Goal: Task Accomplishment & Management: Manage account settings

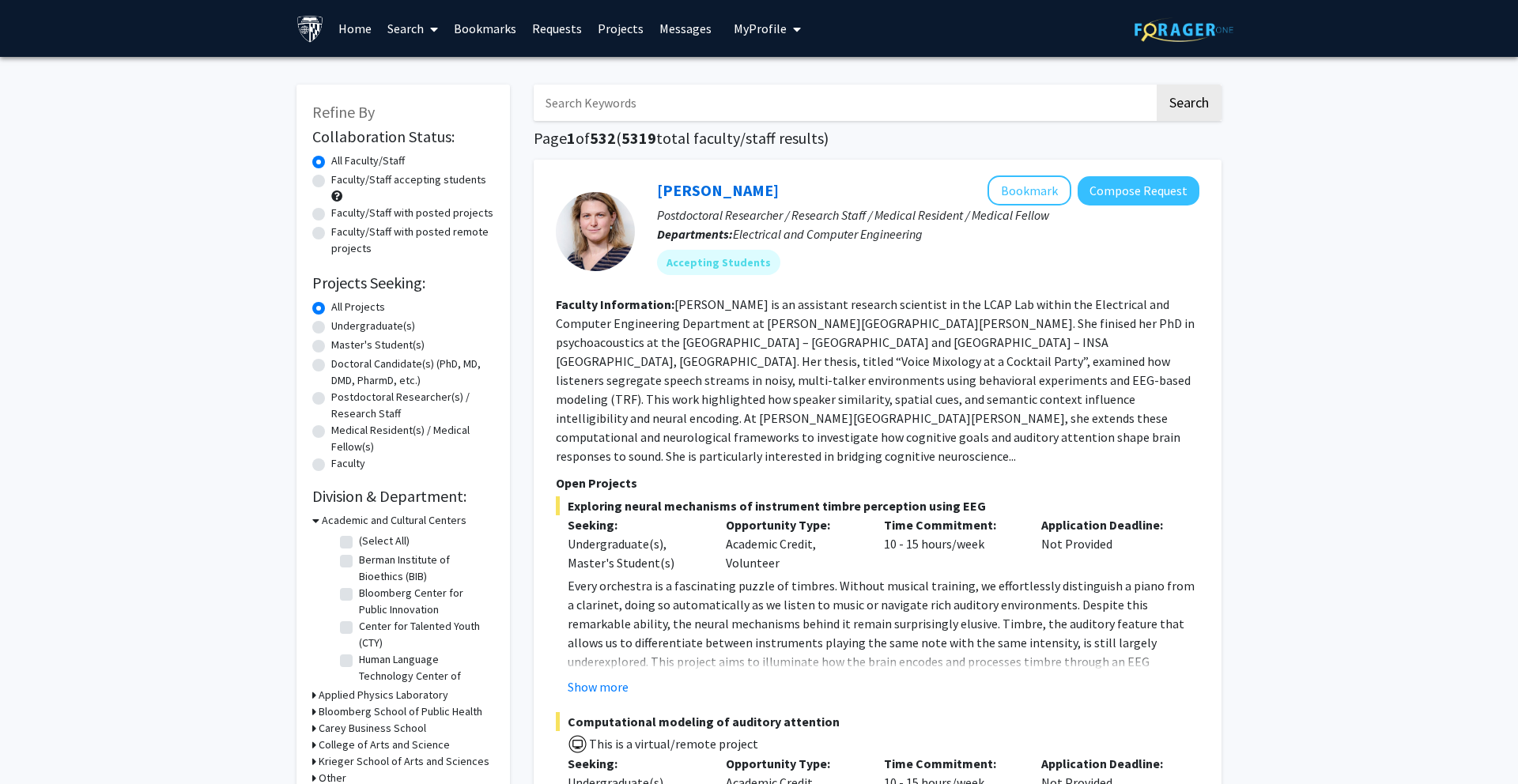
click at [795, 28] on button "My Profile" at bounding box center [766, 28] width 76 height 57
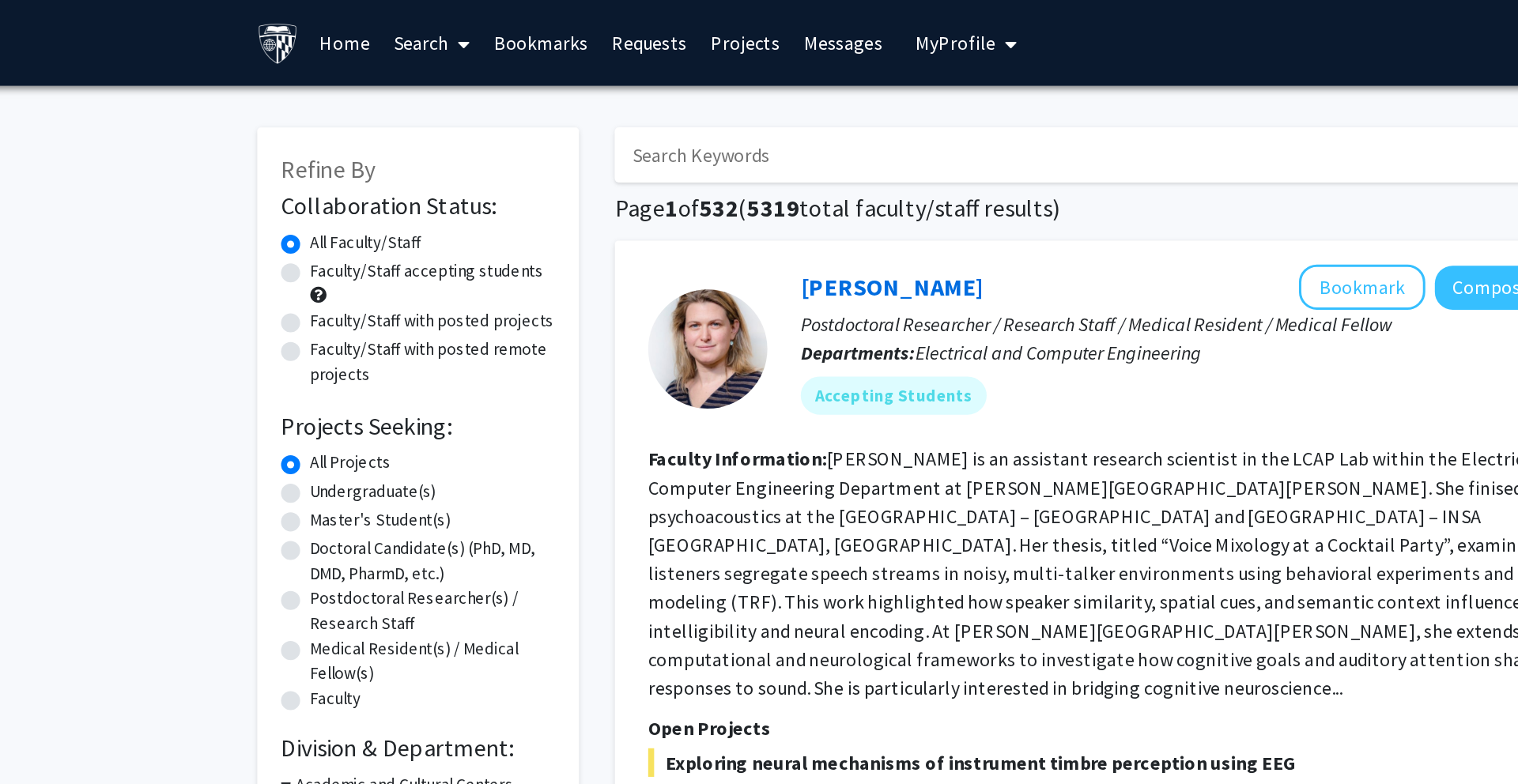
click at [331, 326] on label "Undergraduate(s)" at bounding box center [373, 325] width 84 height 16
click at [331, 326] on input "Undergraduate(s)" at bounding box center [336, 323] width 10 height 10
radio input "true"
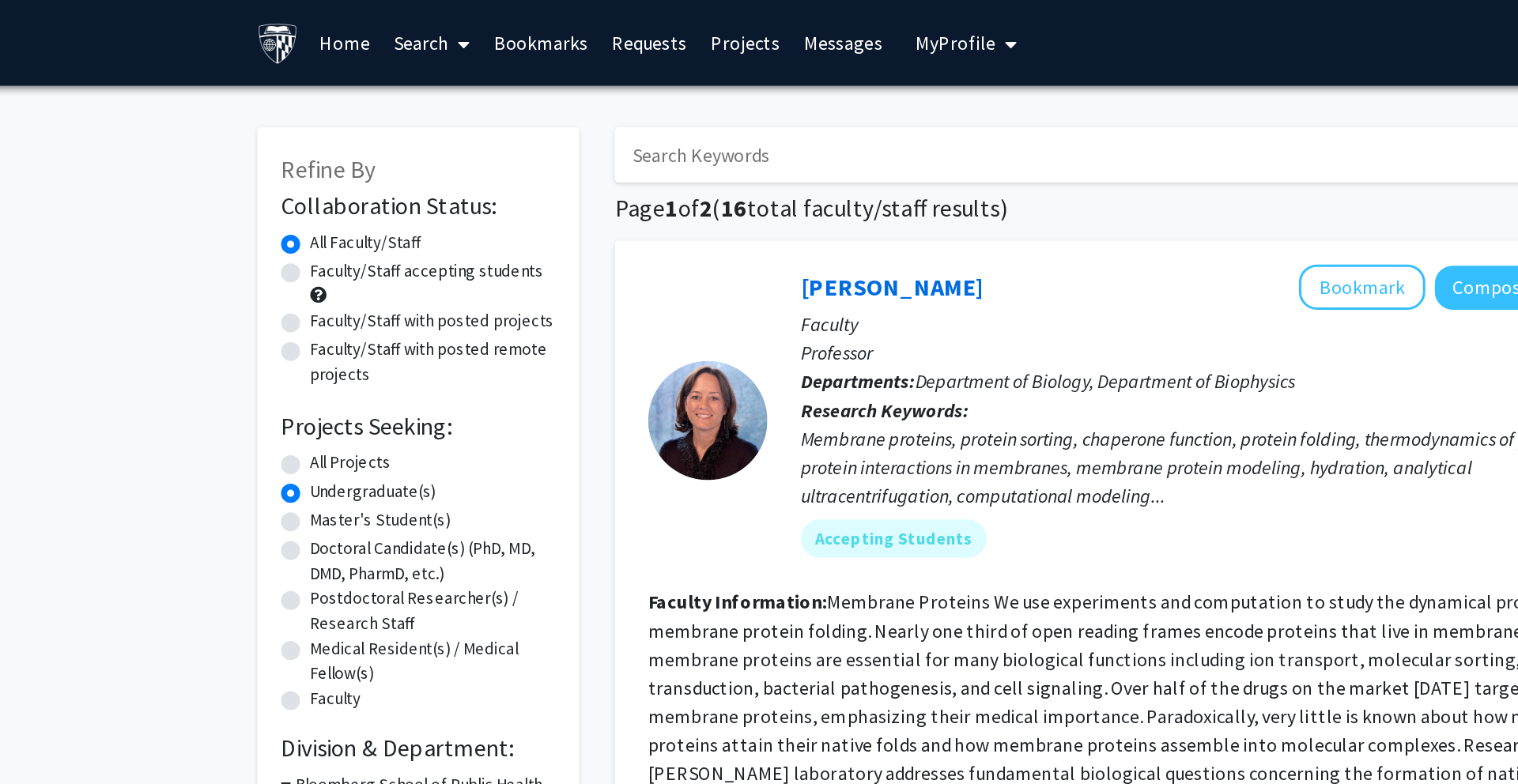
click at [508, 182] on div "Refine By Collaboration Status: Collaboration Status All Faculty/Staff Collabor…" at bounding box center [402, 368] width 214 height 567
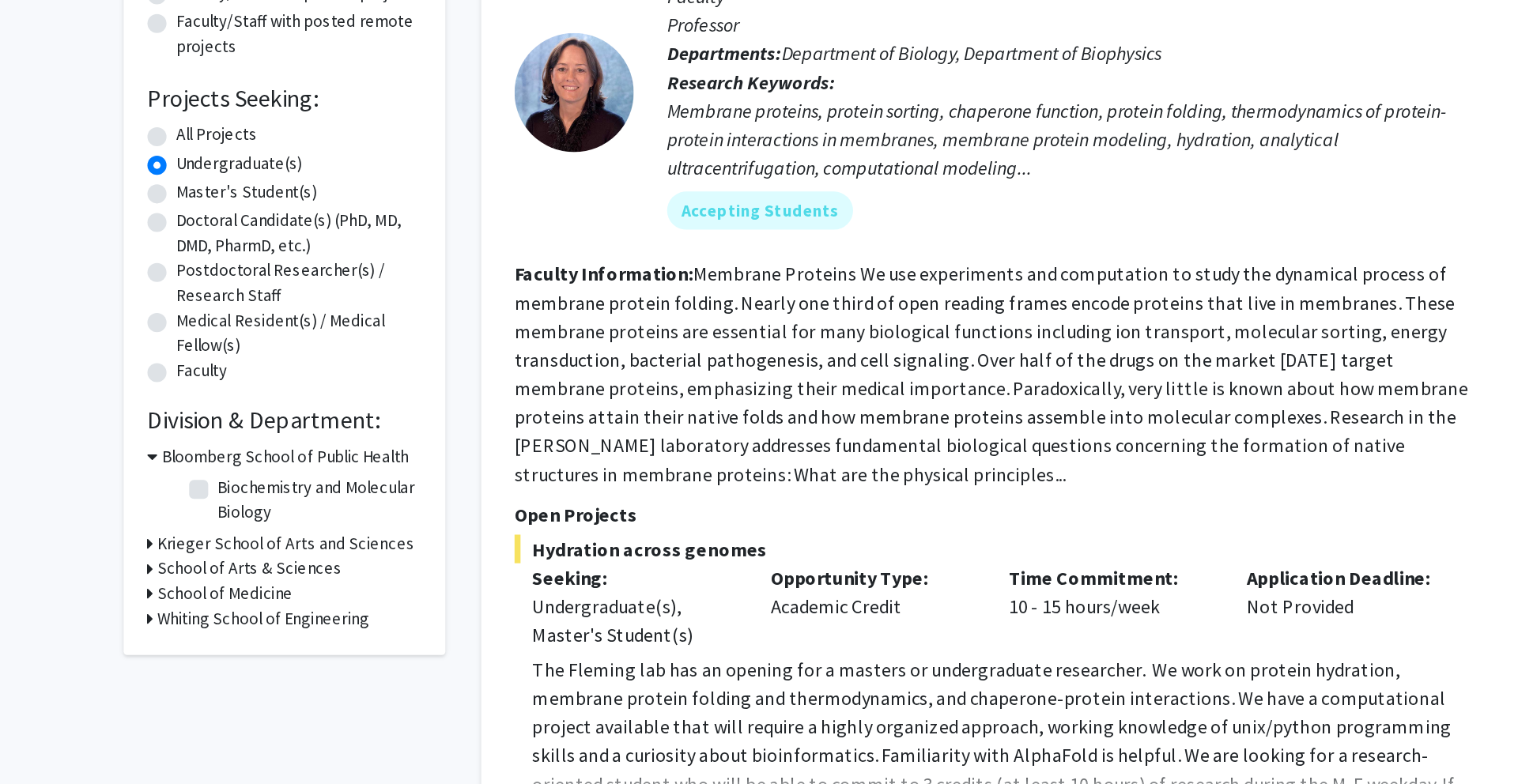
click at [331, 624] on h3 "Whiting School of Engineering" at bounding box center [389, 627] width 141 height 16
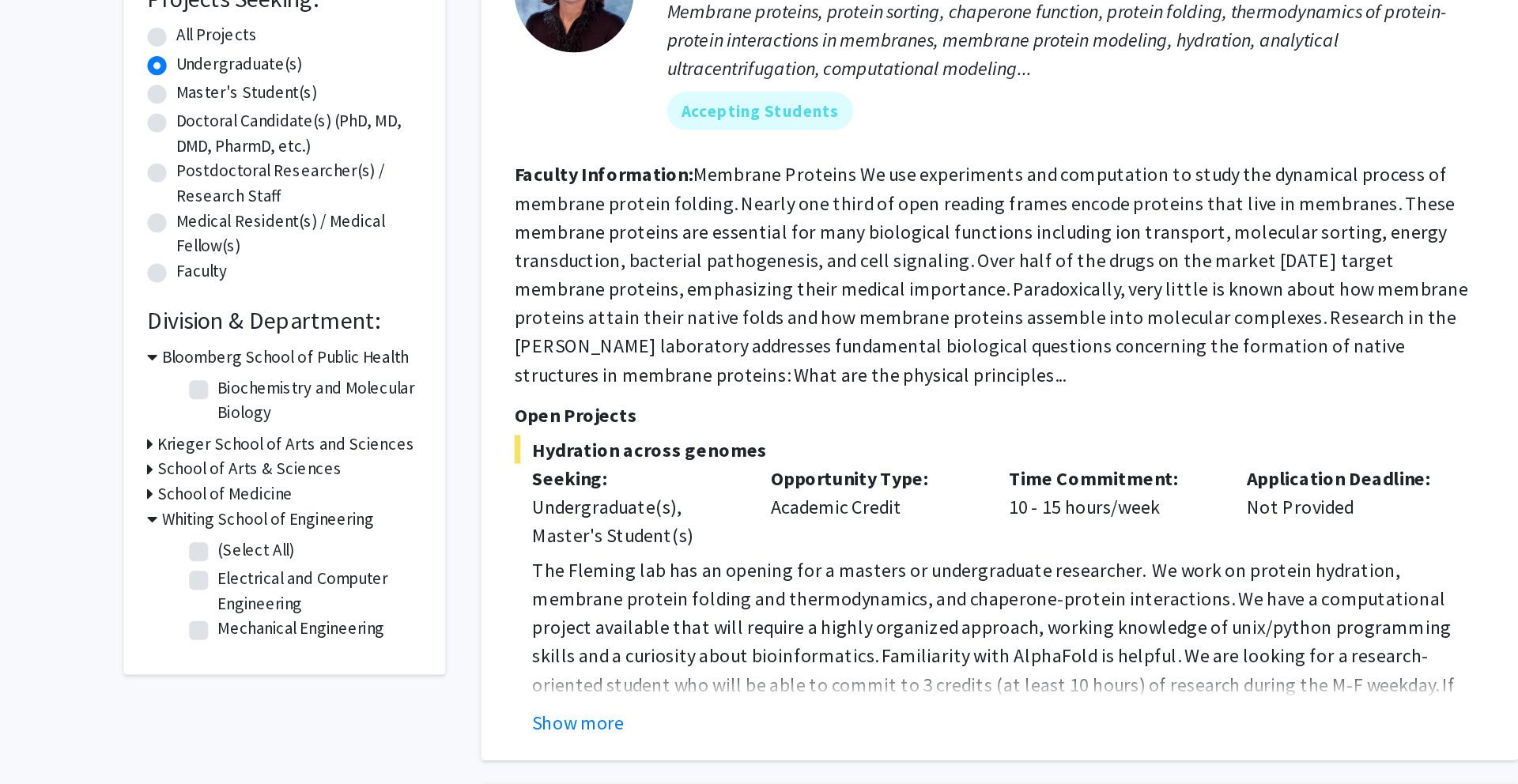
scroll to position [22, 0]
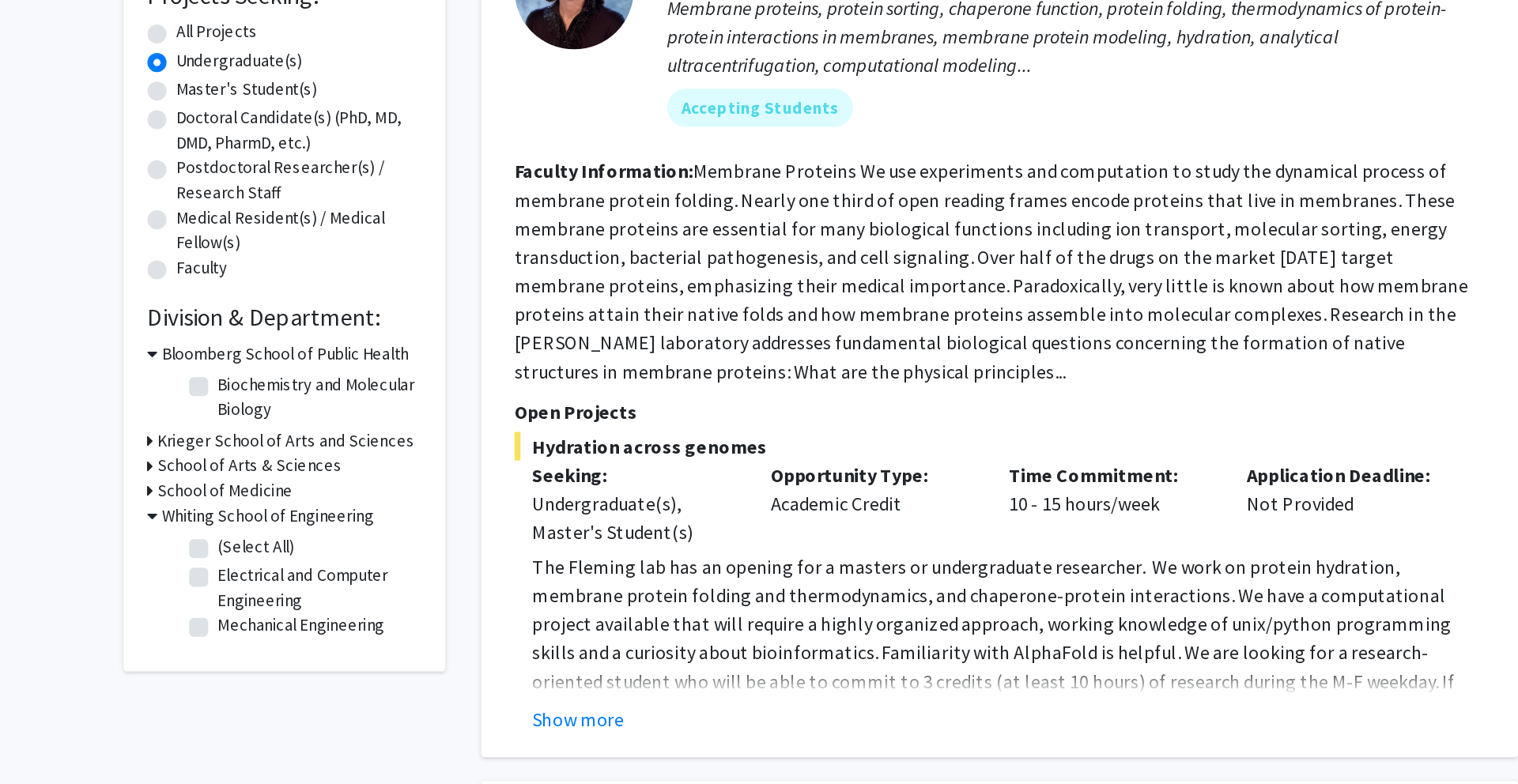
click at [359, 645] on label "Electrical and Computer Engineering" at bounding box center [424, 653] width 131 height 33
click at [359, 645] on input "Electrical and Computer Engineering" at bounding box center [364, 642] width 10 height 10
checkbox input "true"
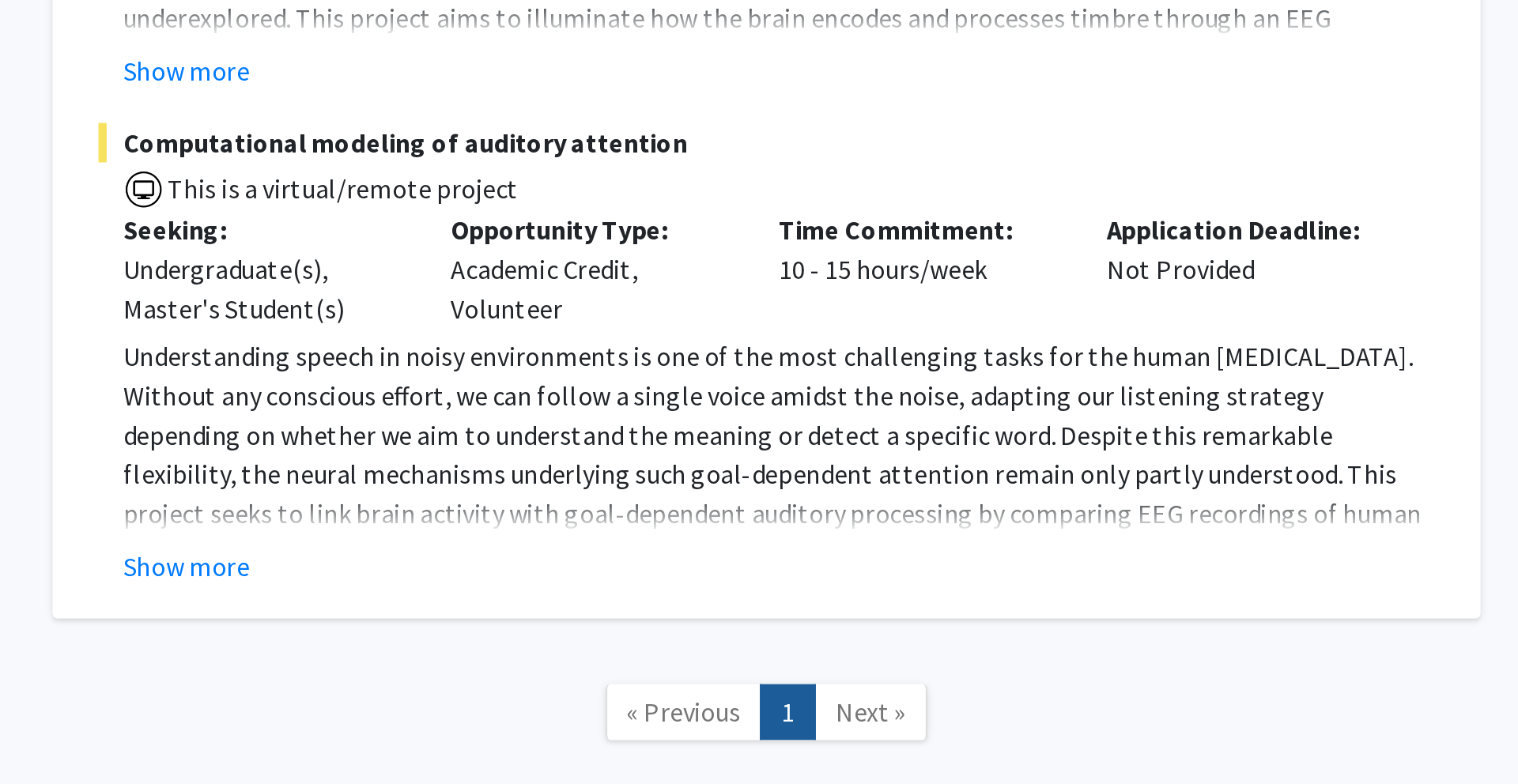
scroll to position [251, 0]
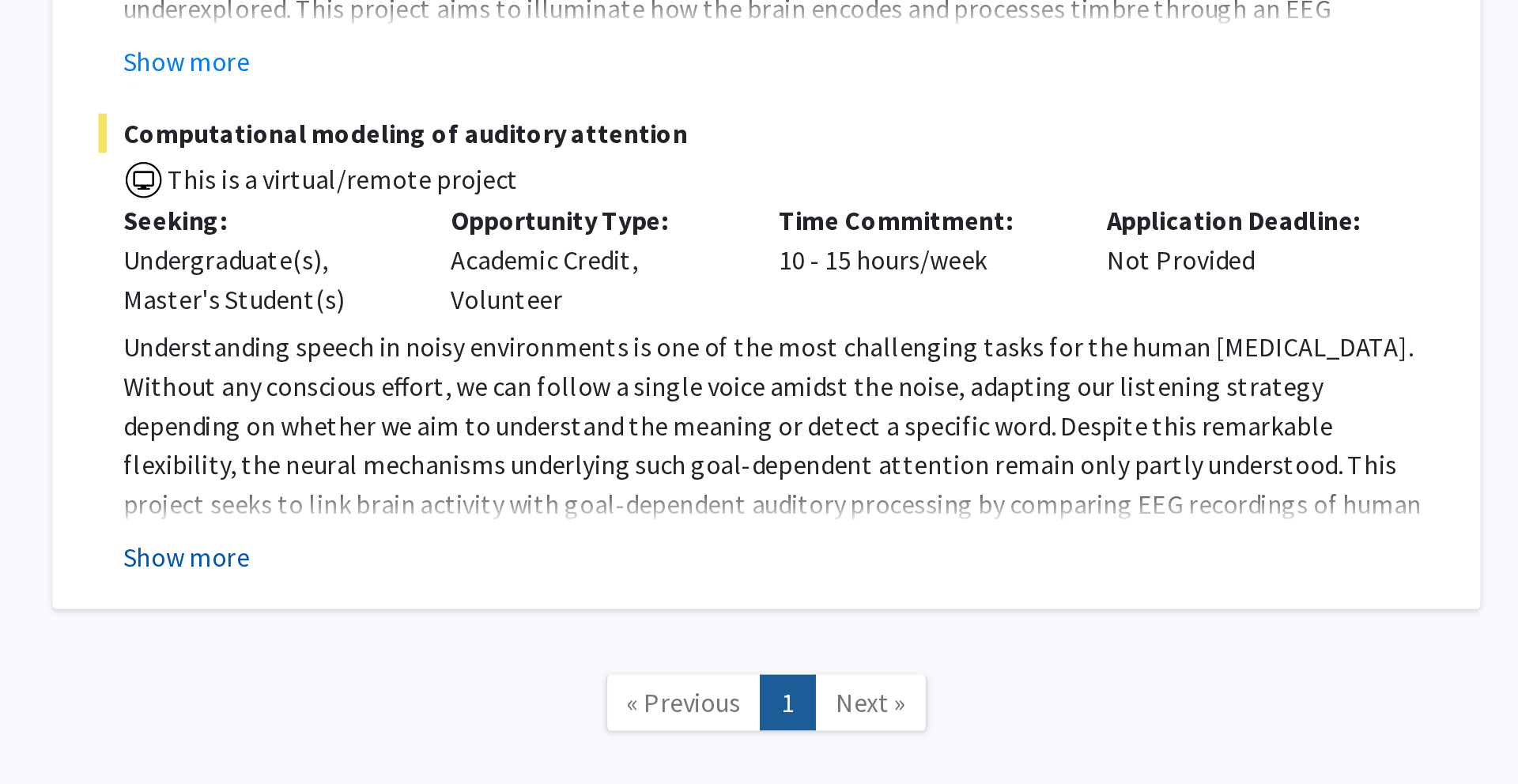
click at [614, 665] on button "Show more" at bounding box center [597, 674] width 61 height 19
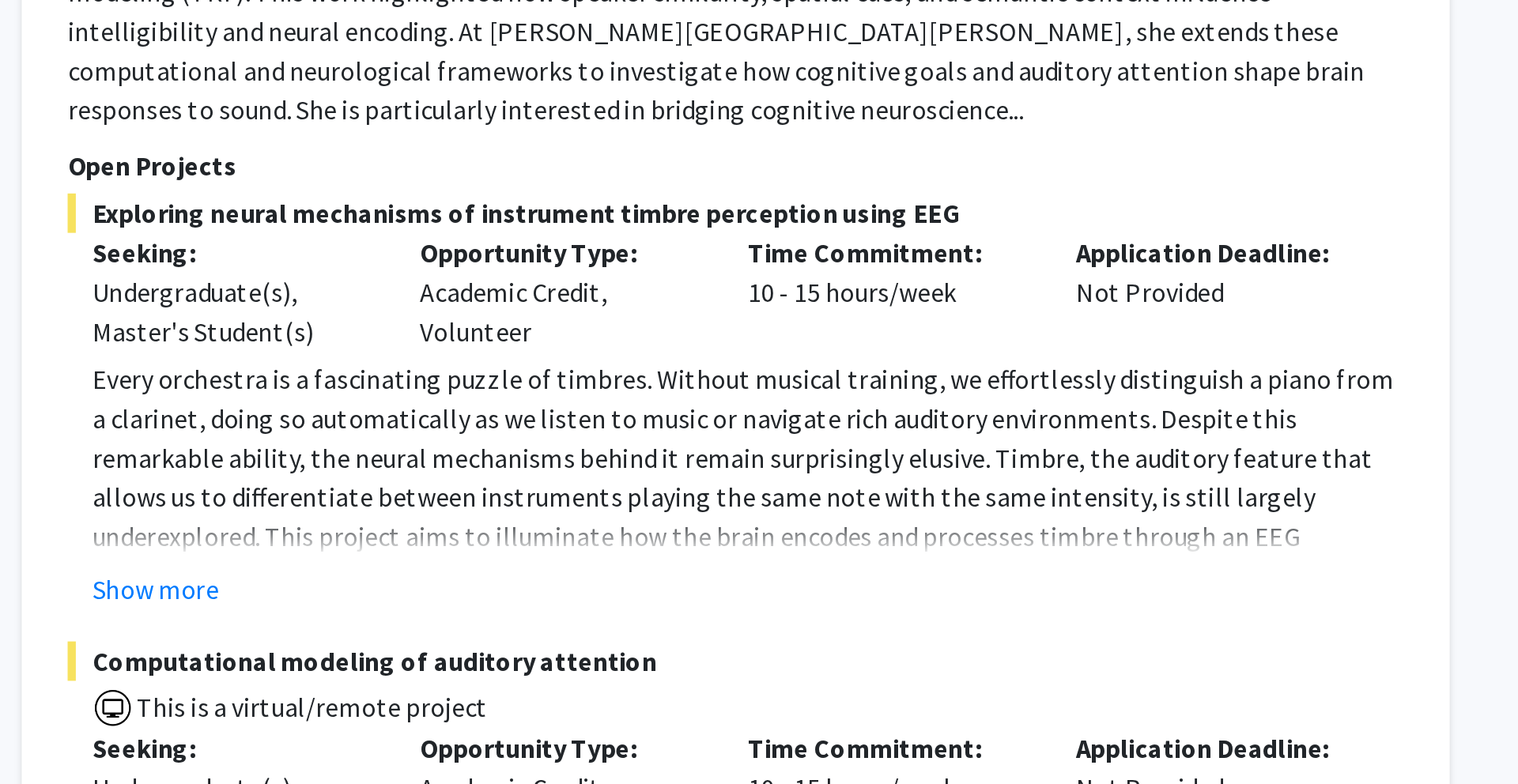
scroll to position [337, 0]
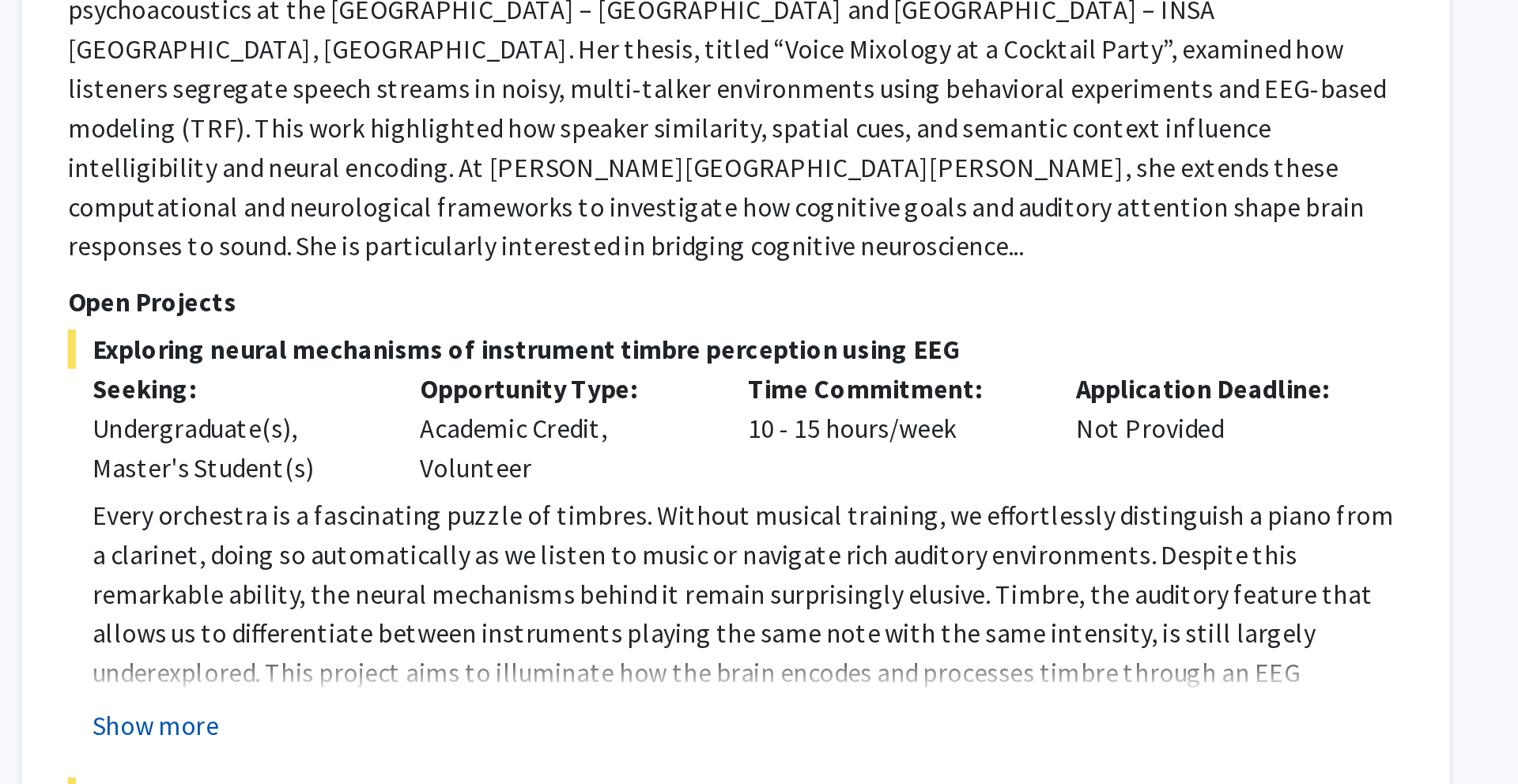
click at [619, 340] on button "Show more" at bounding box center [597, 349] width 61 height 19
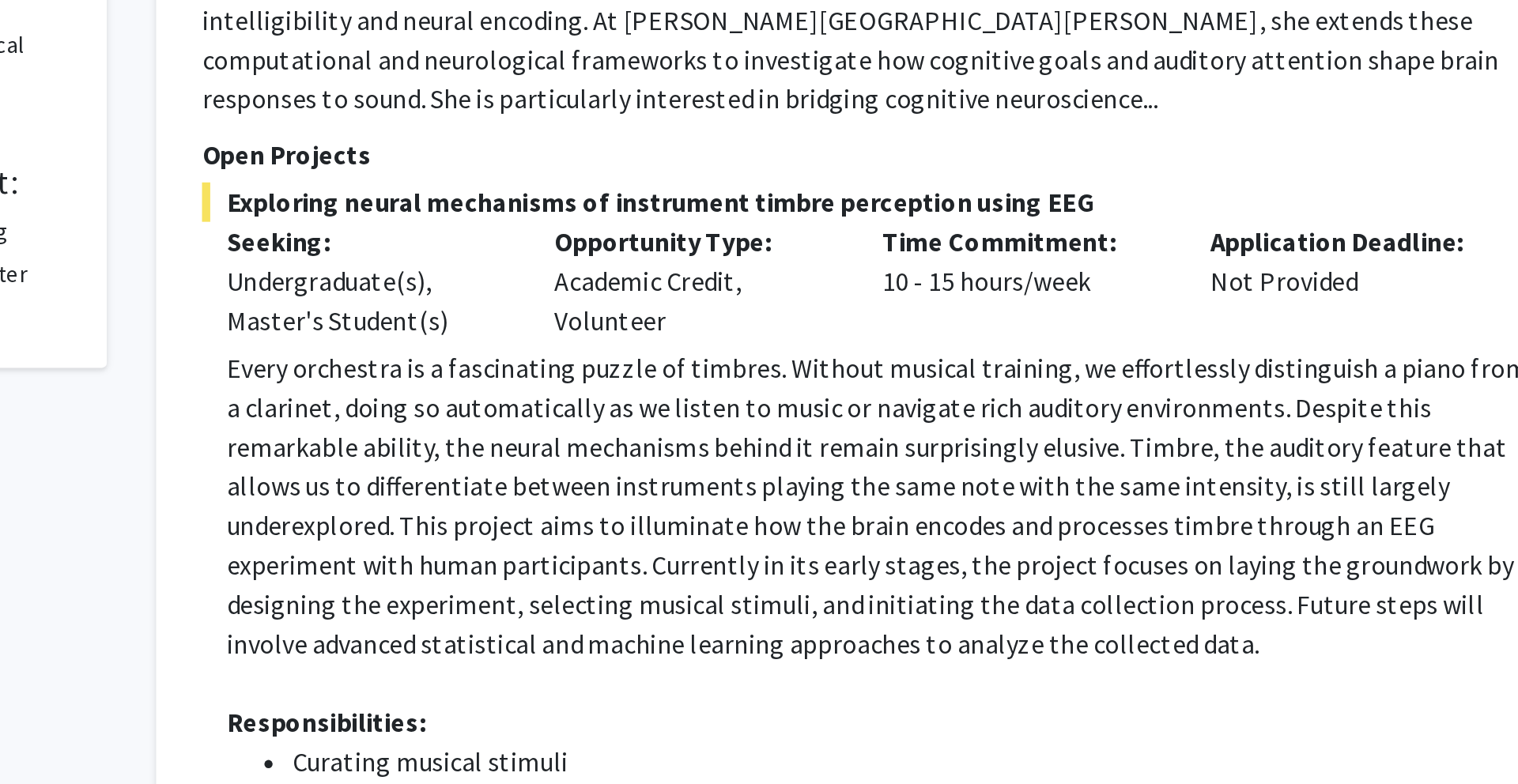
scroll to position [407, 0]
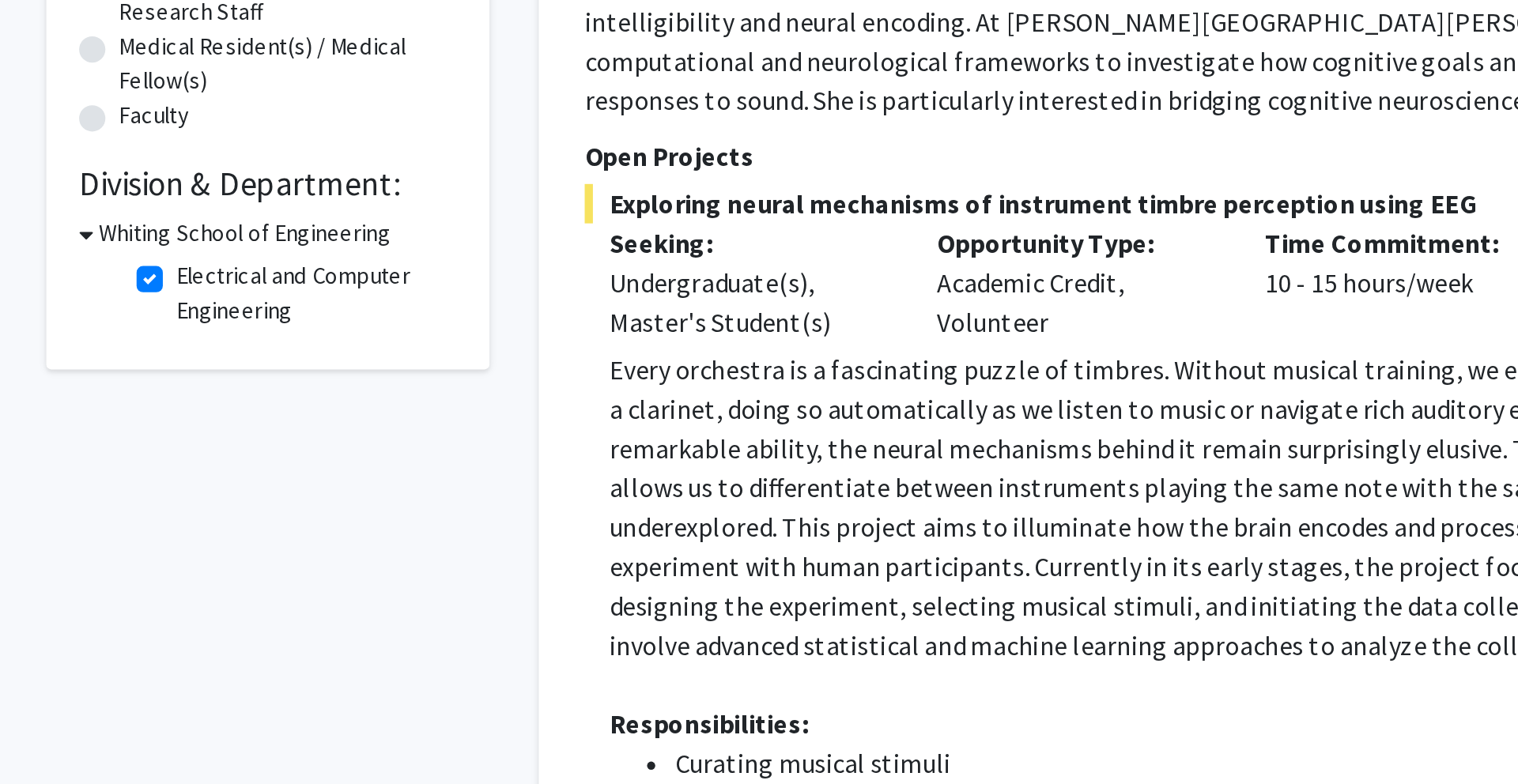
click at [359, 136] on label "Electrical and Computer Engineering" at bounding box center [424, 142] width 131 height 33
click at [359, 136] on input "Electrical and Computer Engineering" at bounding box center [364, 130] width 10 height 10
checkbox input "false"
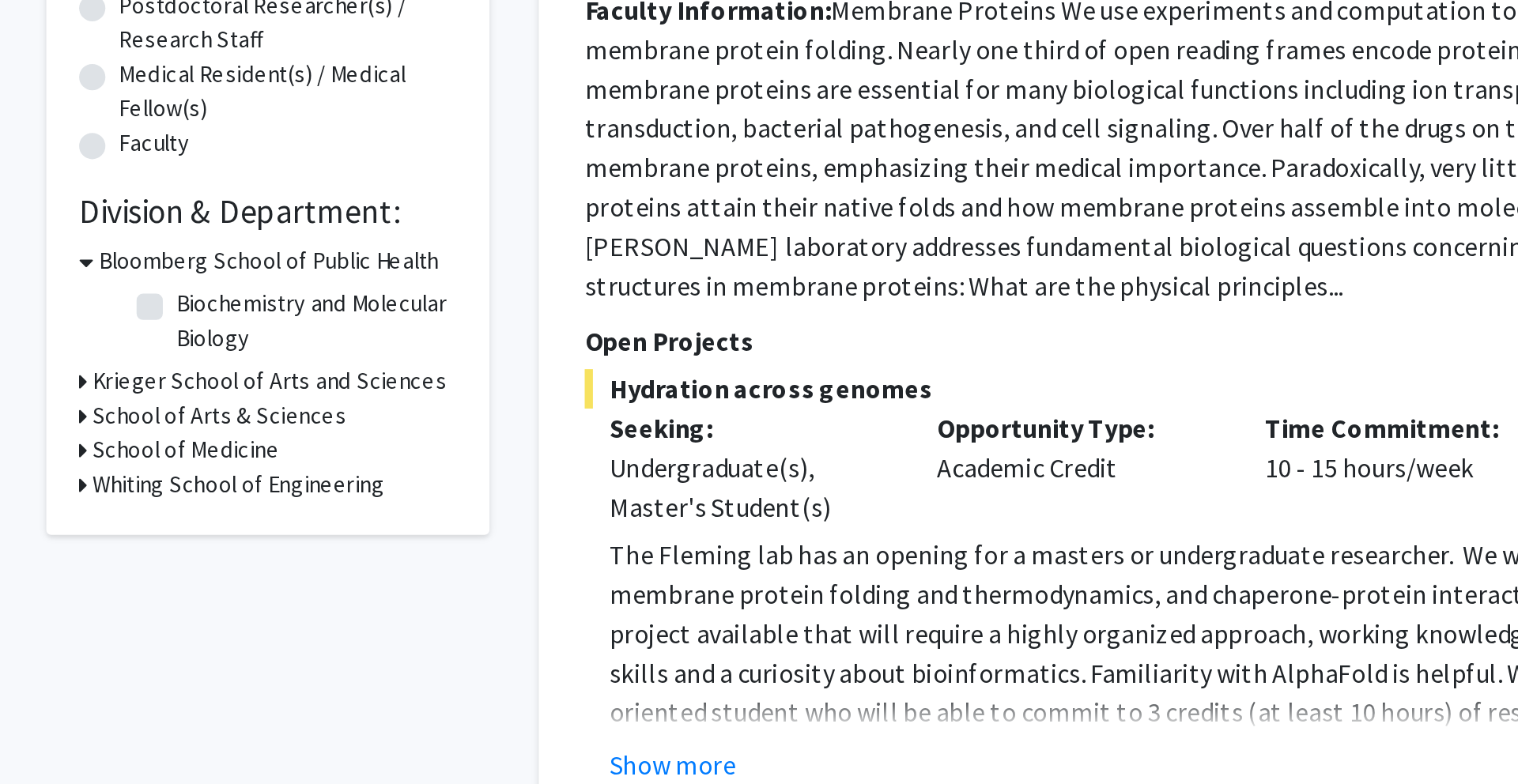
click at [323, 627] on h3 "Whiting School of Engineering" at bounding box center [389, 627] width 141 height 16
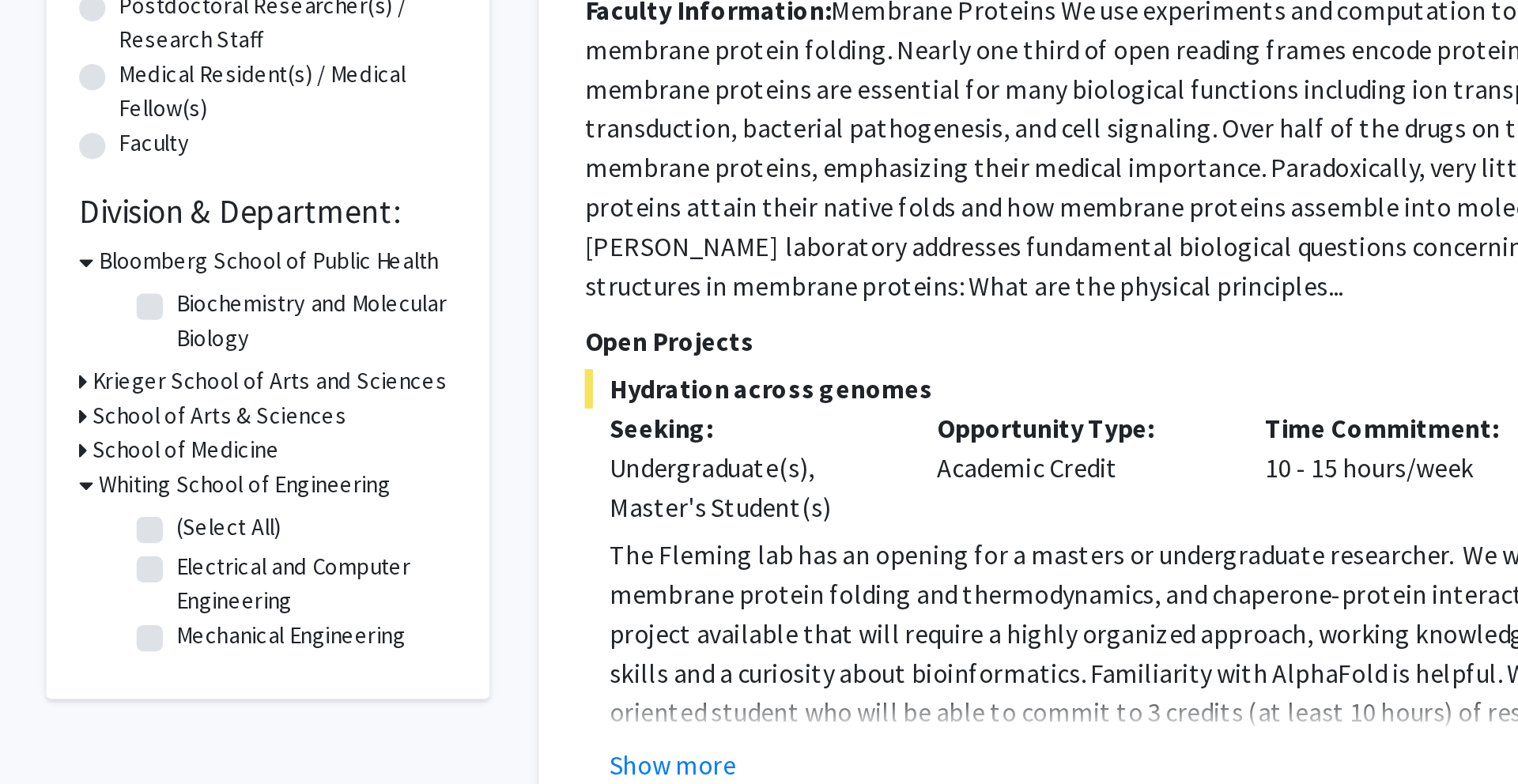
click at [359, 650] on label "(Select All)" at bounding box center [384, 648] width 51 height 16
click at [359, 650] on input "(Select All)" at bounding box center [364, 645] width 10 height 10
checkbox input "true"
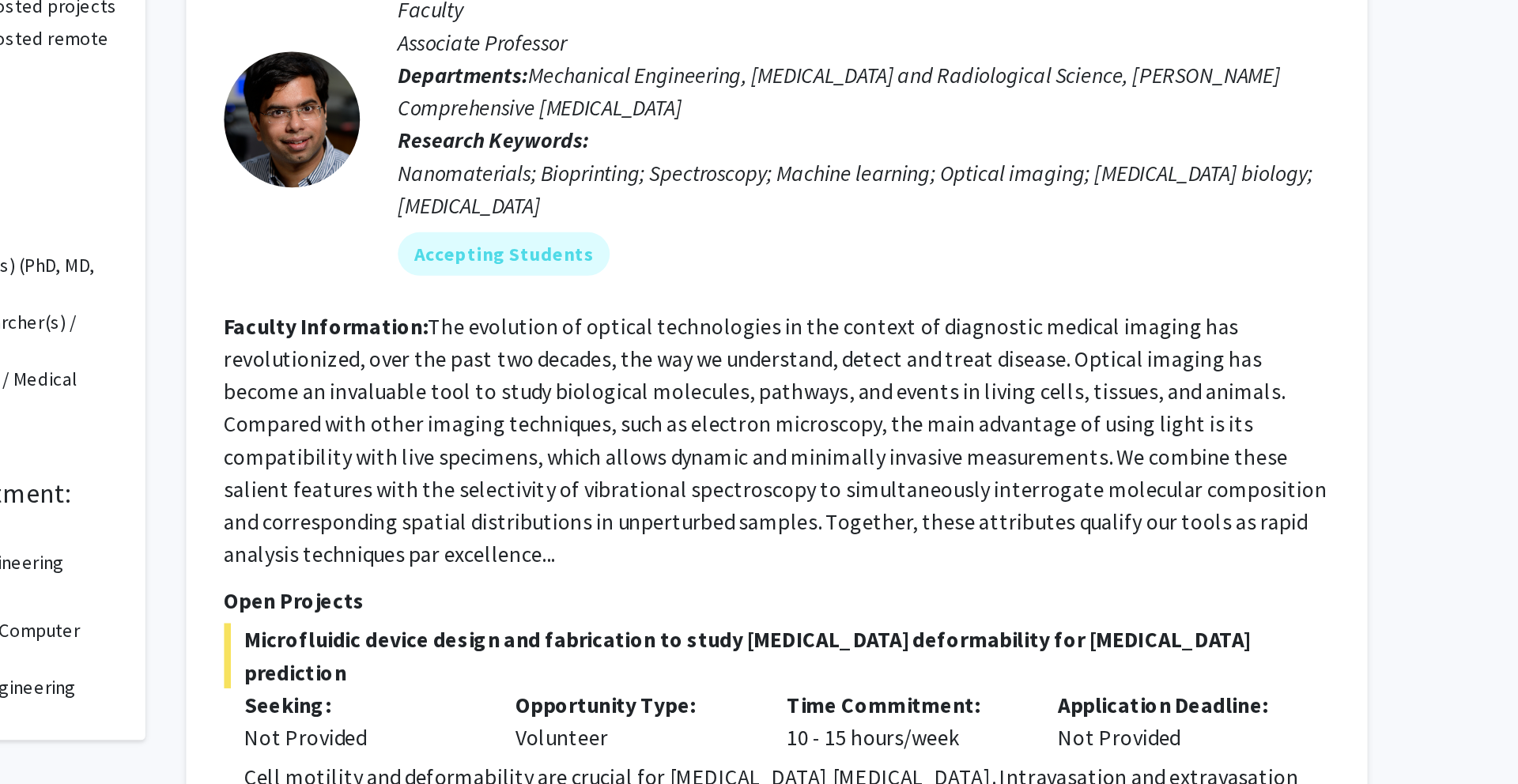
scroll to position [207, 0]
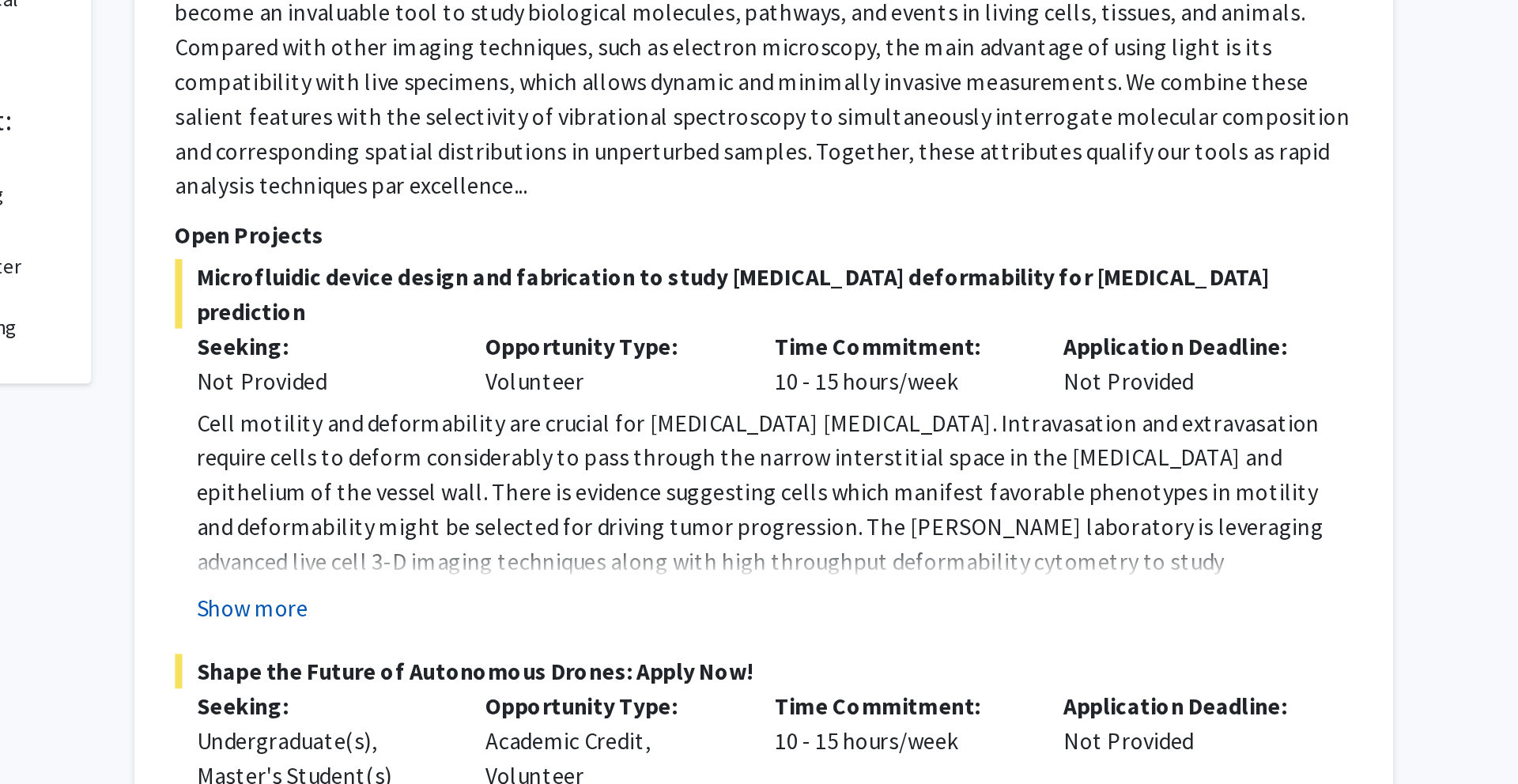
click at [610, 546] on button "Show more" at bounding box center [597, 556] width 61 height 19
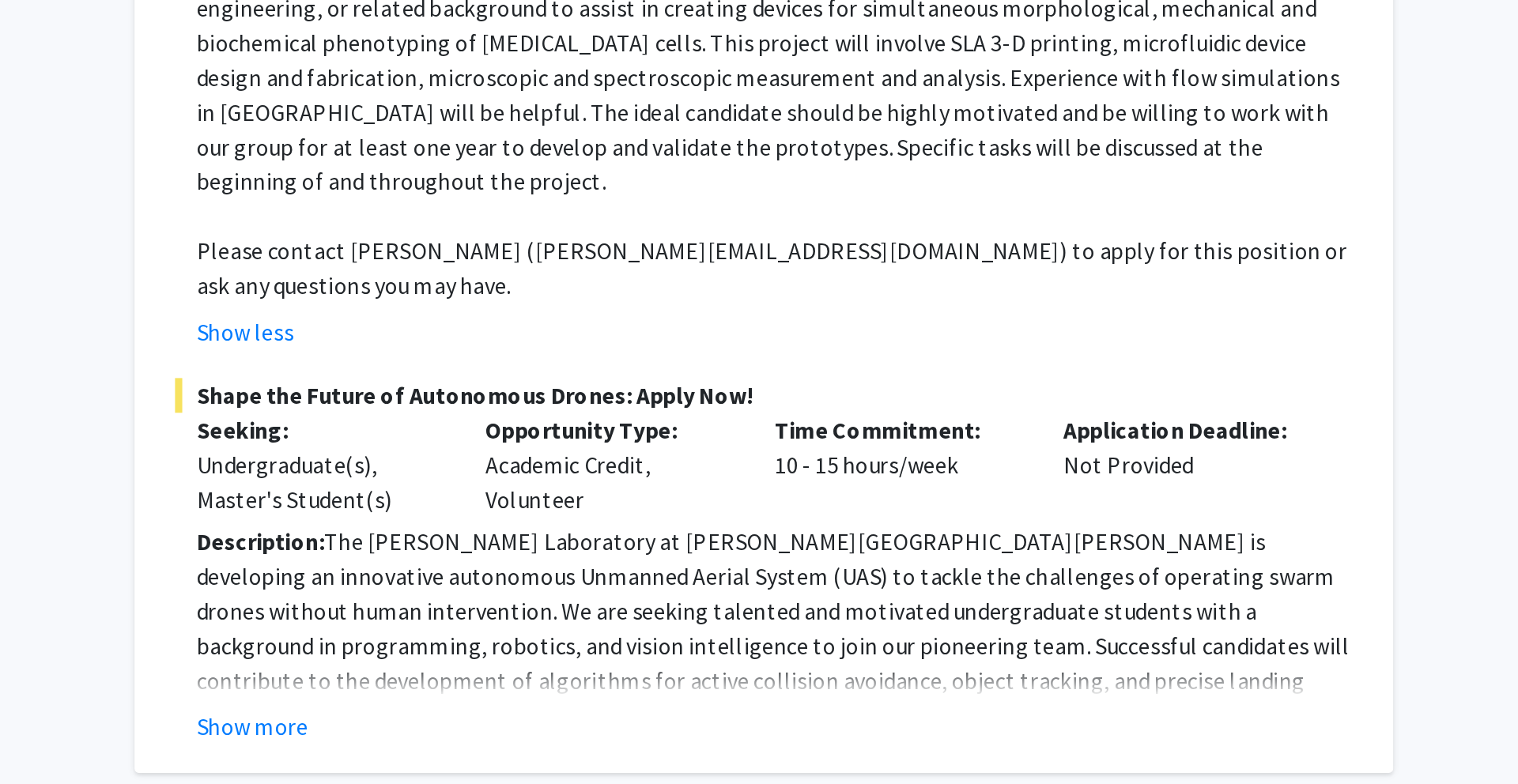
scroll to position [462, 0]
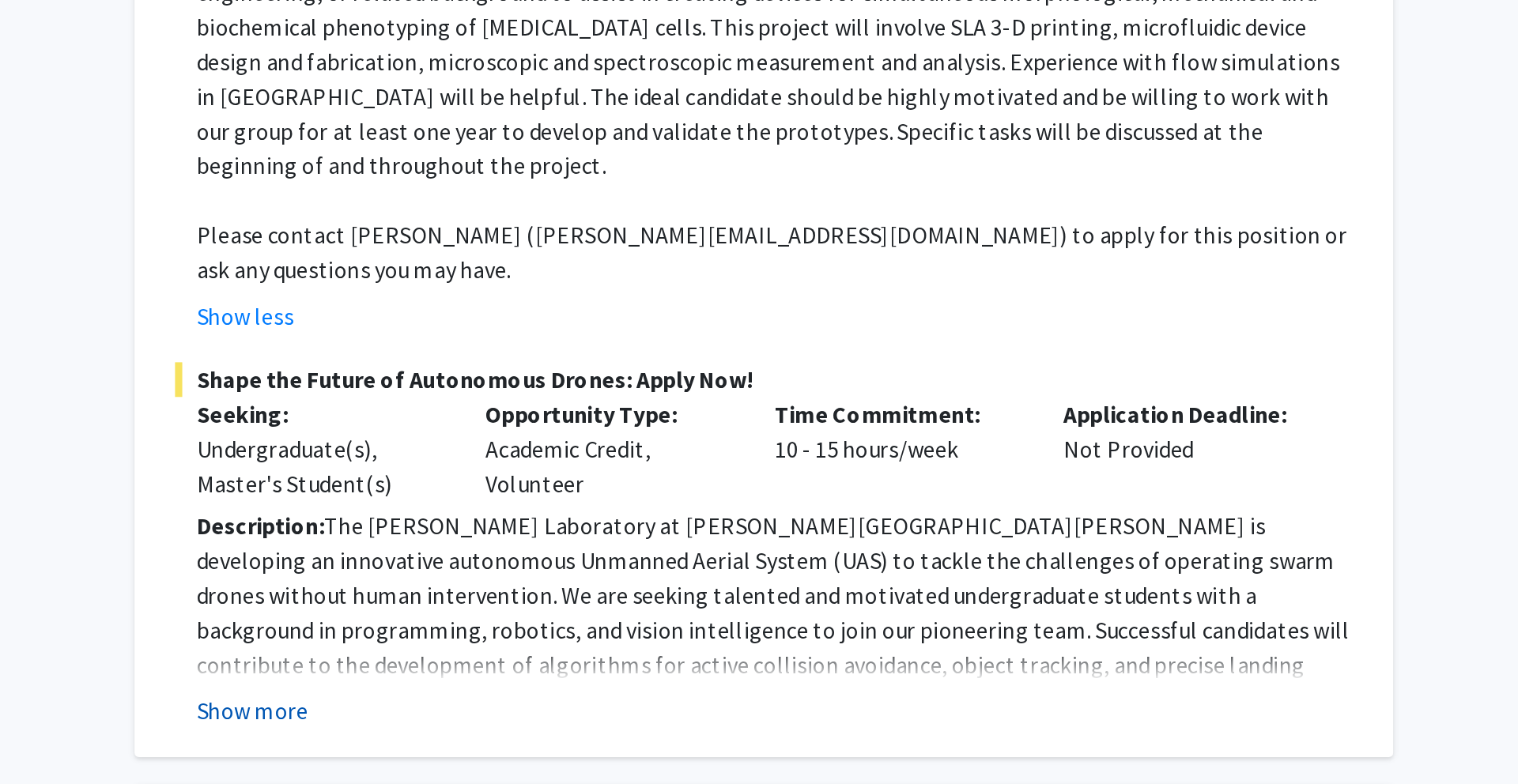
click at [617, 734] on button "Show more" at bounding box center [597, 744] width 61 height 19
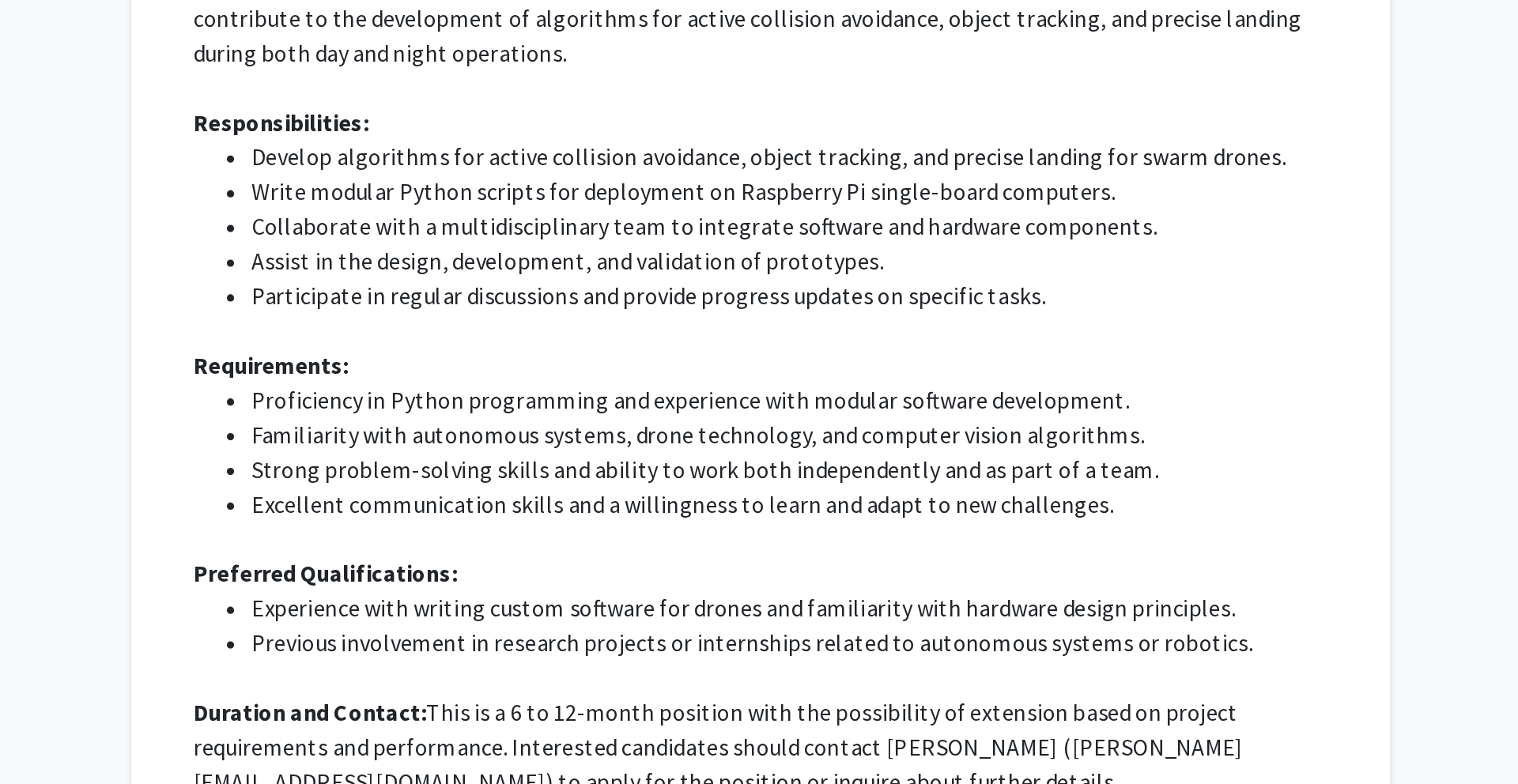
scroll to position [987, 0]
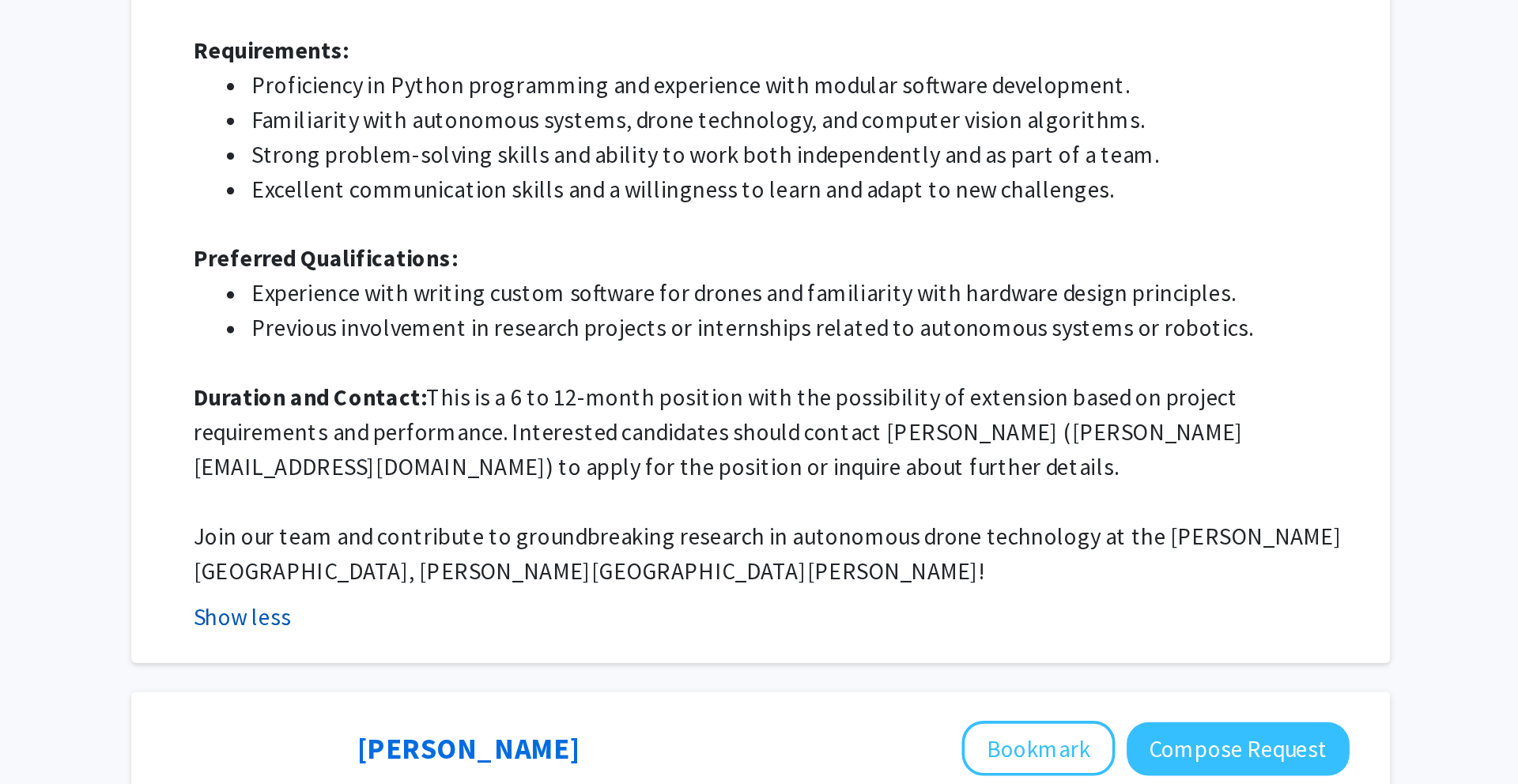
click at [599, 683] on button "Show less" at bounding box center [594, 692] width 53 height 19
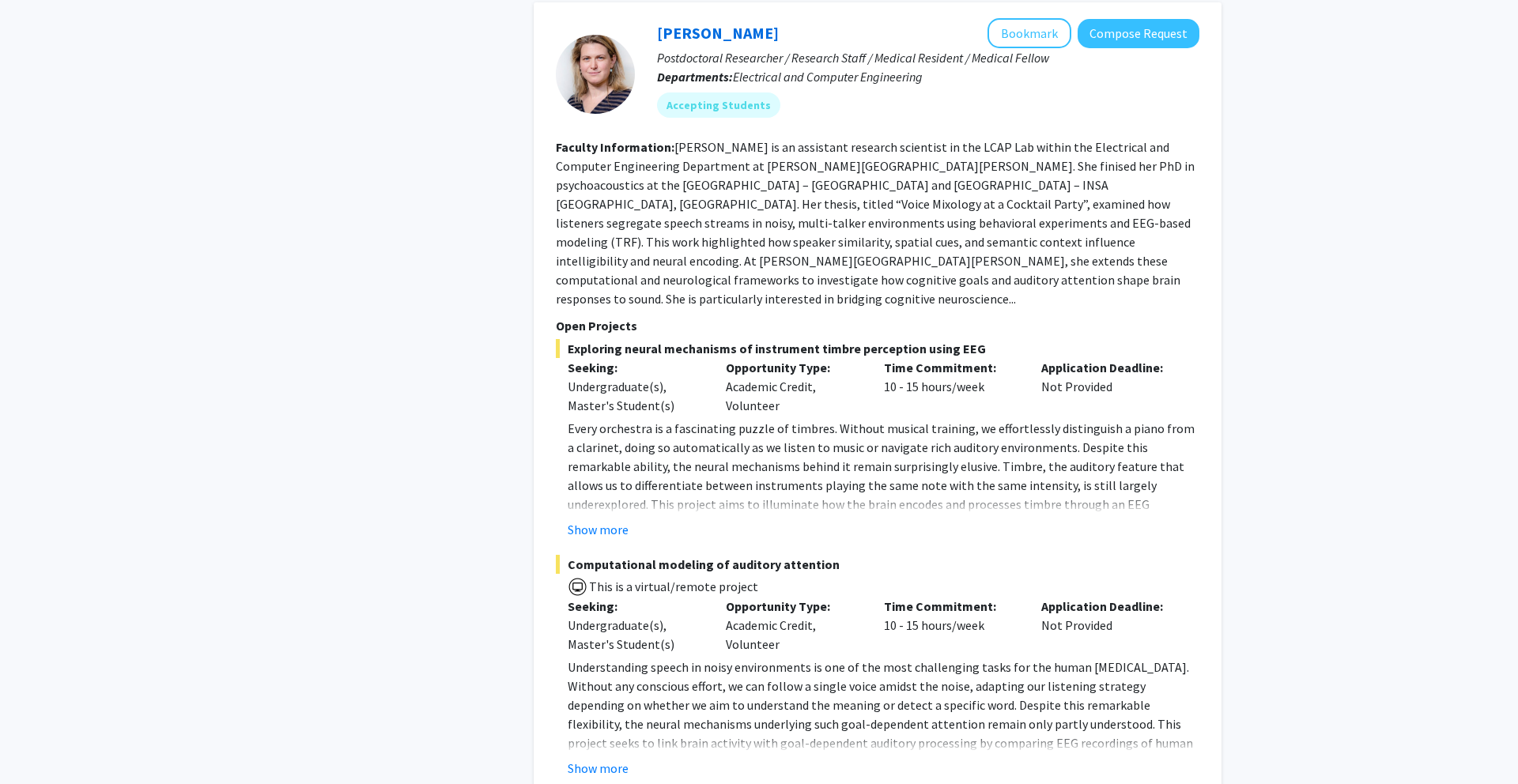
scroll to position [2764, 0]
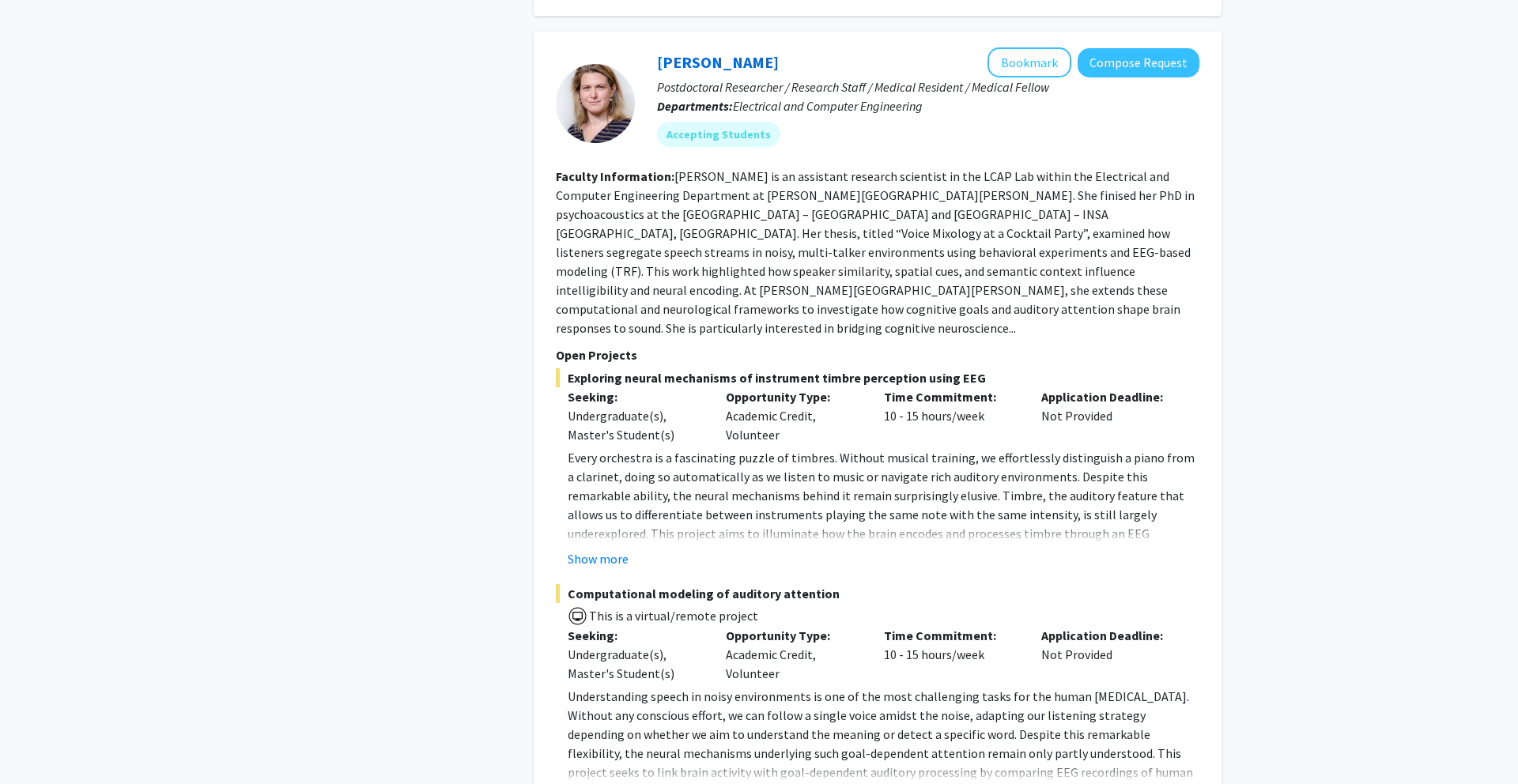
click at [590, 443] on fg-project-list "Exploring neural mechanisms of instrument timbre perception using EEG Seeking: …" at bounding box center [878, 587] width 644 height 438
click at [590, 549] on button "Show more" at bounding box center [597, 558] width 61 height 19
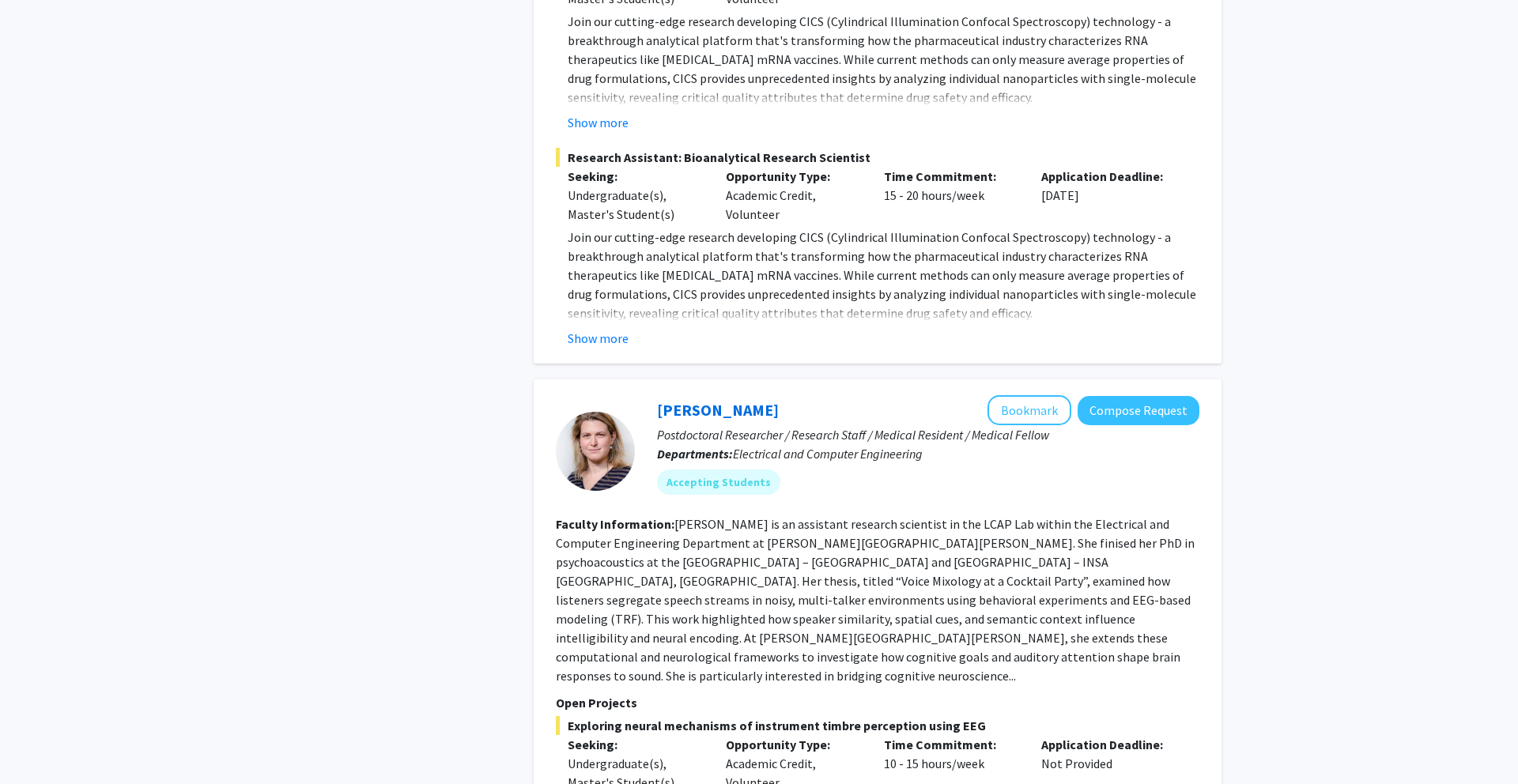
scroll to position [2361, 0]
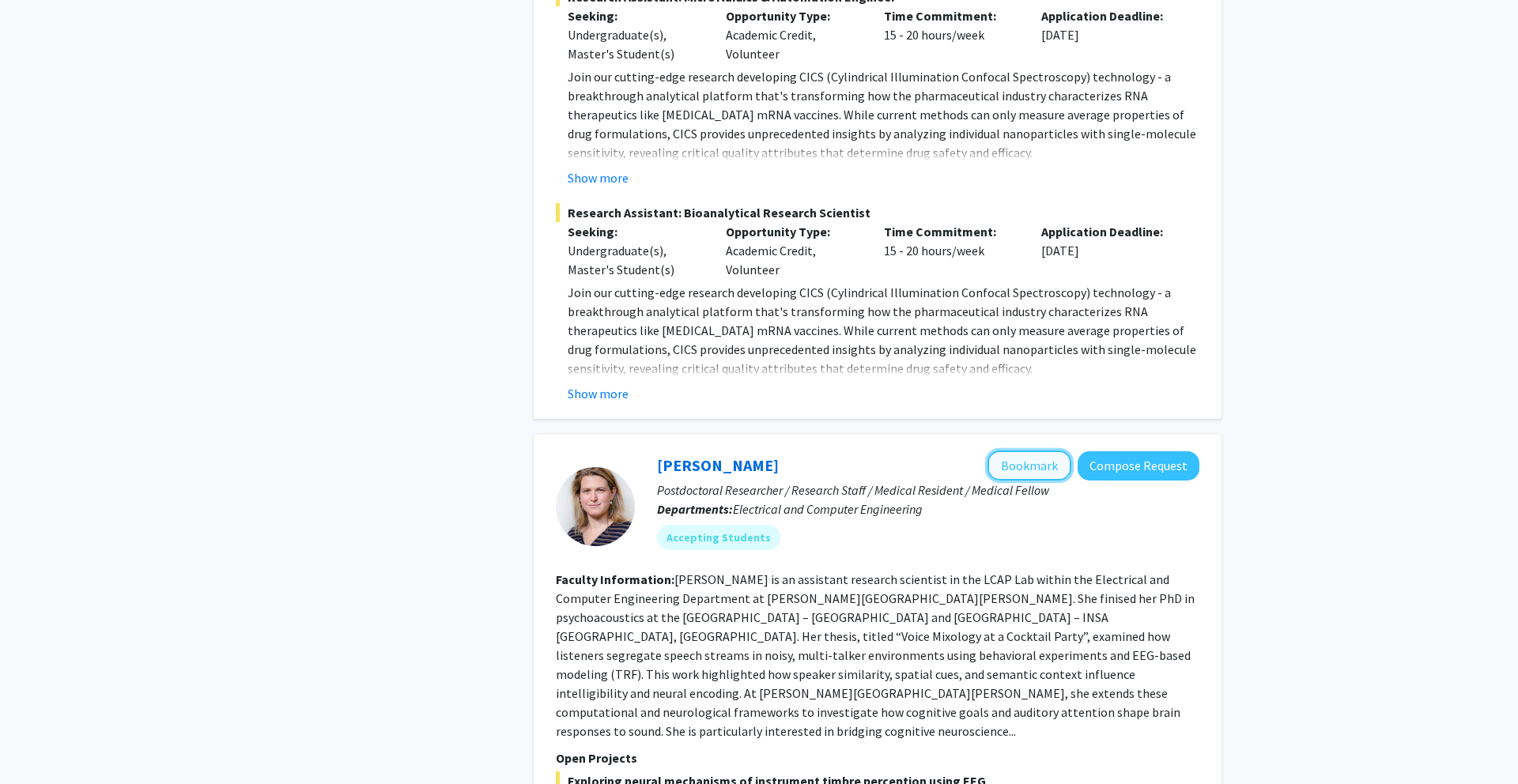
click at [1032, 450] on button "Bookmark" at bounding box center [1030, 465] width 84 height 30
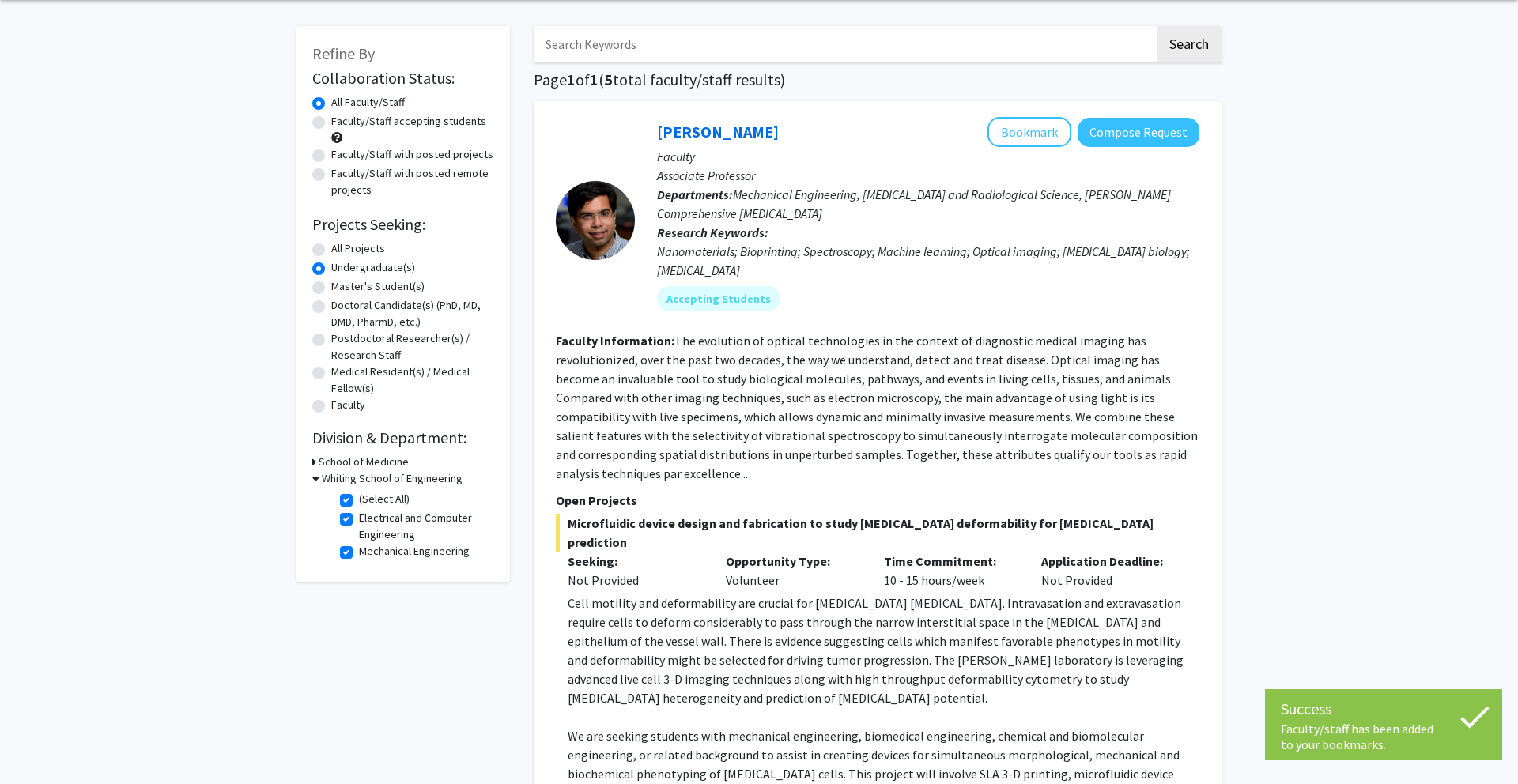
scroll to position [0, 0]
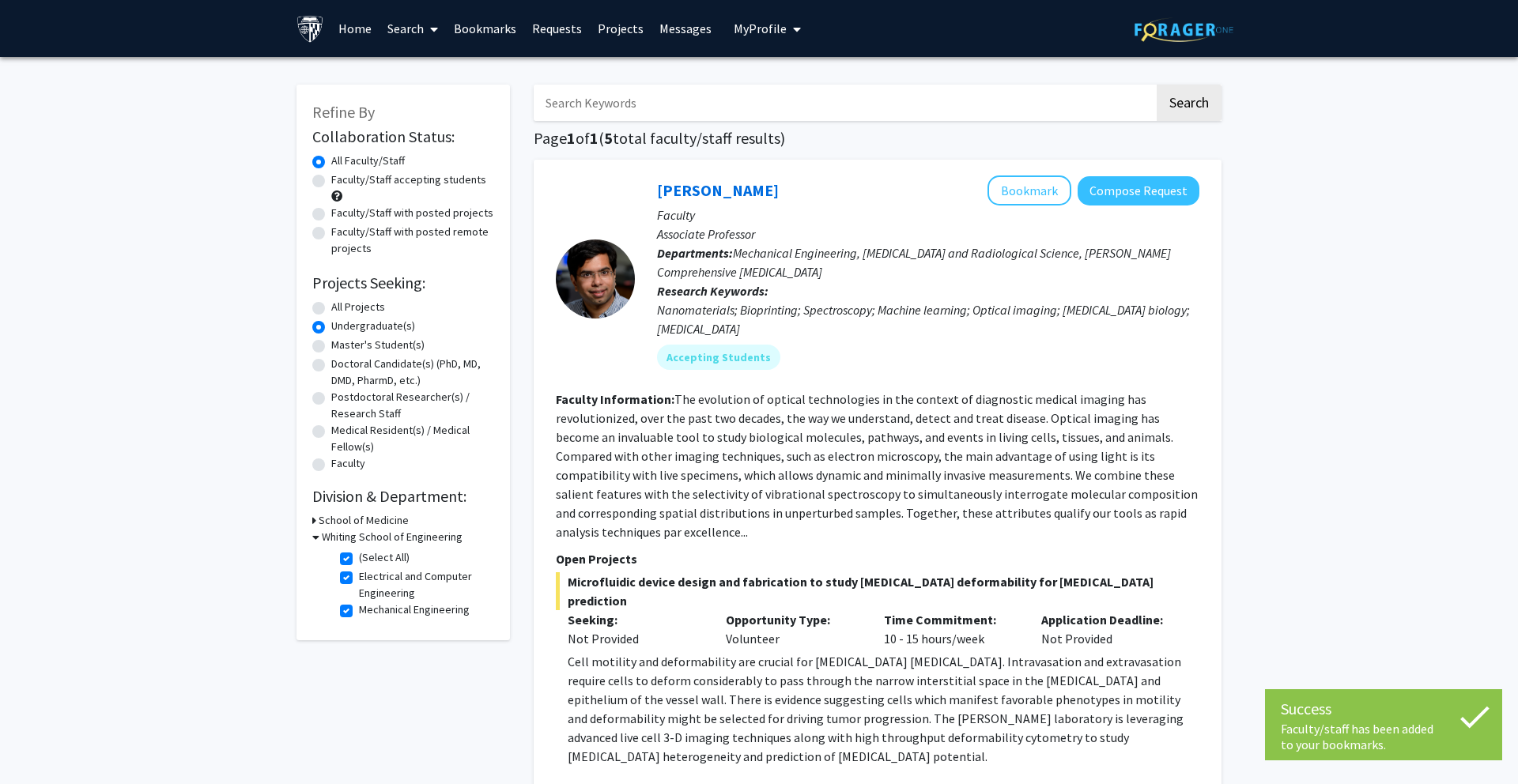
click at [613, 100] on input "Search Keywords" at bounding box center [844, 103] width 620 height 36
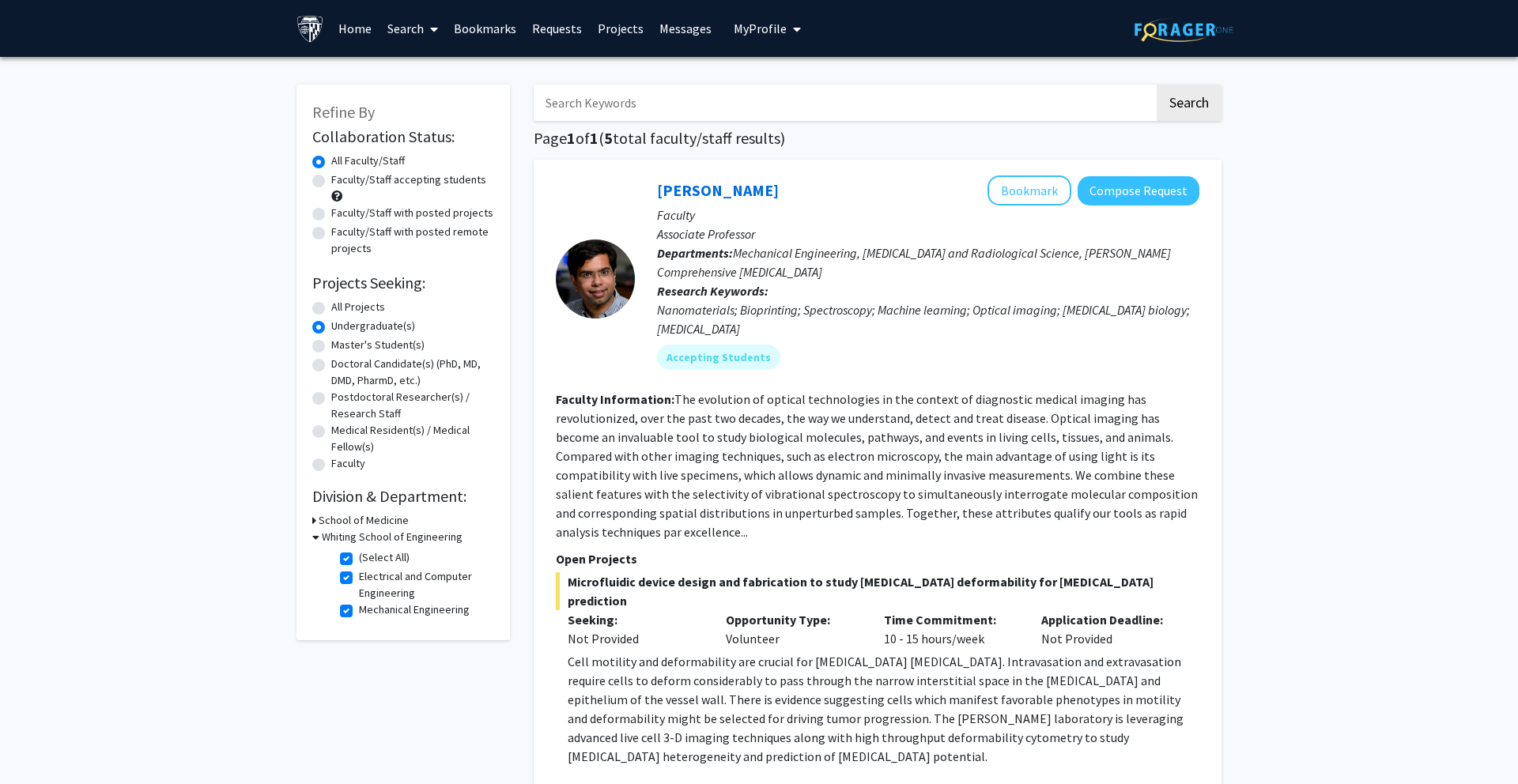
click at [359, 557] on label "(Select All)" at bounding box center [384, 557] width 51 height 16
click at [359, 557] on input "(Select All)" at bounding box center [364, 554] width 10 height 10
checkbox input "false"
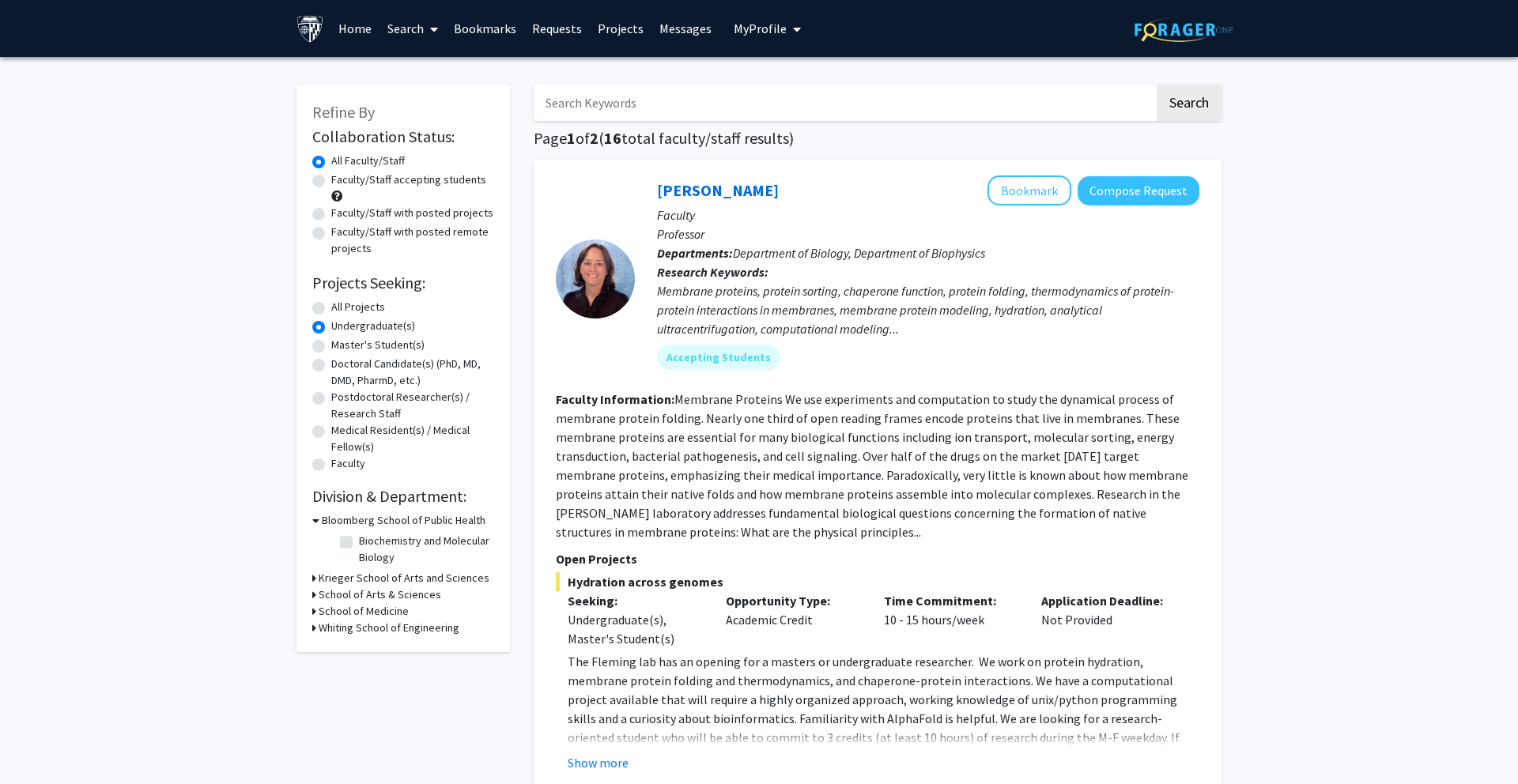
click at [331, 303] on label "All Projects" at bounding box center [358, 306] width 54 height 16
click at [331, 303] on input "All Projects" at bounding box center [336, 304] width 10 height 10
radio input "true"
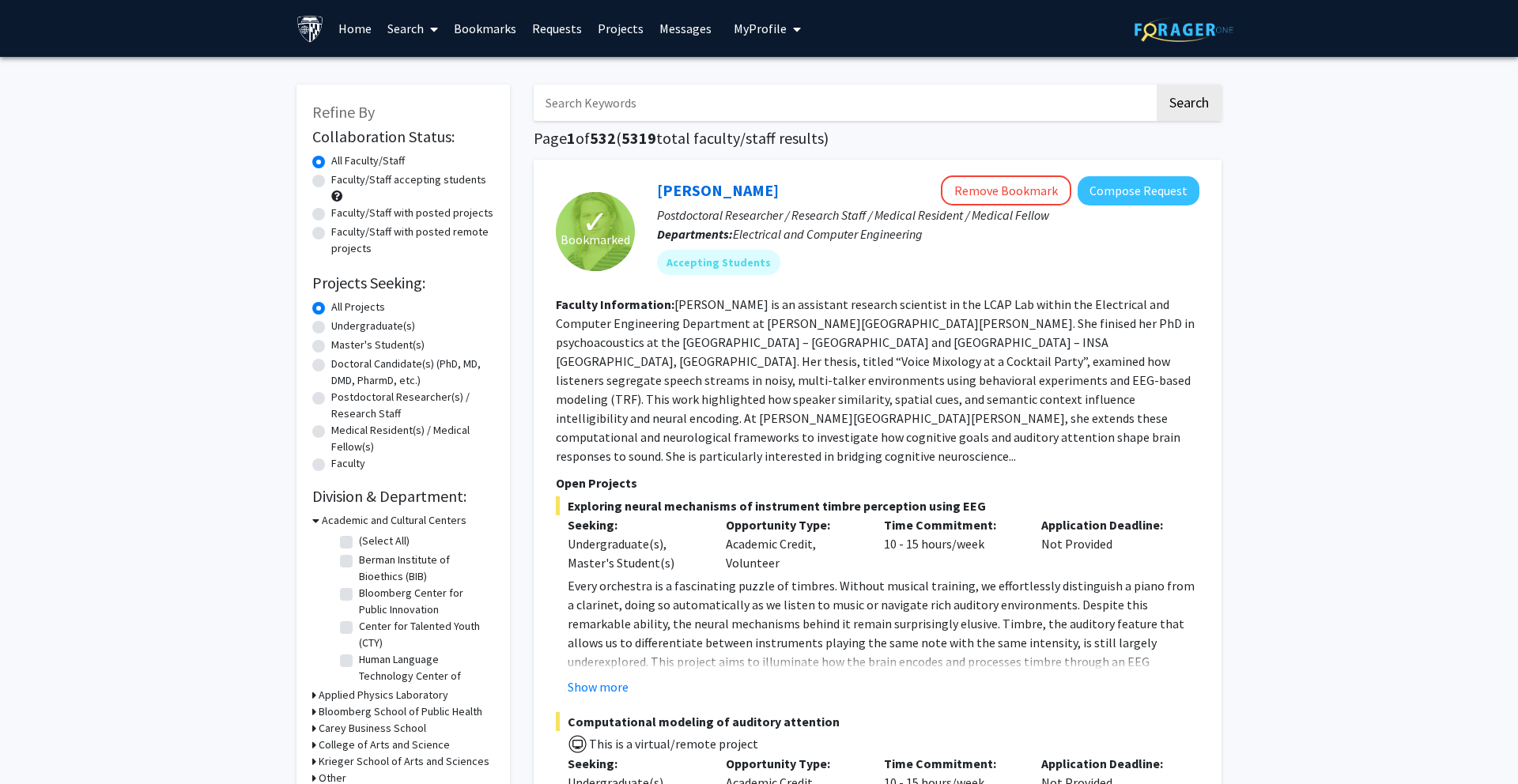
click at [691, 106] on input "Search Keywords" at bounding box center [844, 103] width 620 height 36
type input "bell"
click at [1157, 85] on button "Search" at bounding box center [1189, 103] width 65 height 36
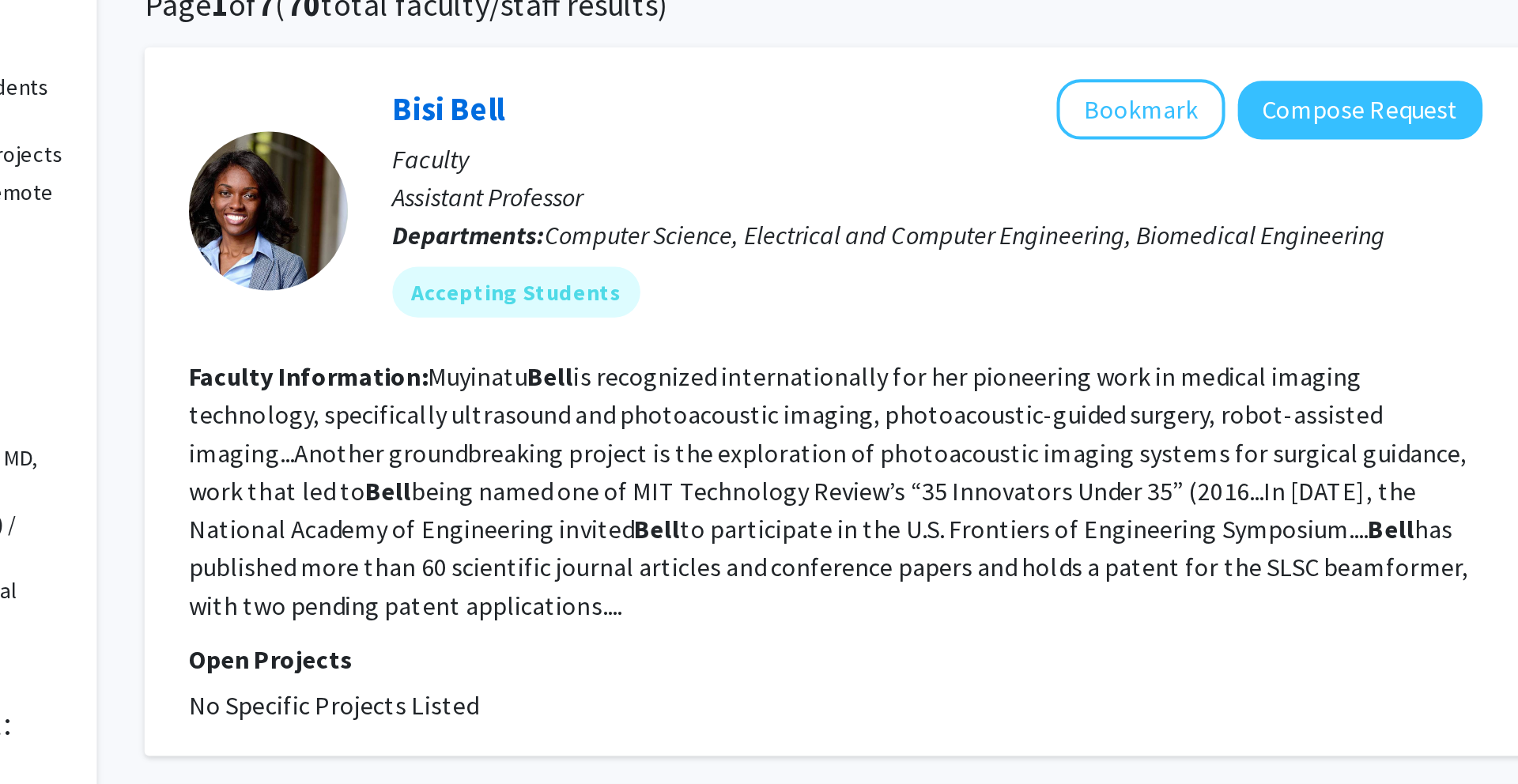
click at [589, 236] on div at bounding box center [596, 241] width 79 height 79
click at [668, 186] on link "Bisi Bell" at bounding box center [685, 190] width 55 height 20
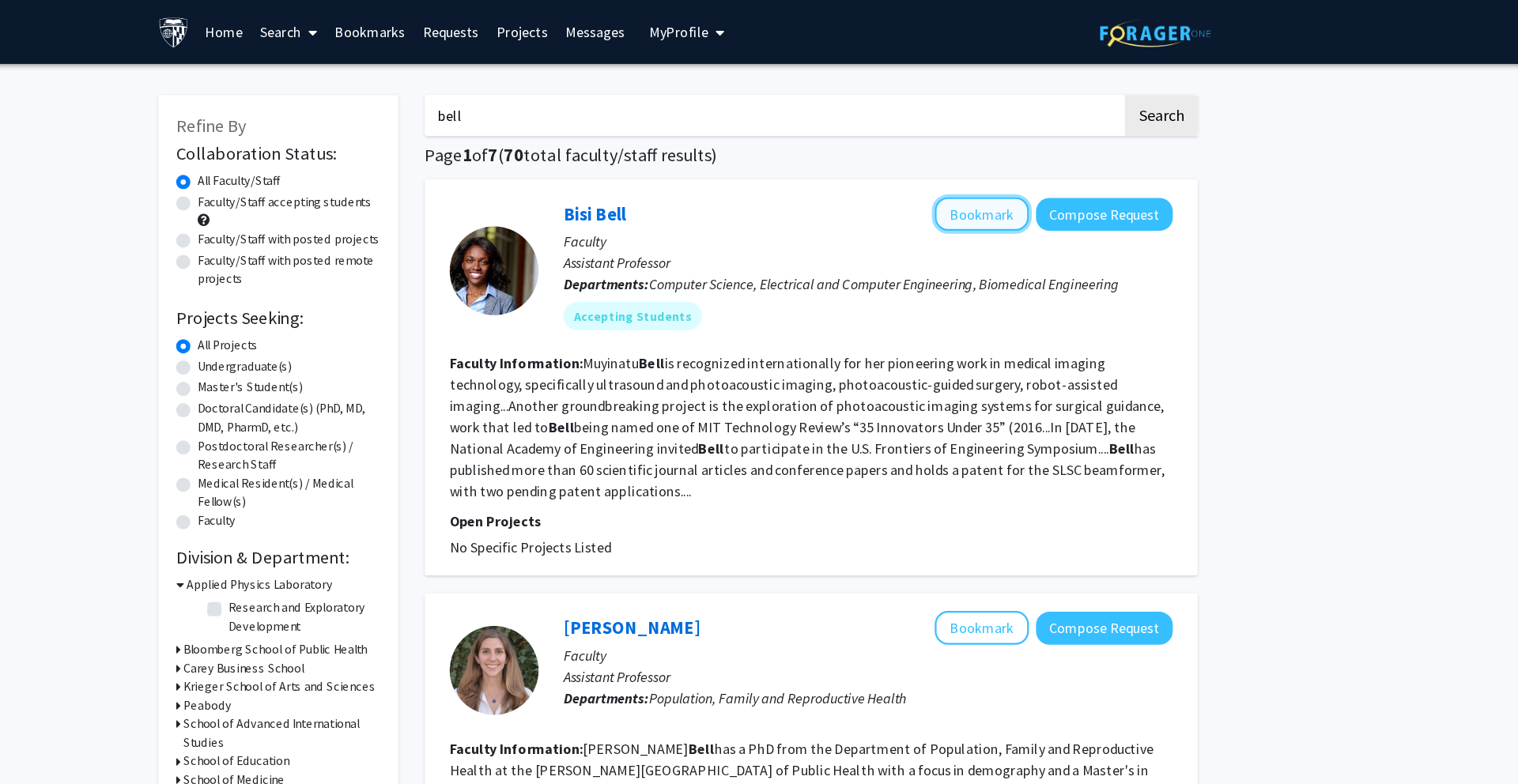
click at [1029, 186] on button "Bookmark" at bounding box center [1030, 190] width 84 height 30
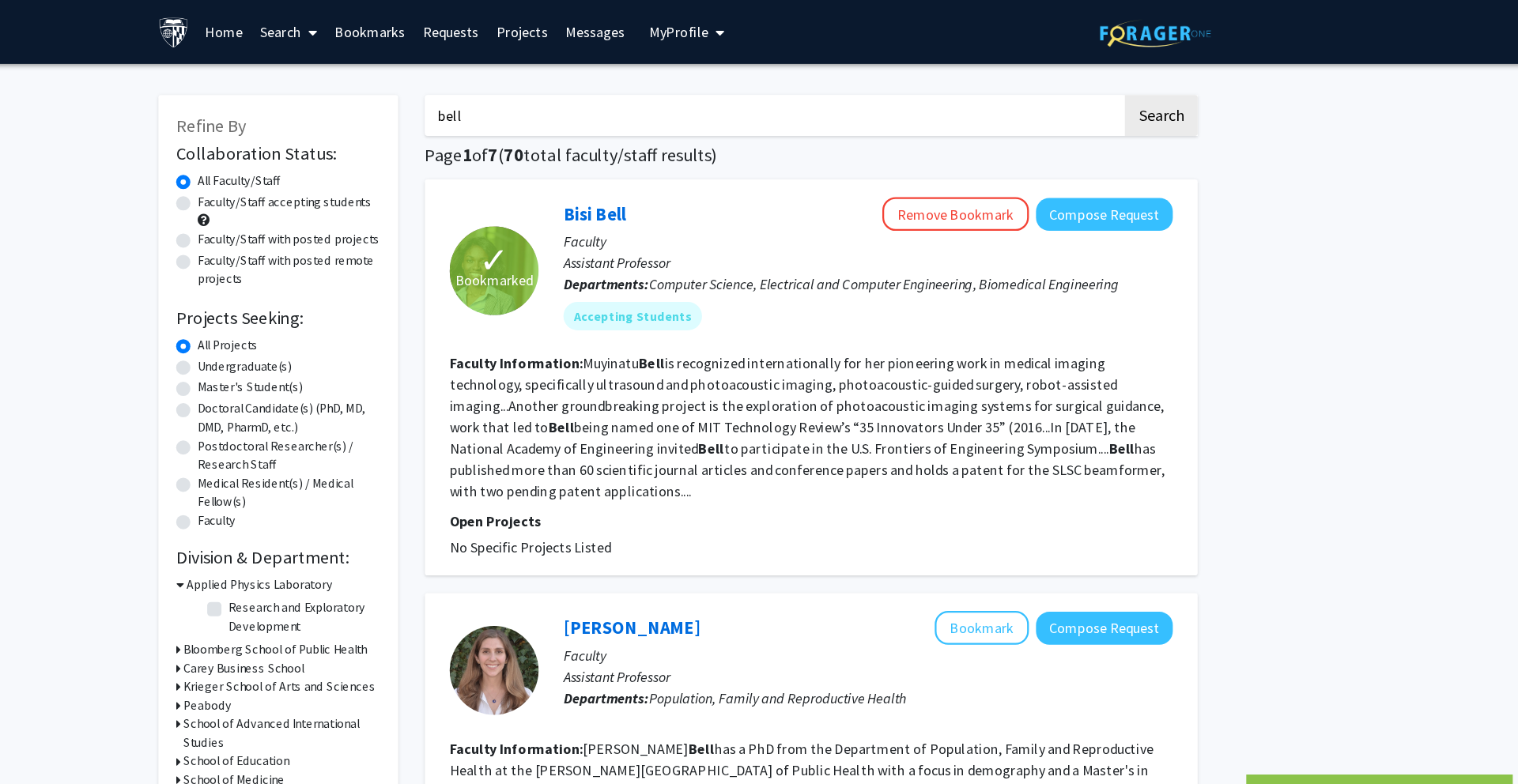
drag, startPoint x: 643, startPoint y: 99, endPoint x: 525, endPoint y: 99, distance: 118.0
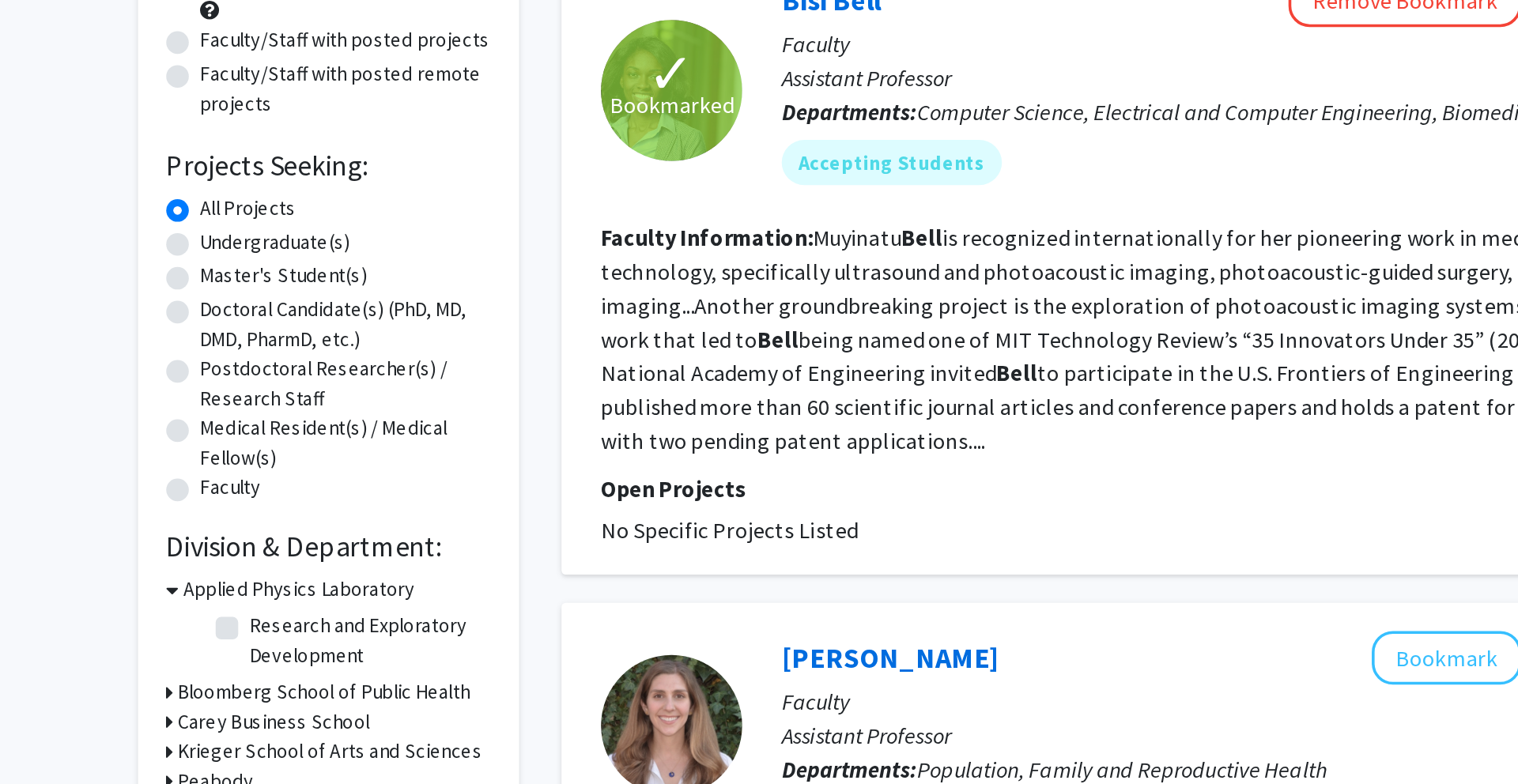
click at [331, 326] on label "Undergraduate(s)" at bounding box center [373, 325] width 84 height 16
click at [331, 326] on input "Undergraduate(s)" at bounding box center [336, 323] width 10 height 10
radio input "true"
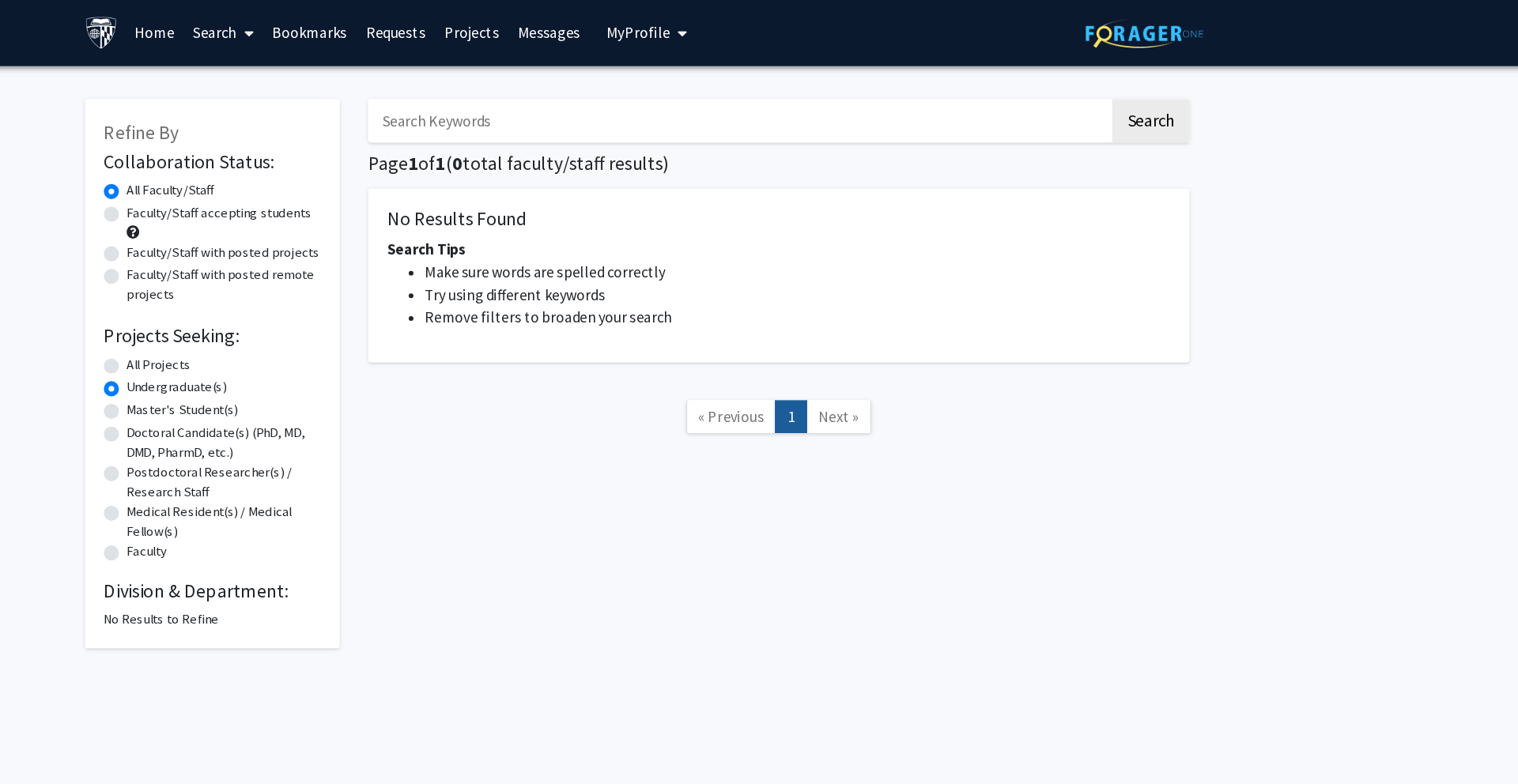
click at [353, 33] on link "Home" at bounding box center [354, 28] width 49 height 55
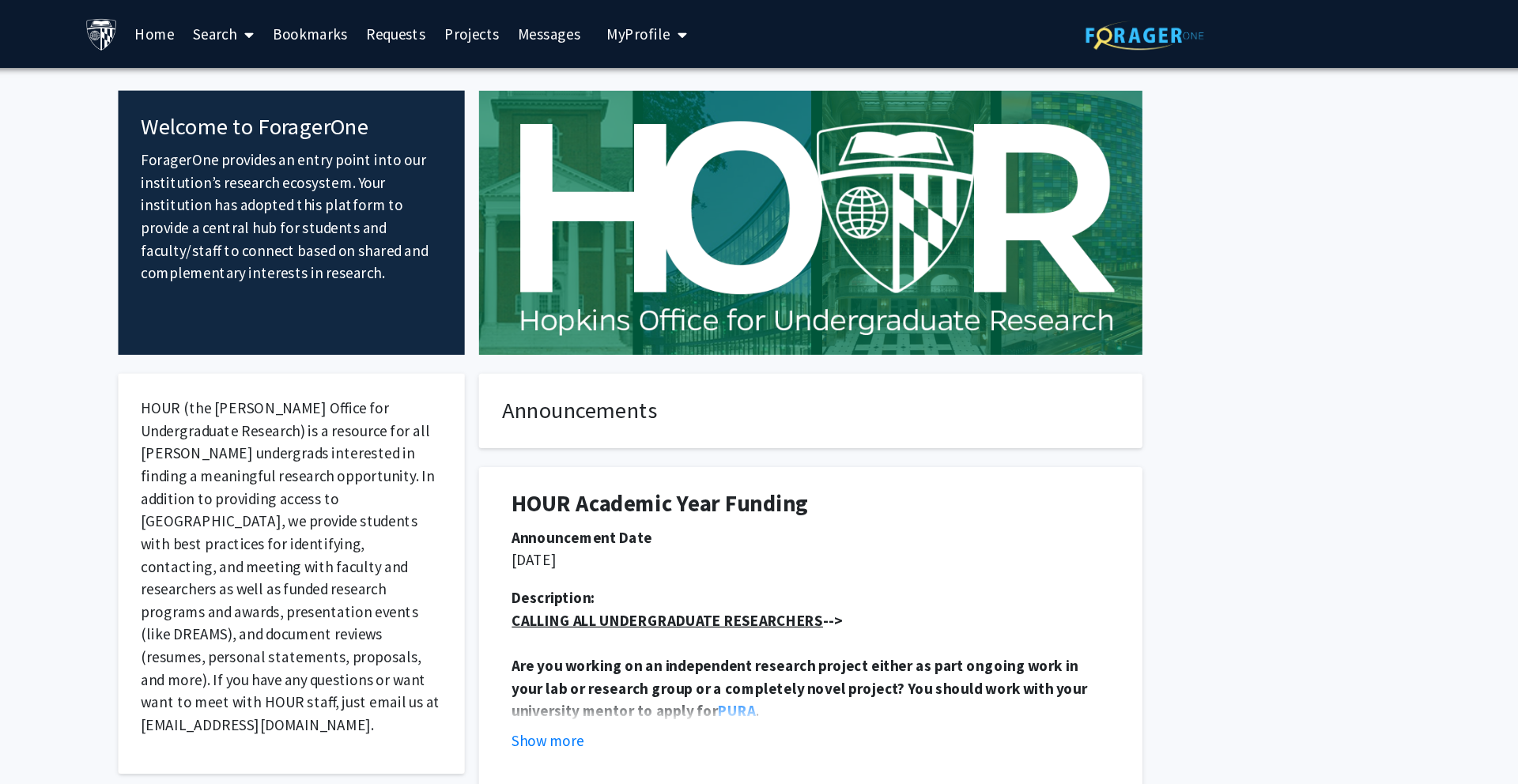
click at [427, 37] on span at bounding box center [431, 29] width 15 height 55
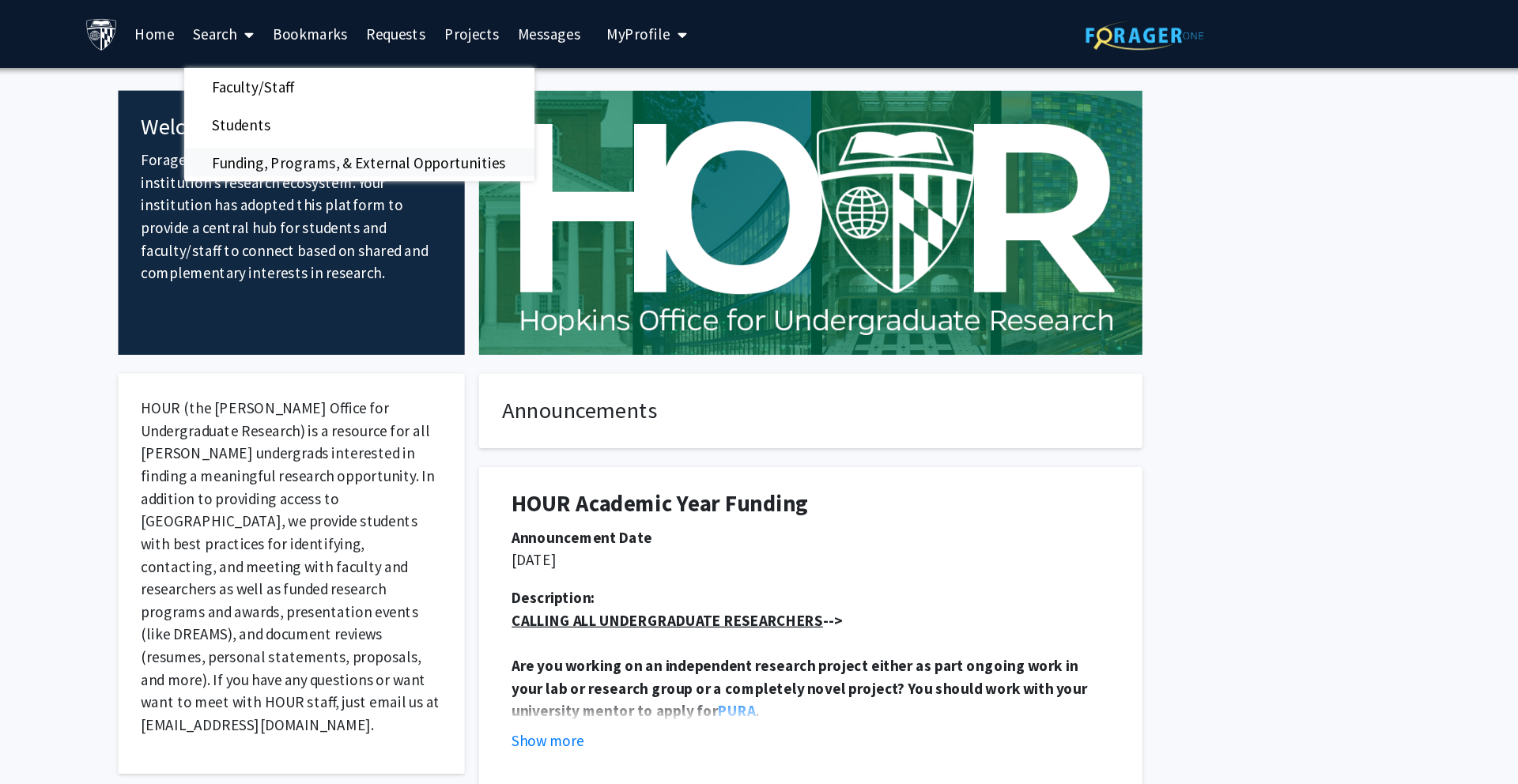
click at [421, 137] on span "Funding, Programs, & External Opportunities" at bounding box center [526, 136] width 293 height 32
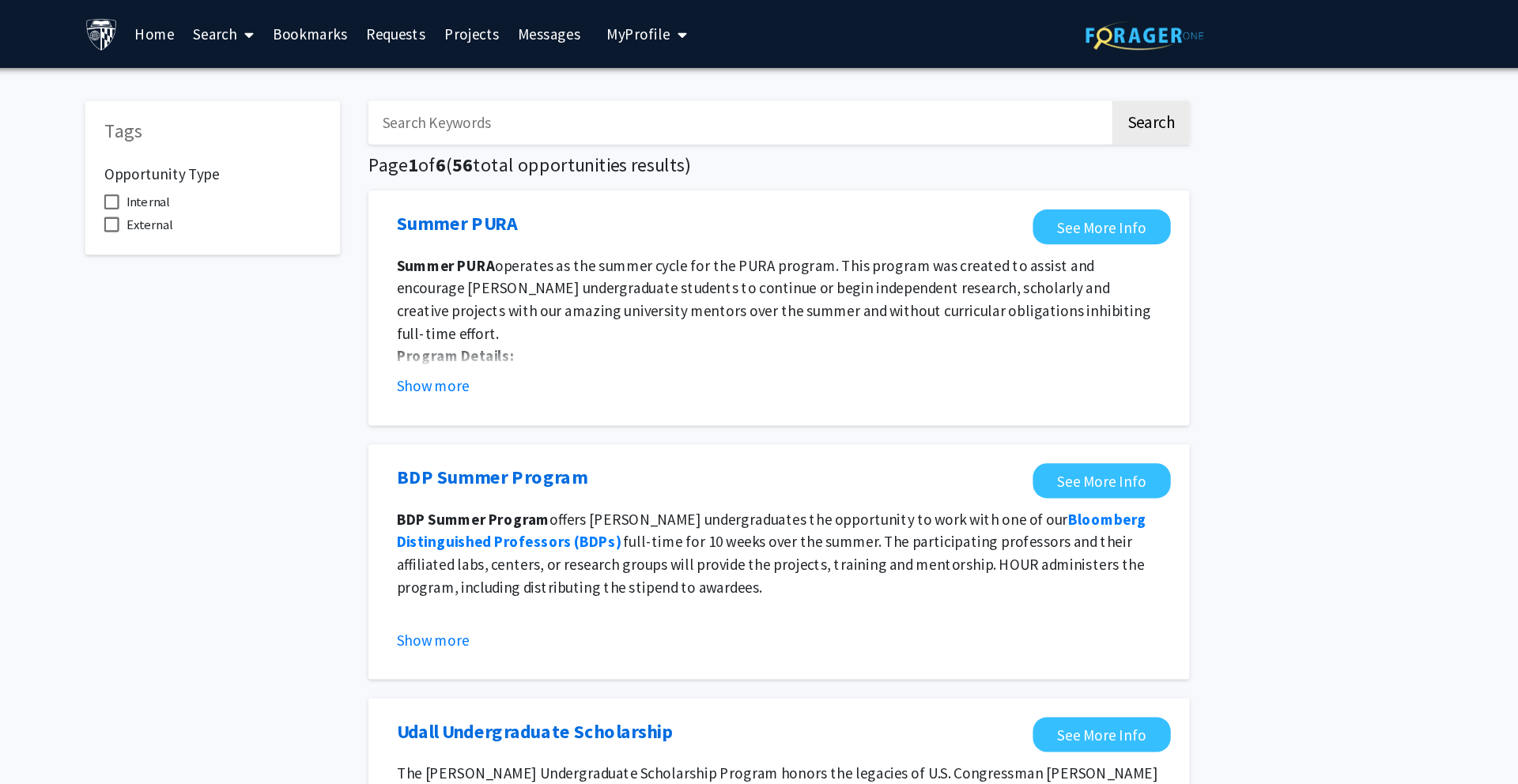
click at [428, 35] on span at bounding box center [431, 29] width 15 height 55
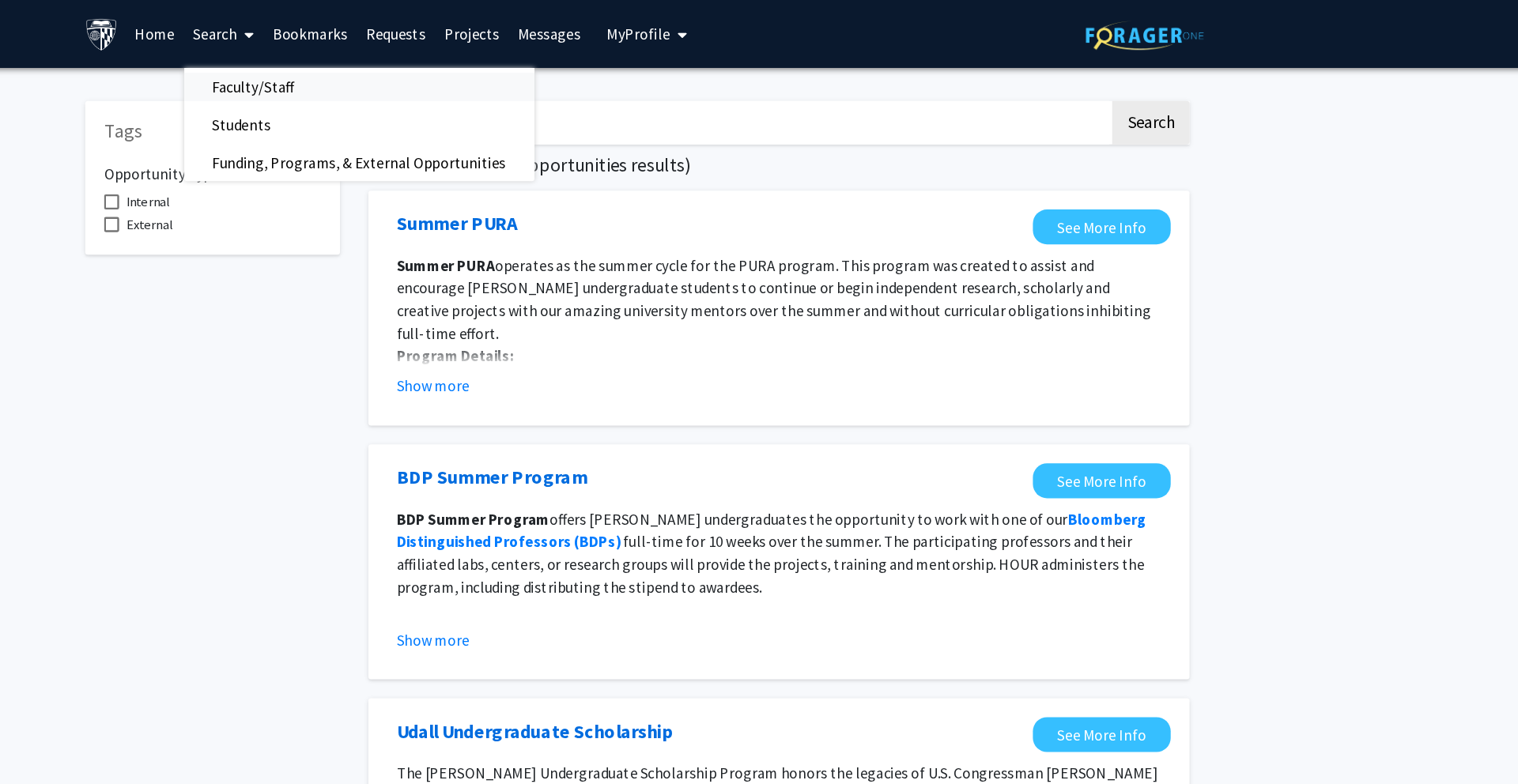
click at [423, 70] on span "Faculty/Staff" at bounding box center [437, 72] width 116 height 32
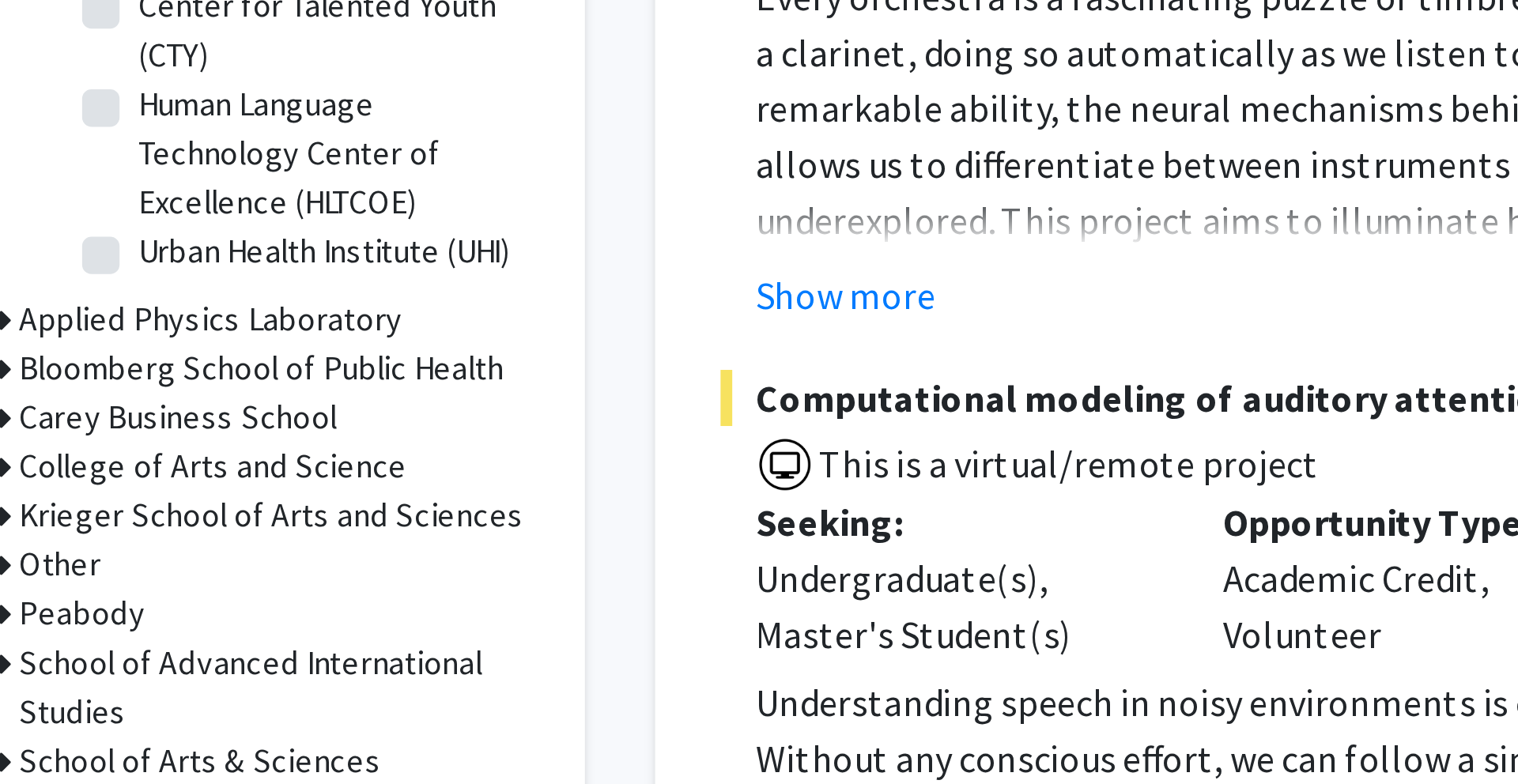
scroll to position [82, 0]
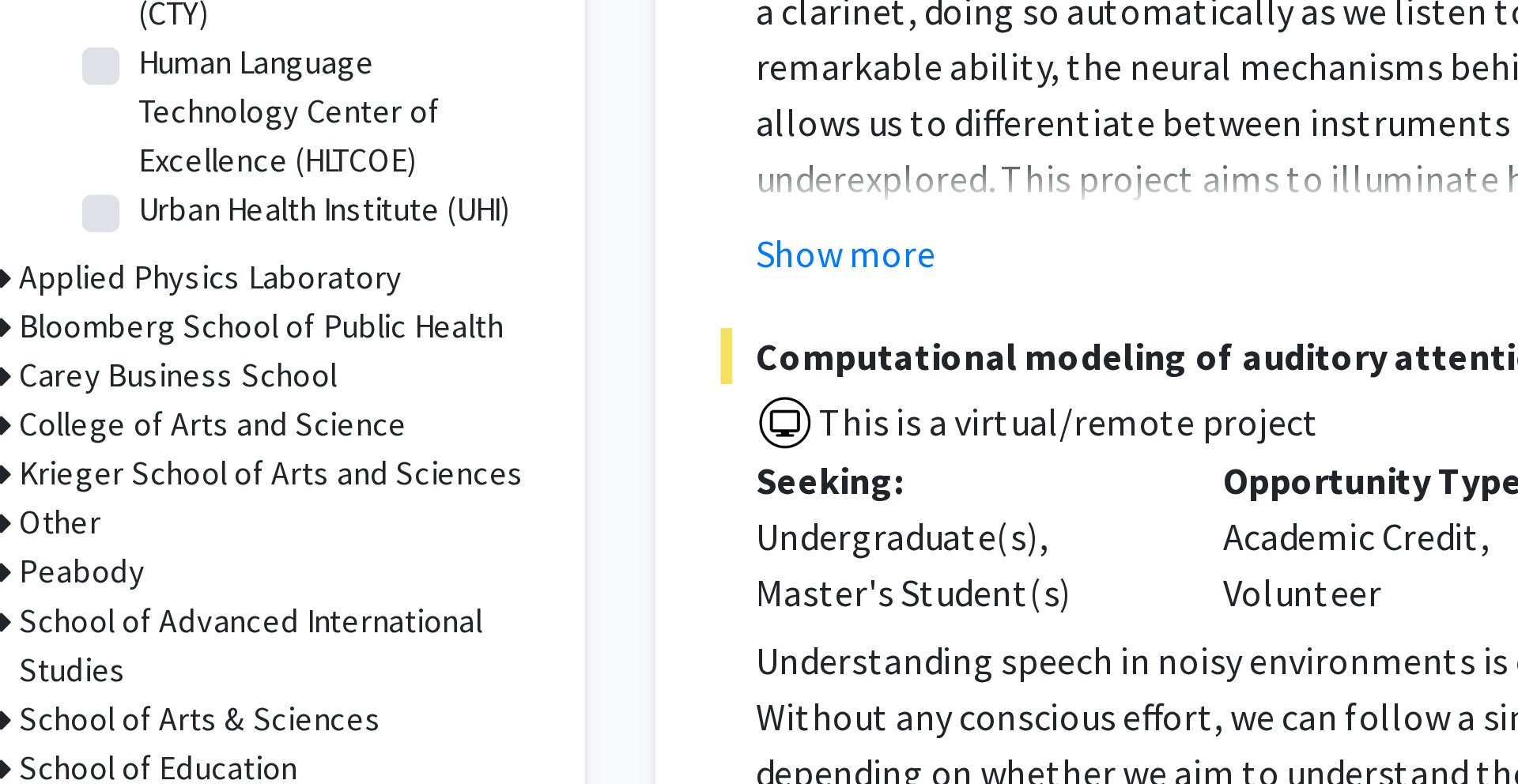
click at [354, 678] on h3 "Krieger School of Arts and Sciences" at bounding box center [403, 678] width 171 height 16
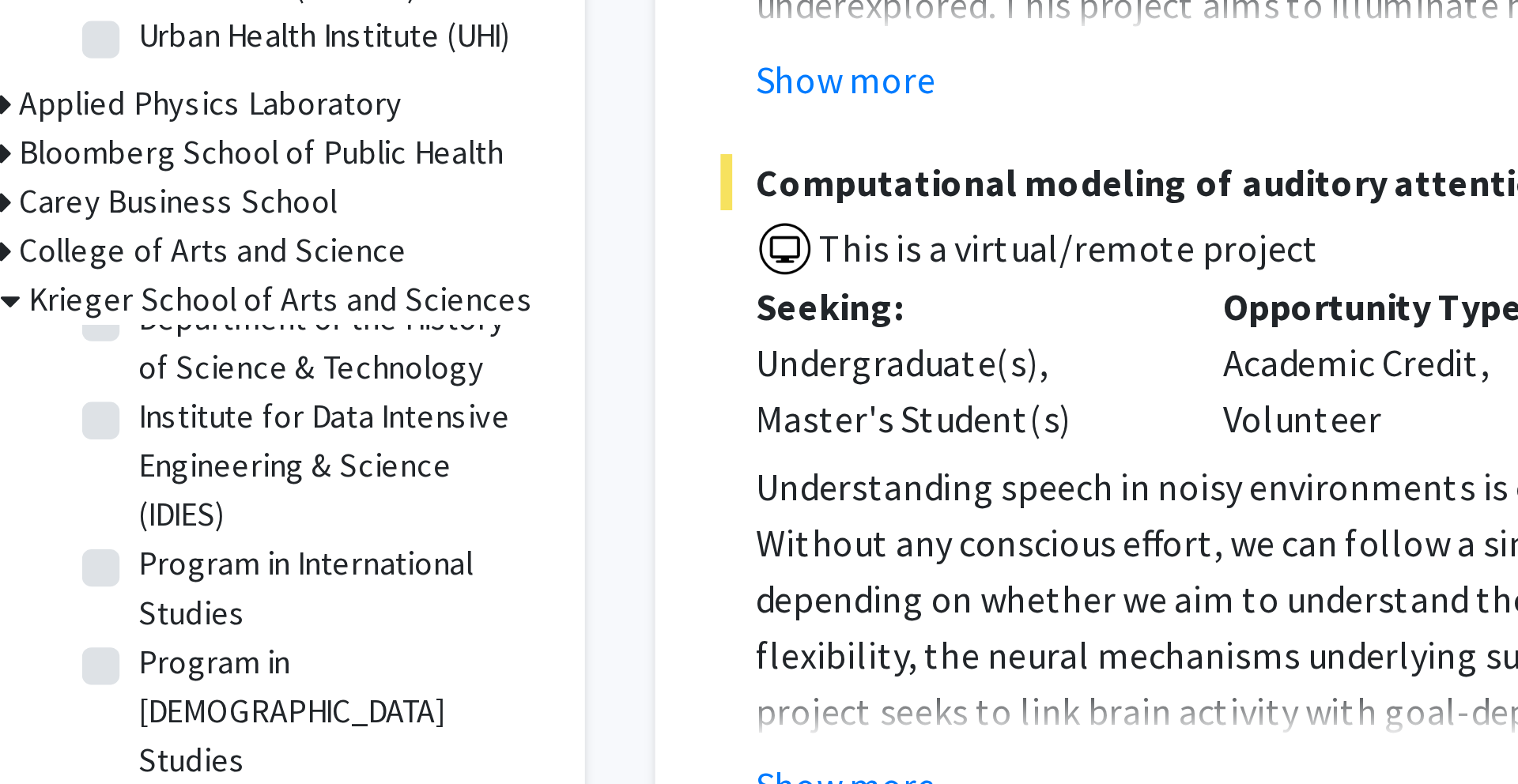
scroll to position [787, 0]
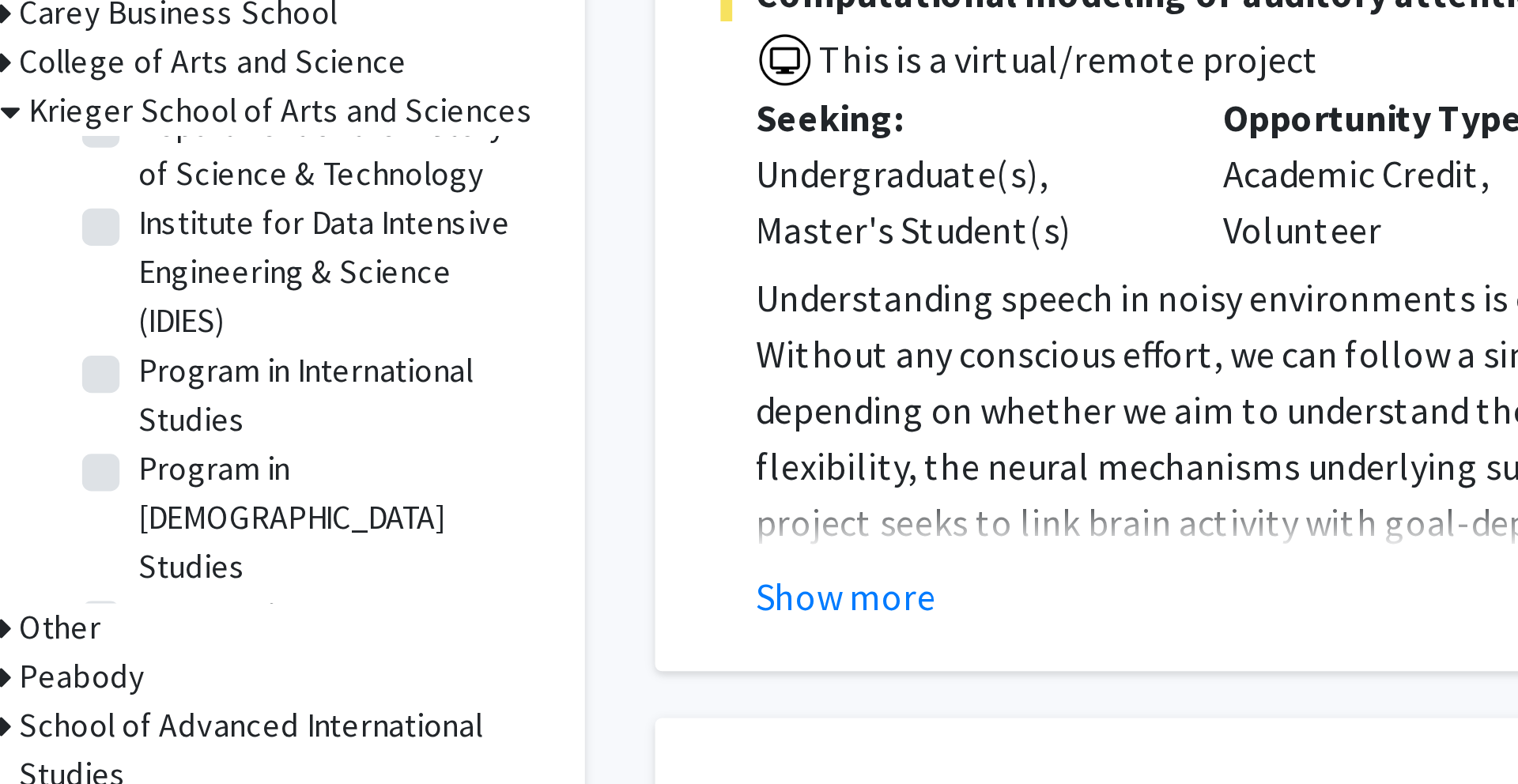
click at [400, 608] on label "Center for Language Education" at bounding box center [424, 624] width 131 height 33
click at [369, 608] on input "Center for Language Education" at bounding box center [364, 613] width 10 height 10
checkbox input "true"
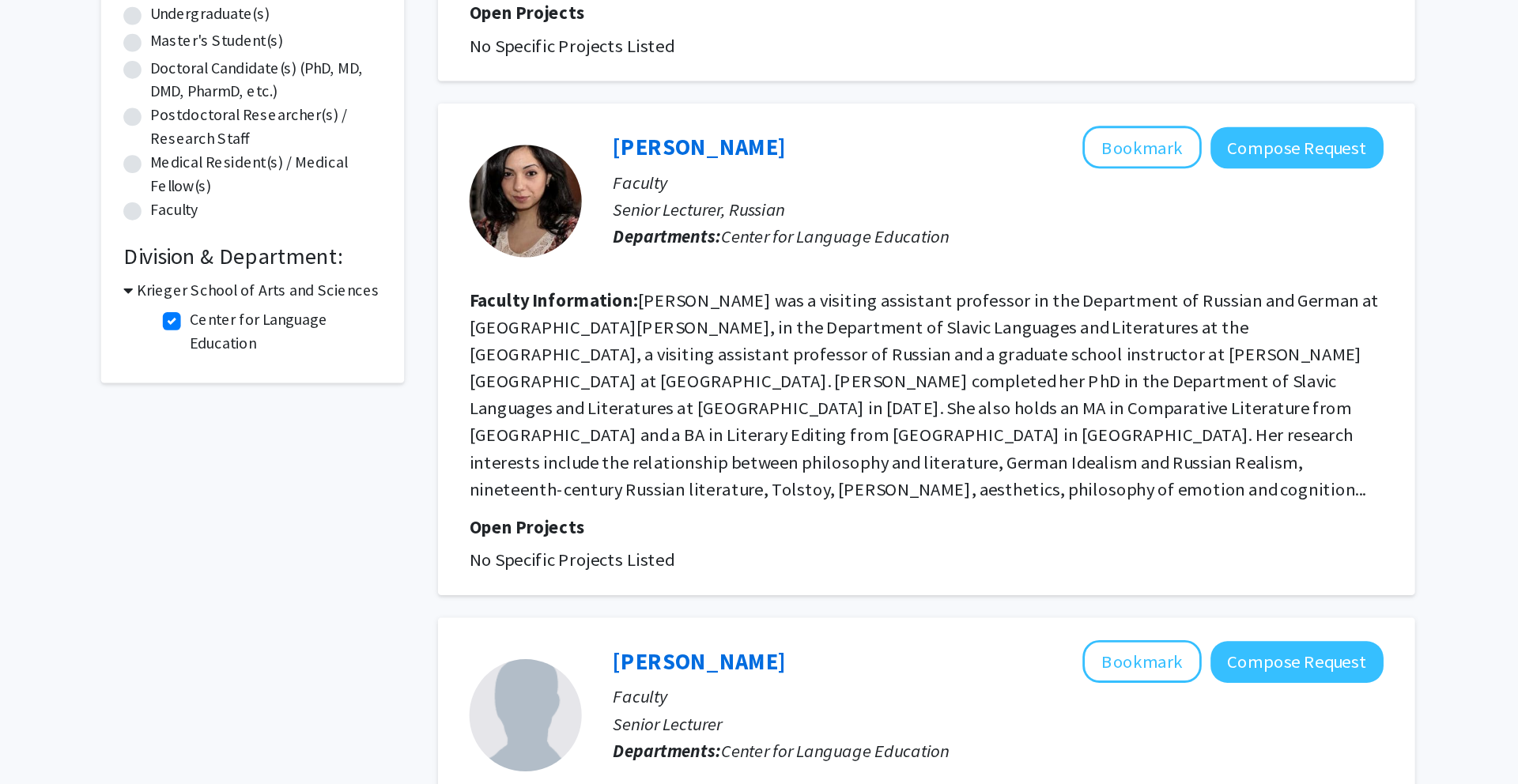
scroll to position [274, 0]
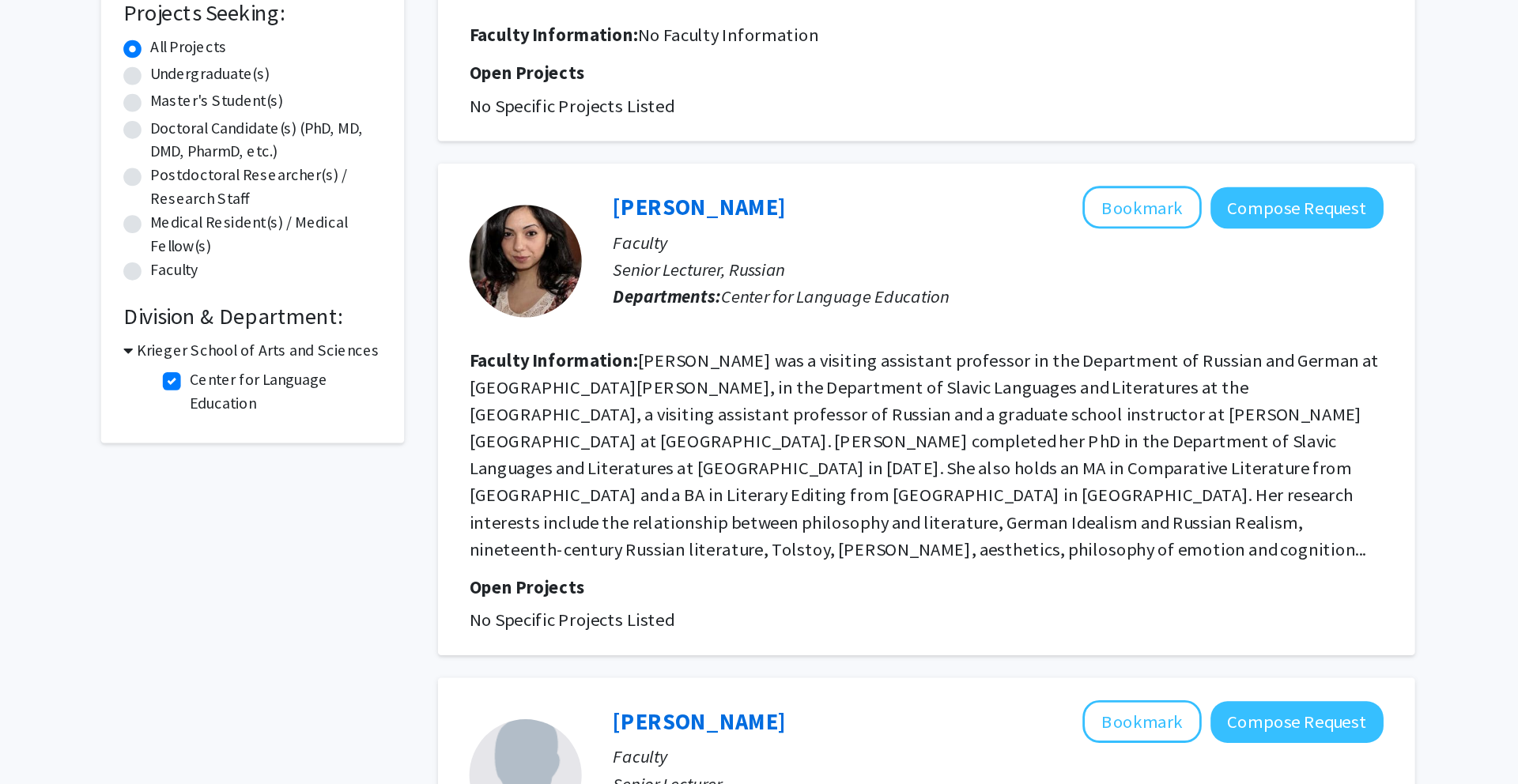
click at [359, 273] on label "Center for Language Education" at bounding box center [424, 275] width 131 height 33
click at [359, 269] on input "Center for Language Education" at bounding box center [364, 264] width 10 height 10
checkbox input "false"
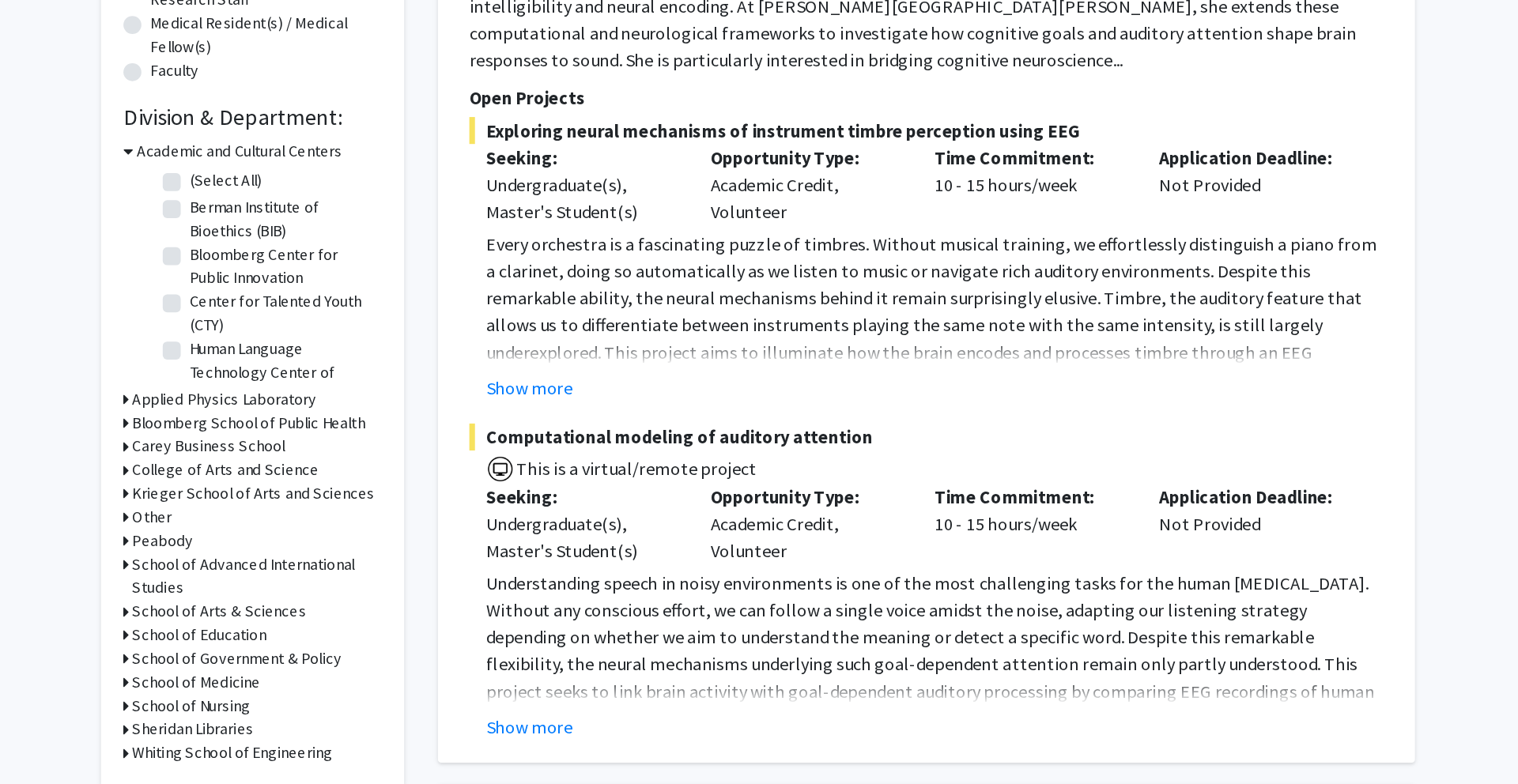
scroll to position [181, 0]
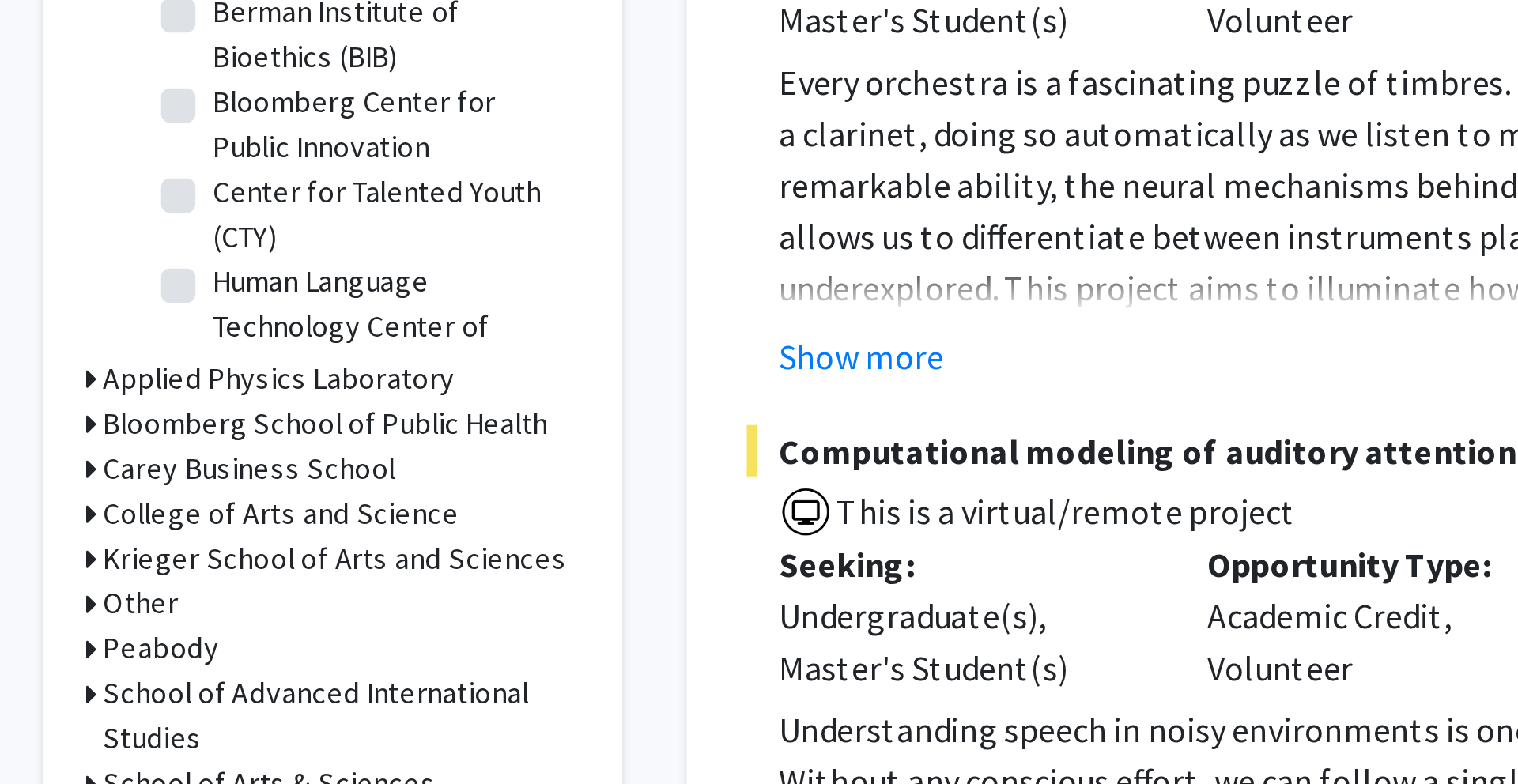
click at [341, 515] on h3 "Applied Physics Laboratory" at bounding box center [383, 514] width 130 height 16
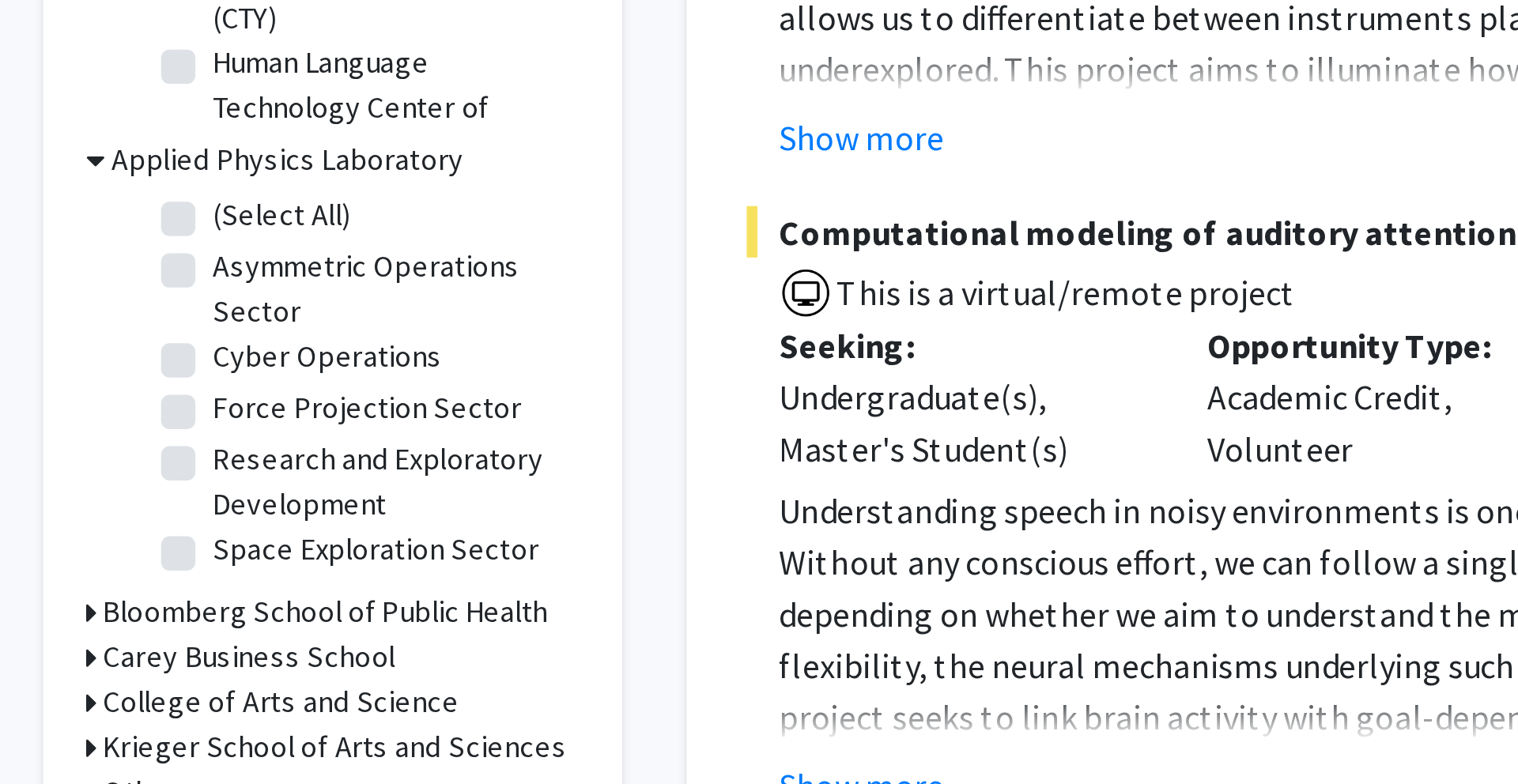
click at [331, 516] on h3 "Applied Physics Laboratory" at bounding box center [386, 514] width 130 height 16
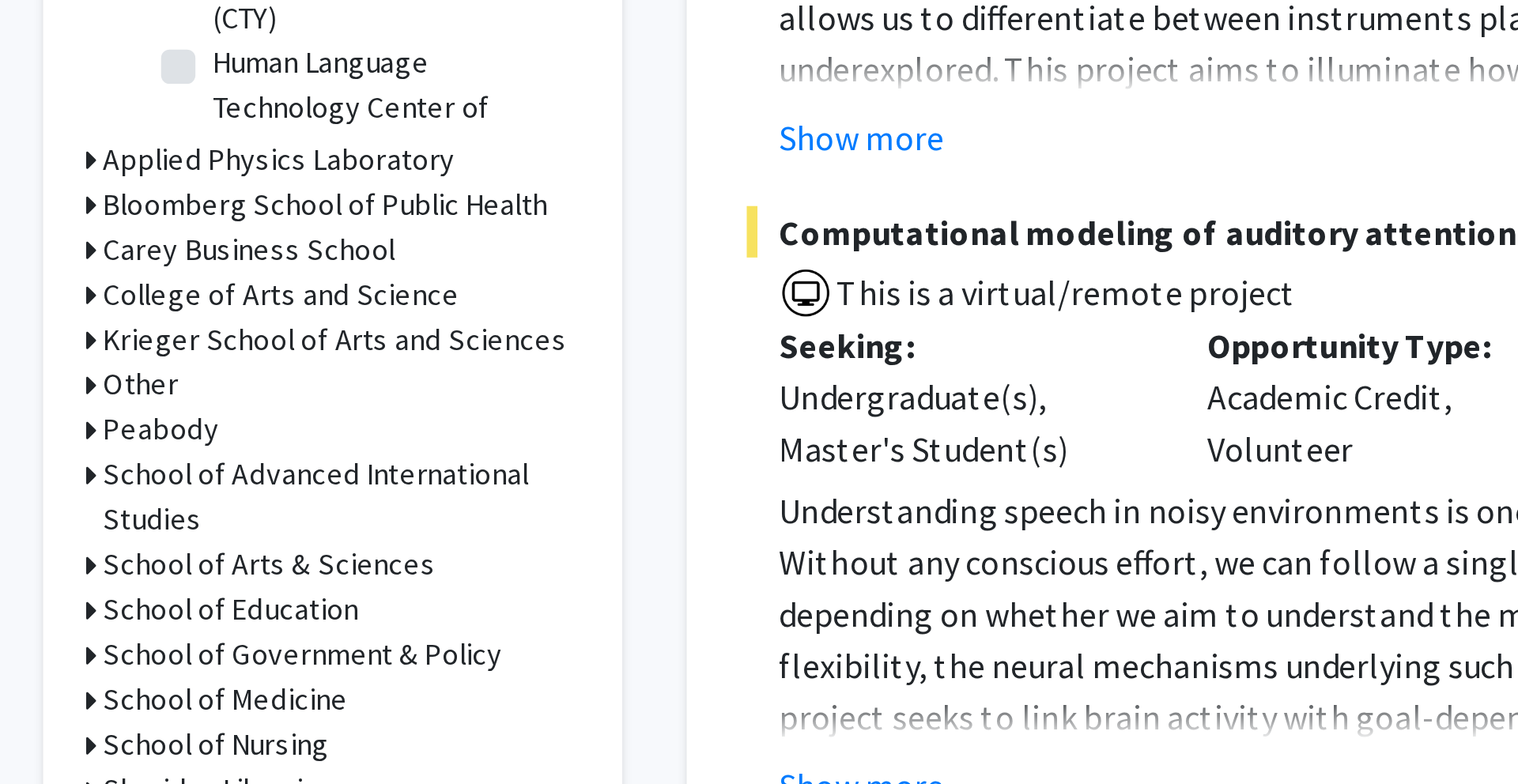
click at [337, 582] on h3 "Krieger School of Arts and Sciences" at bounding box center [403, 580] width 171 height 16
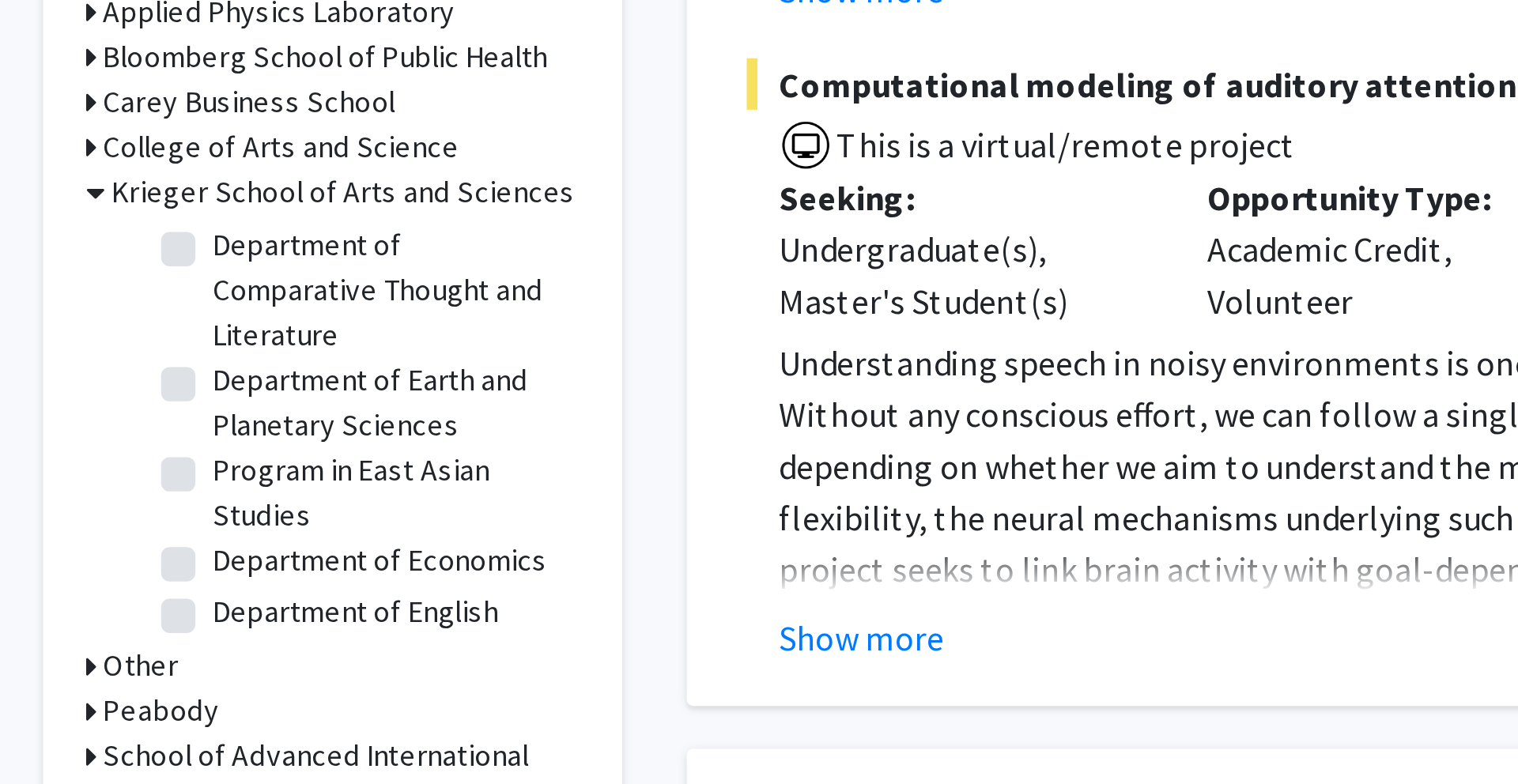
scroll to position [468, 0]
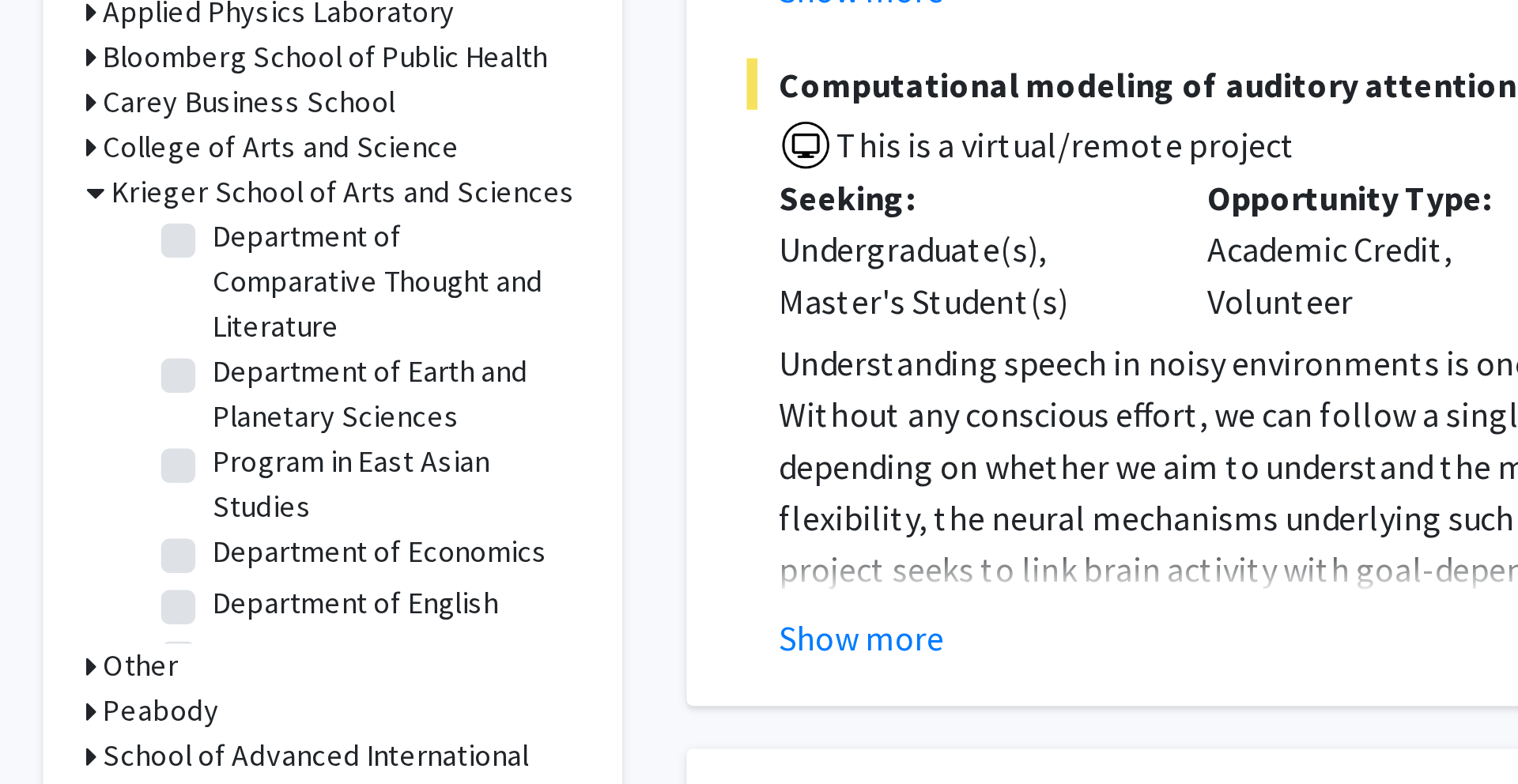
click at [359, 657] on label "Program in East Asian Studies" at bounding box center [424, 673] width 131 height 33
click at [359, 657] on input "Program in East Asian Studies" at bounding box center [364, 662] width 10 height 10
checkbox input "true"
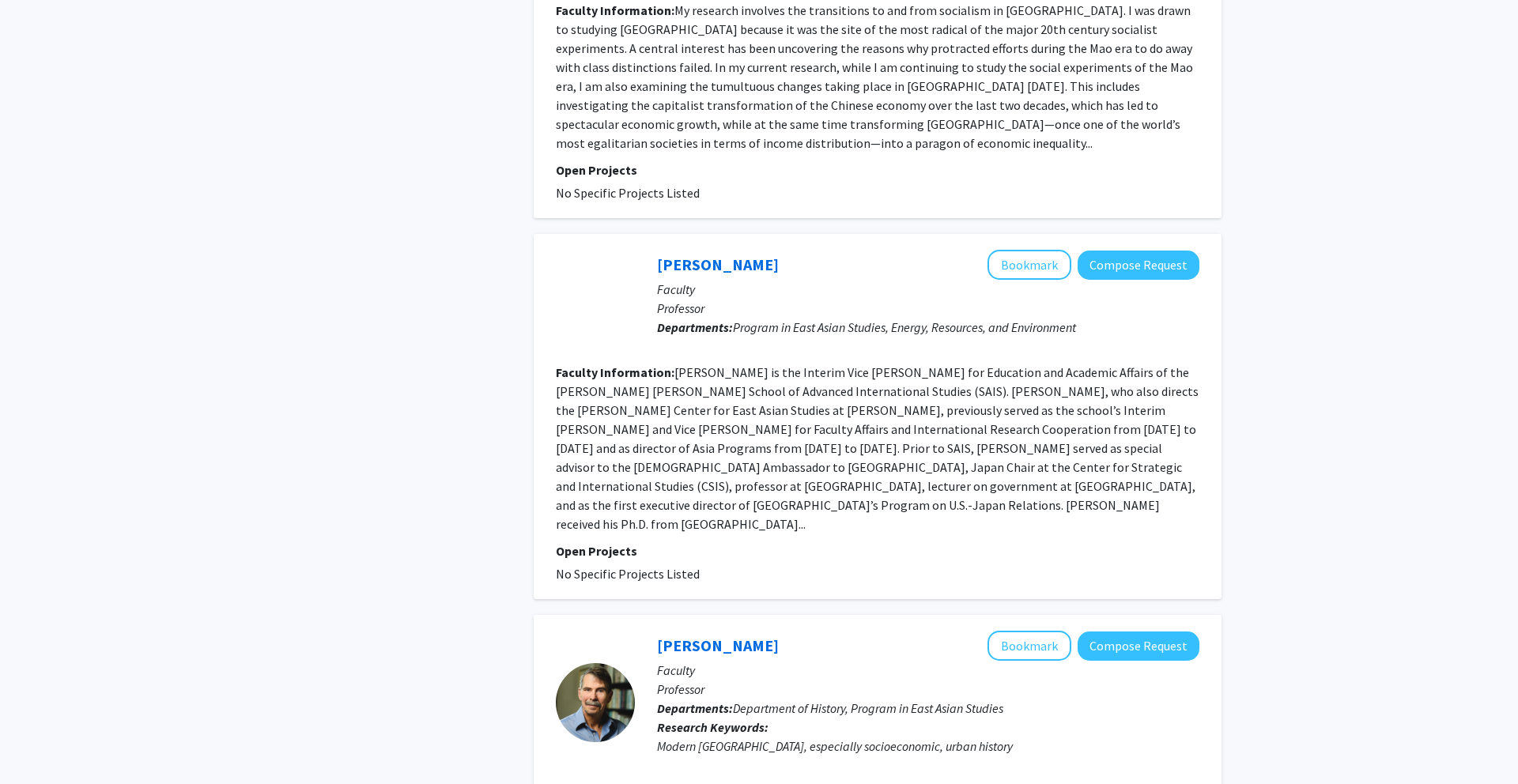
scroll to position [3457, 0]
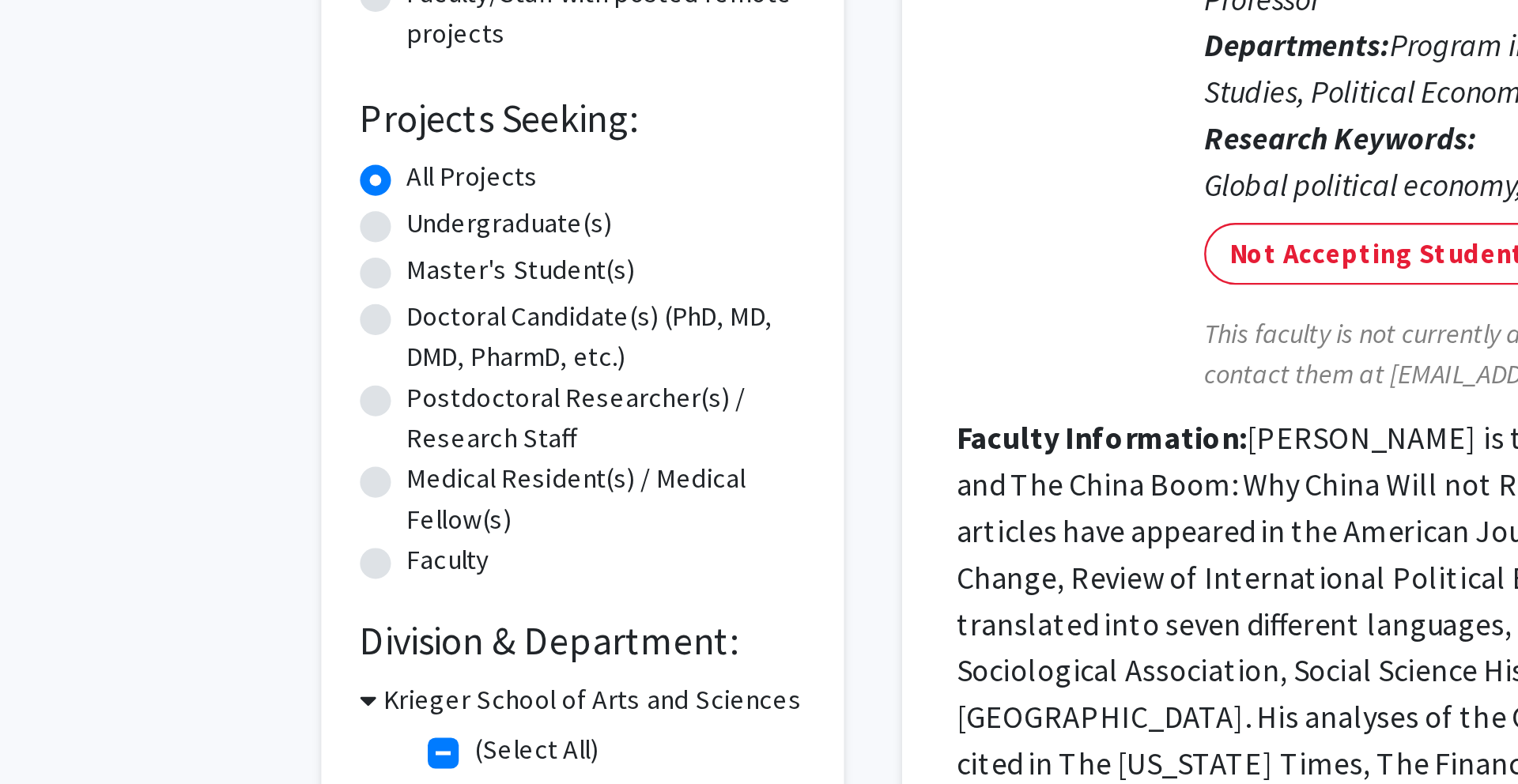
scroll to position [20, 0]
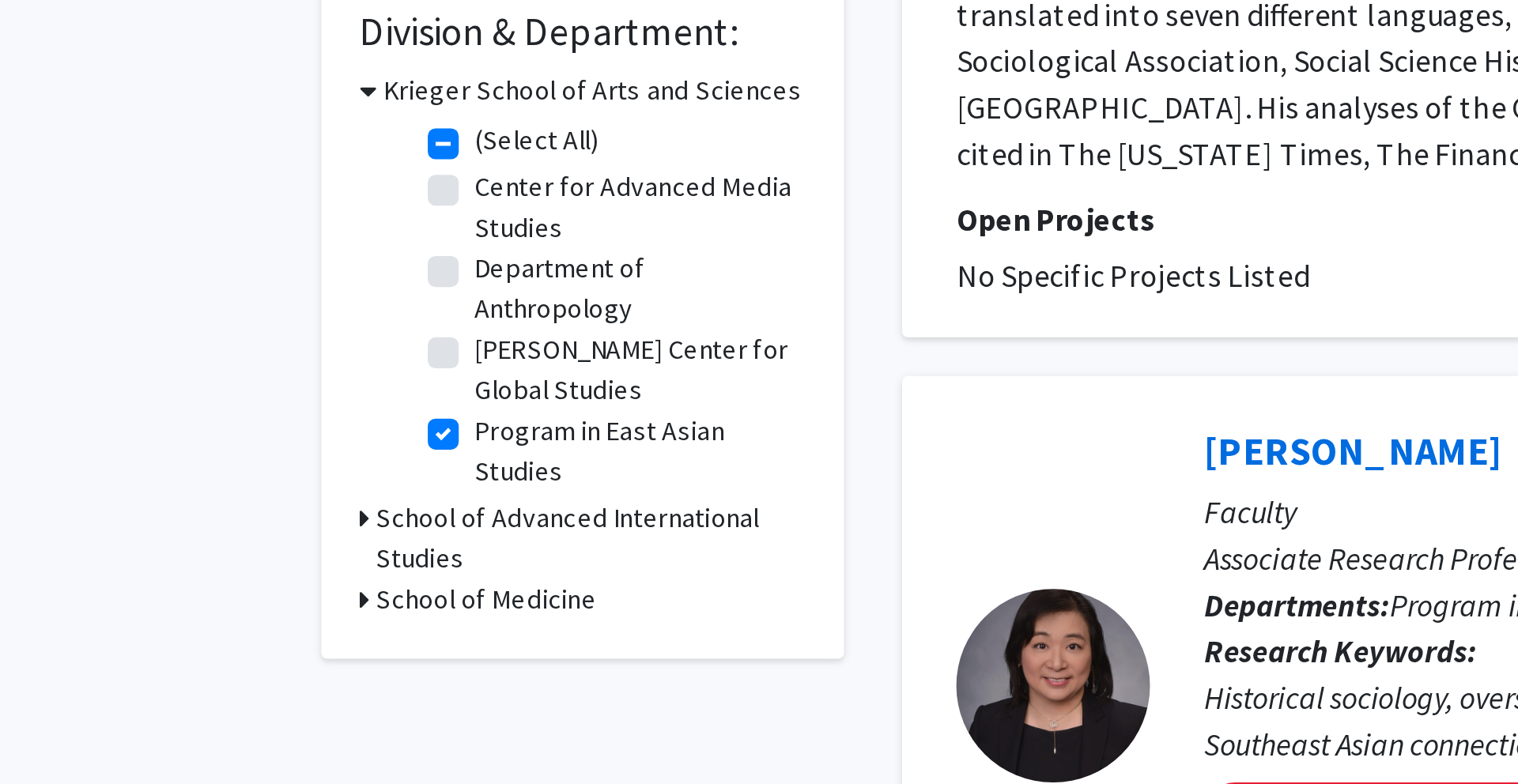
click at [359, 642] on label "Program in East Asian Studies" at bounding box center [424, 648] width 131 height 33
click at [359, 642] on input "Program in East Asian Studies" at bounding box center [364, 636] width 10 height 10
checkbox input "false"
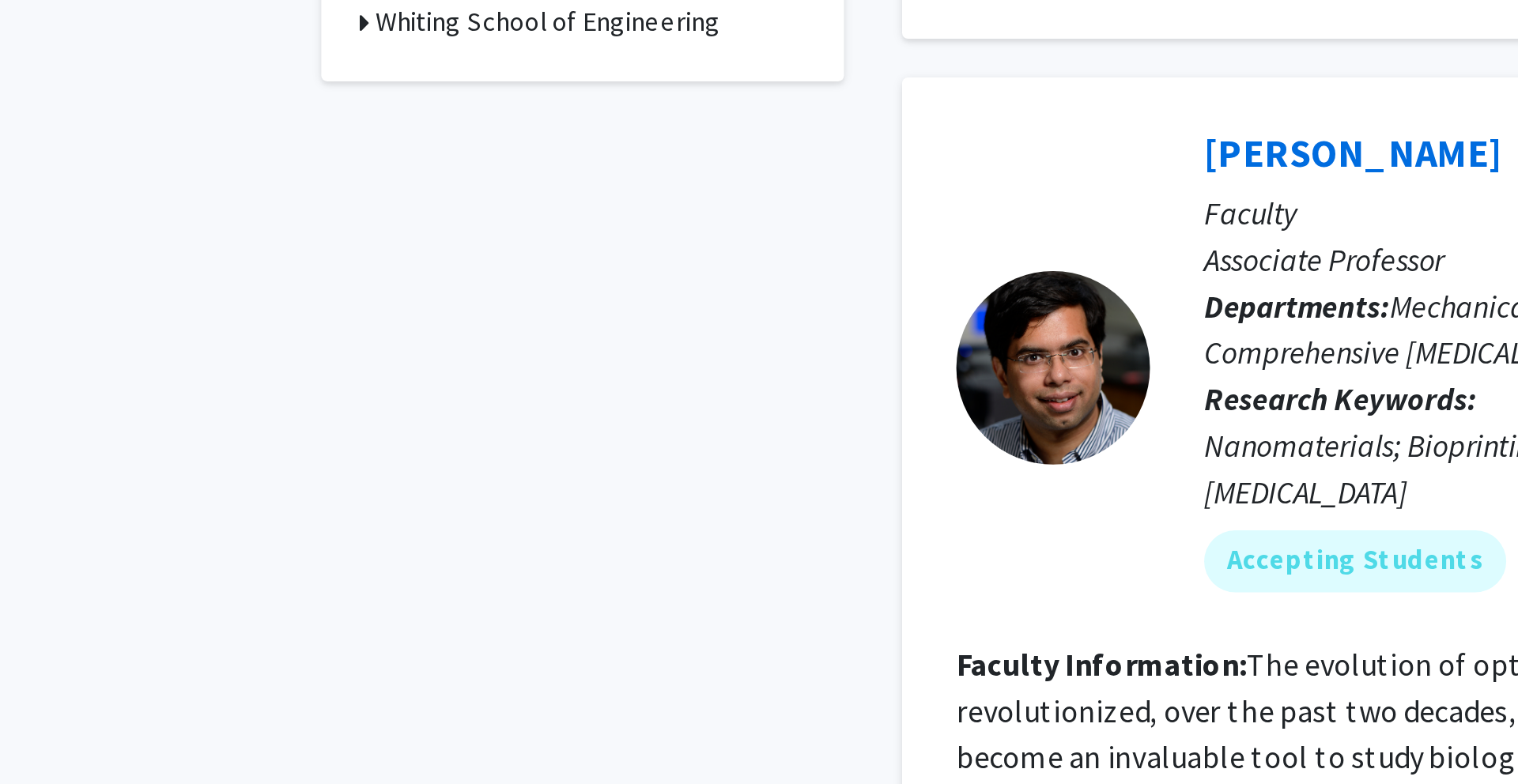
scroll to position [469, 0]
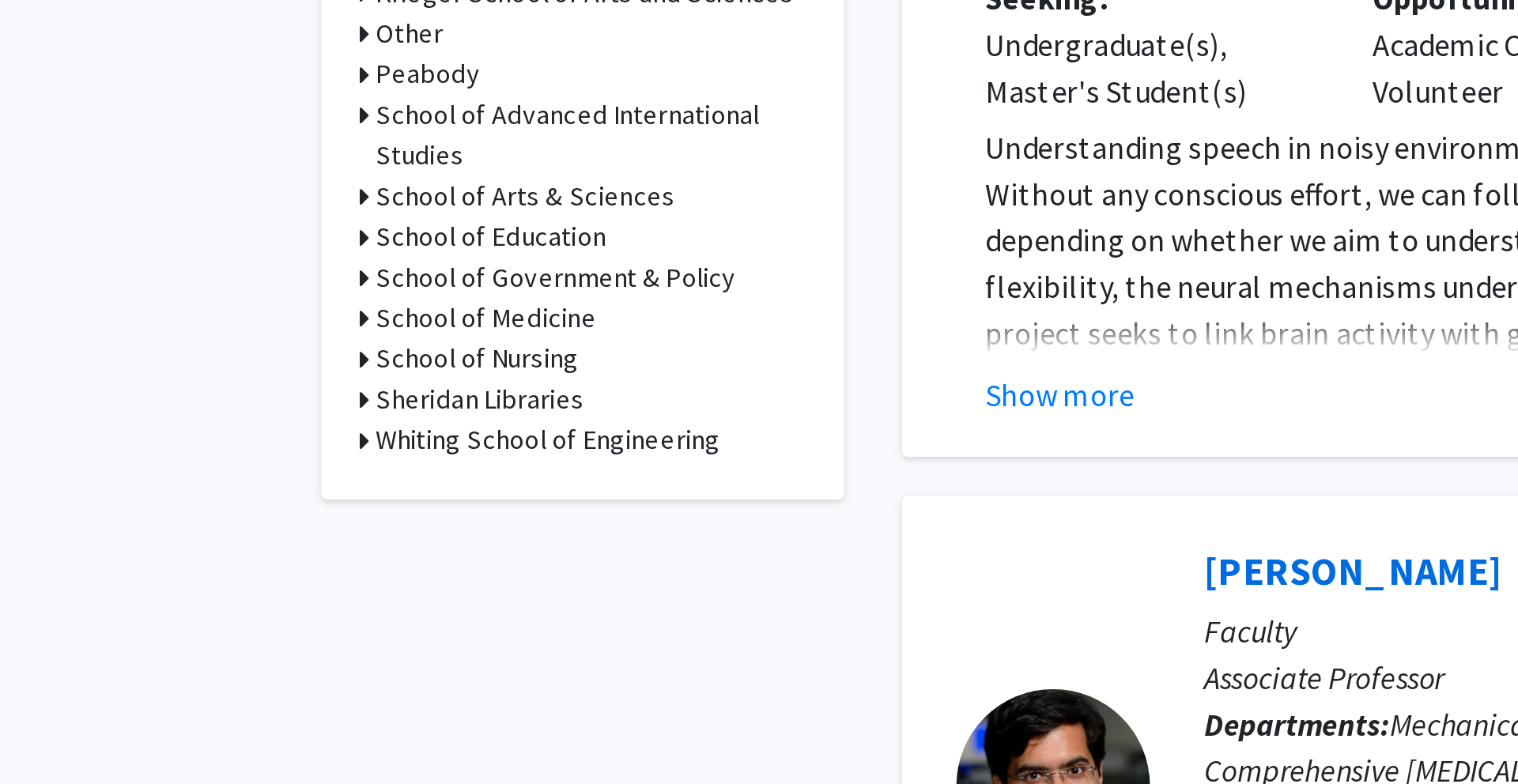
click at [348, 461] on h3 "Sheridan Libraries" at bounding box center [360, 457] width 85 height 16
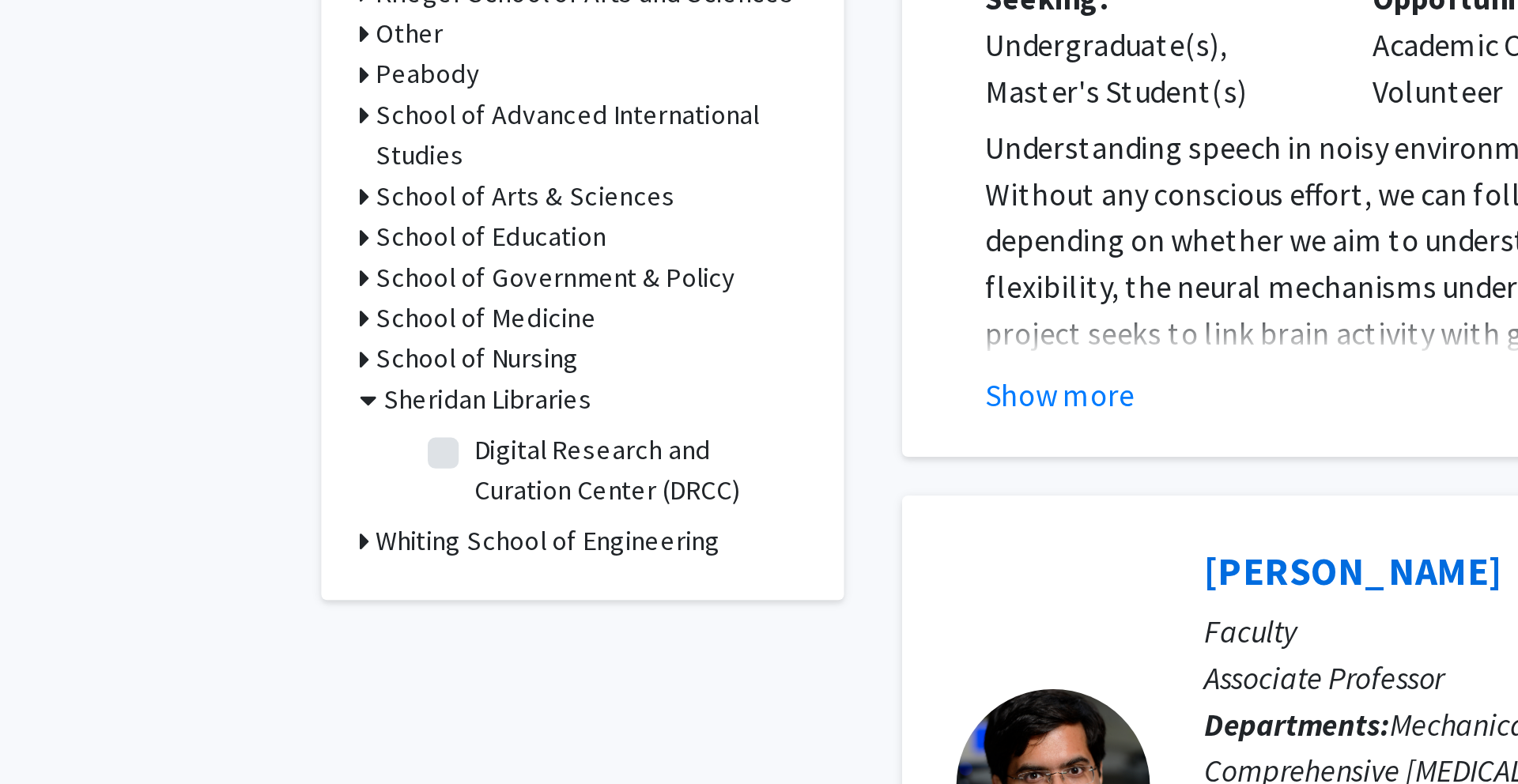
click at [359, 479] on label "Digital Research and Curation Center (DRCC)" at bounding box center [424, 486] width 131 height 33
click at [359, 479] on input "Digital Research and Curation Center (DRCC)" at bounding box center [364, 475] width 10 height 10
checkbox input "true"
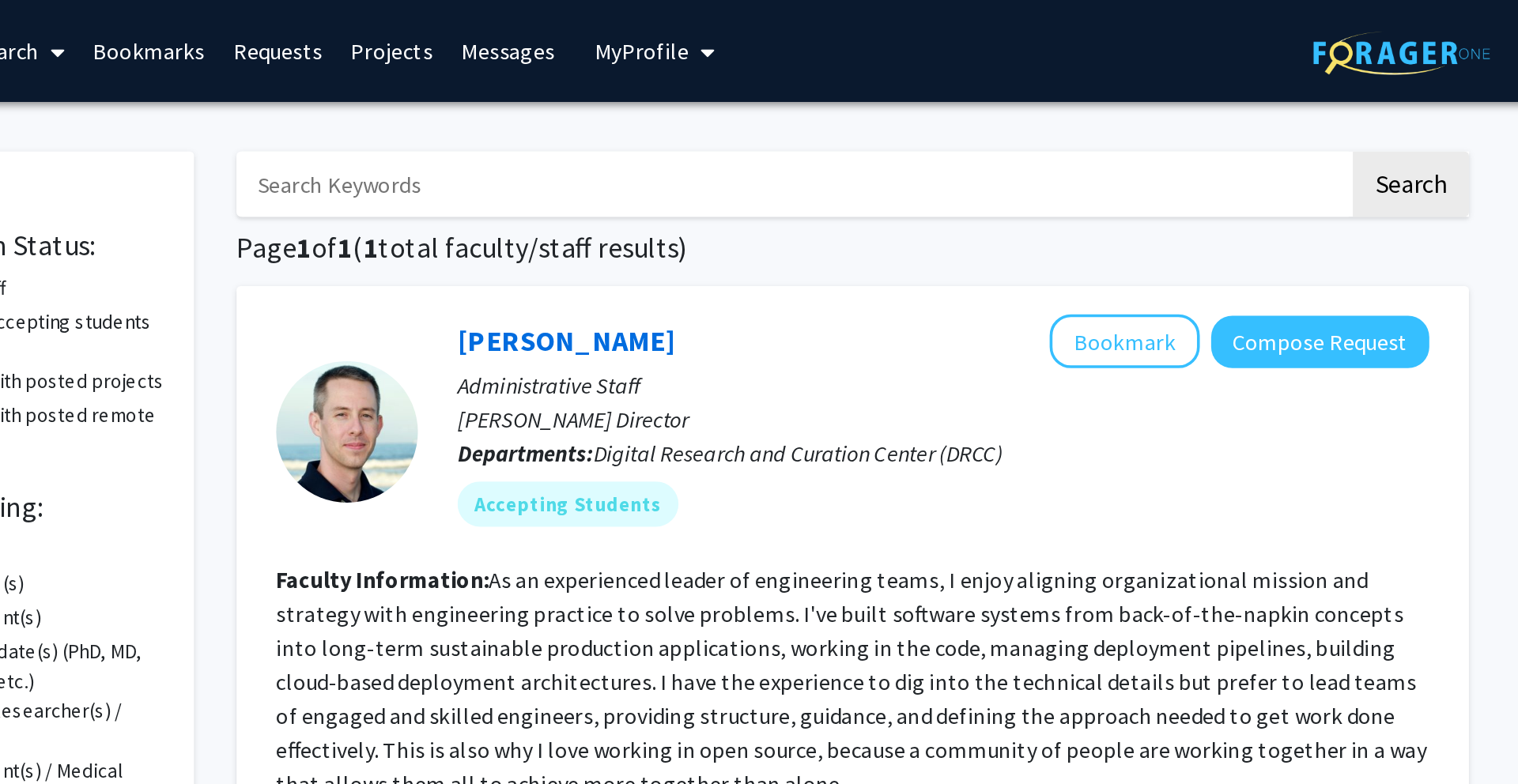
click at [493, 27] on link "Bookmarks" at bounding box center [485, 28] width 78 height 55
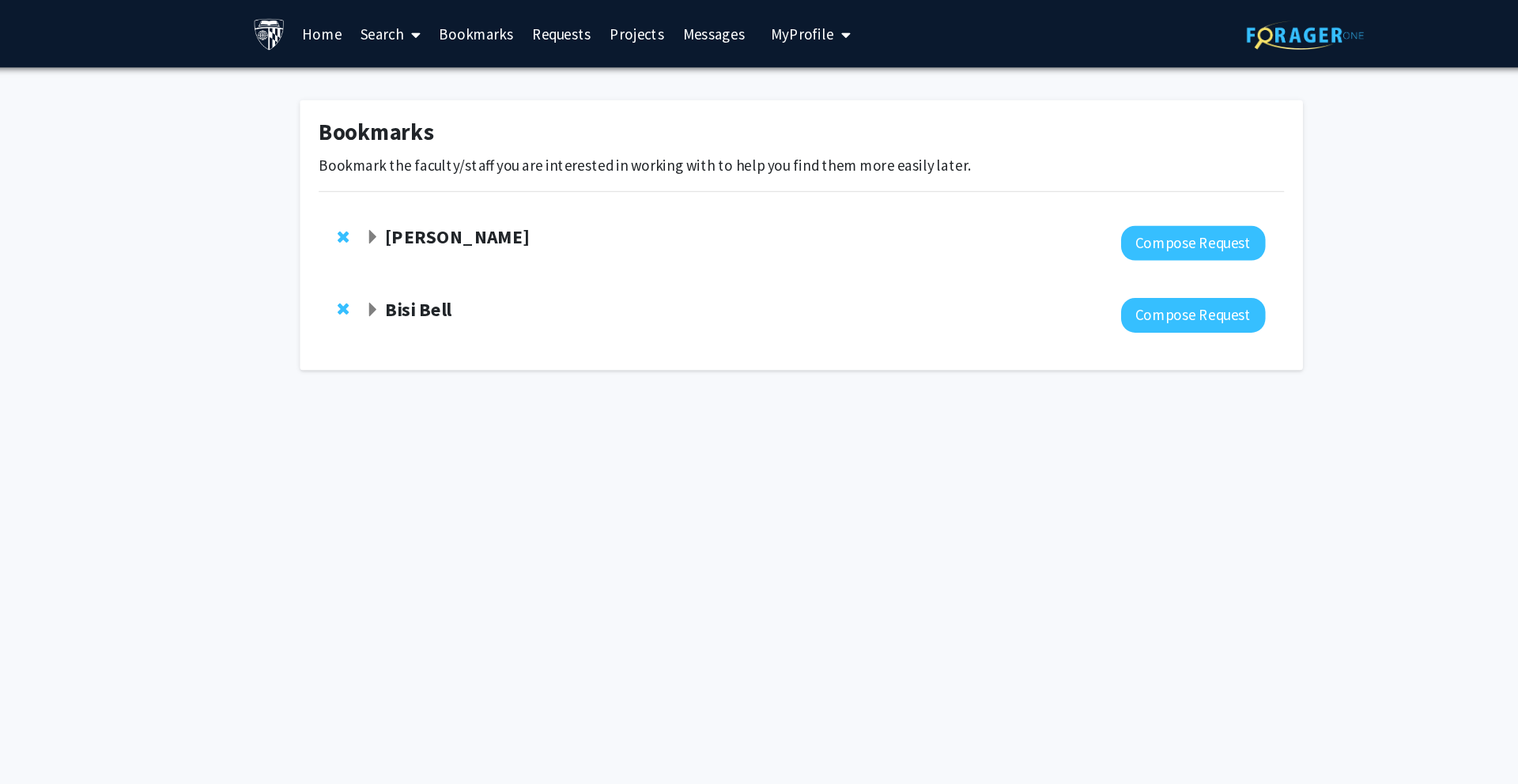
click at [777, 31] on span "My Profile" at bounding box center [760, 28] width 53 height 15
click at [789, 82] on span "View Profile" at bounding box center [832, 91] width 95 height 17
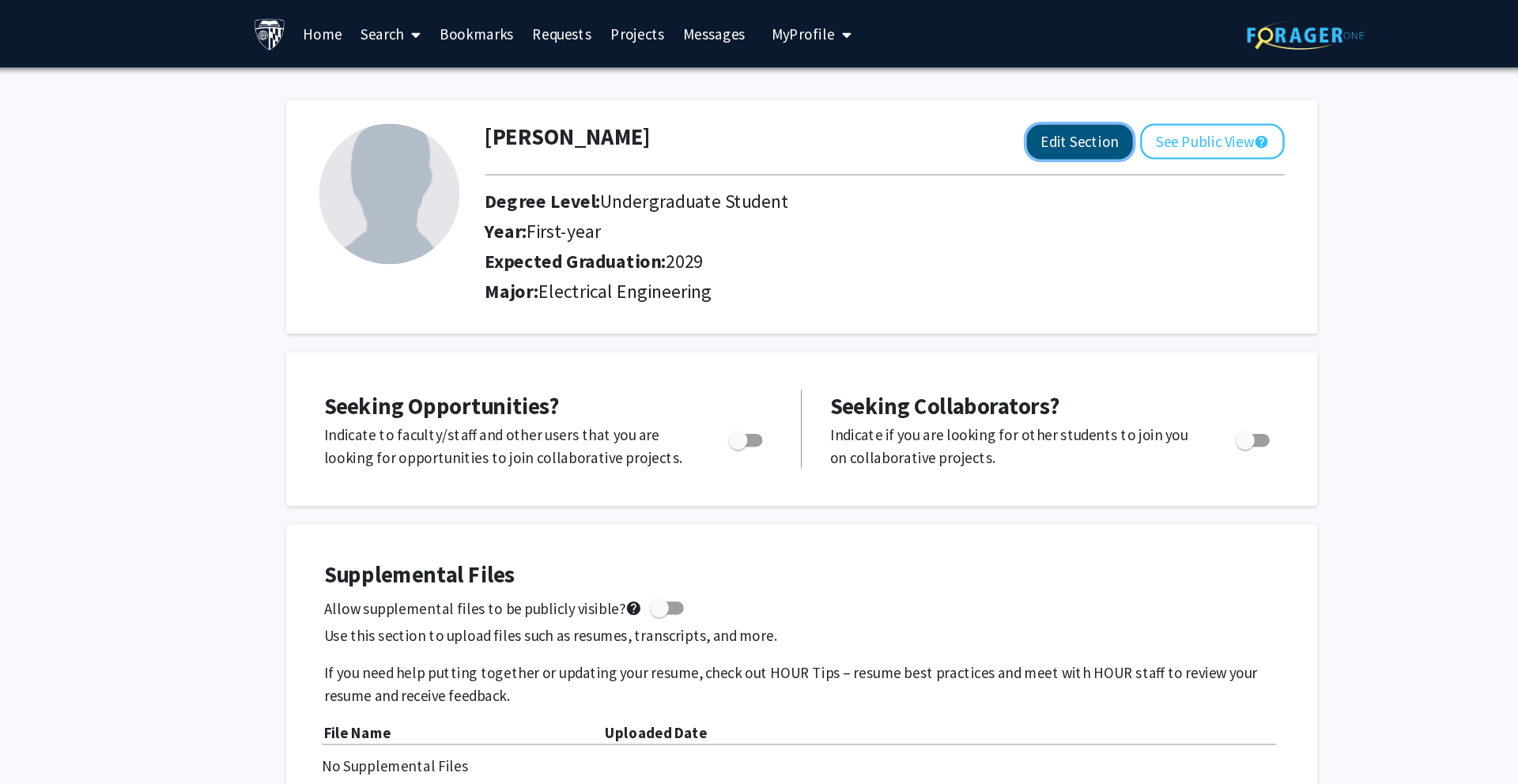
click at [1017, 115] on button "Edit Section" at bounding box center [993, 120] width 89 height 29
select select "first-year"
select select "2029"
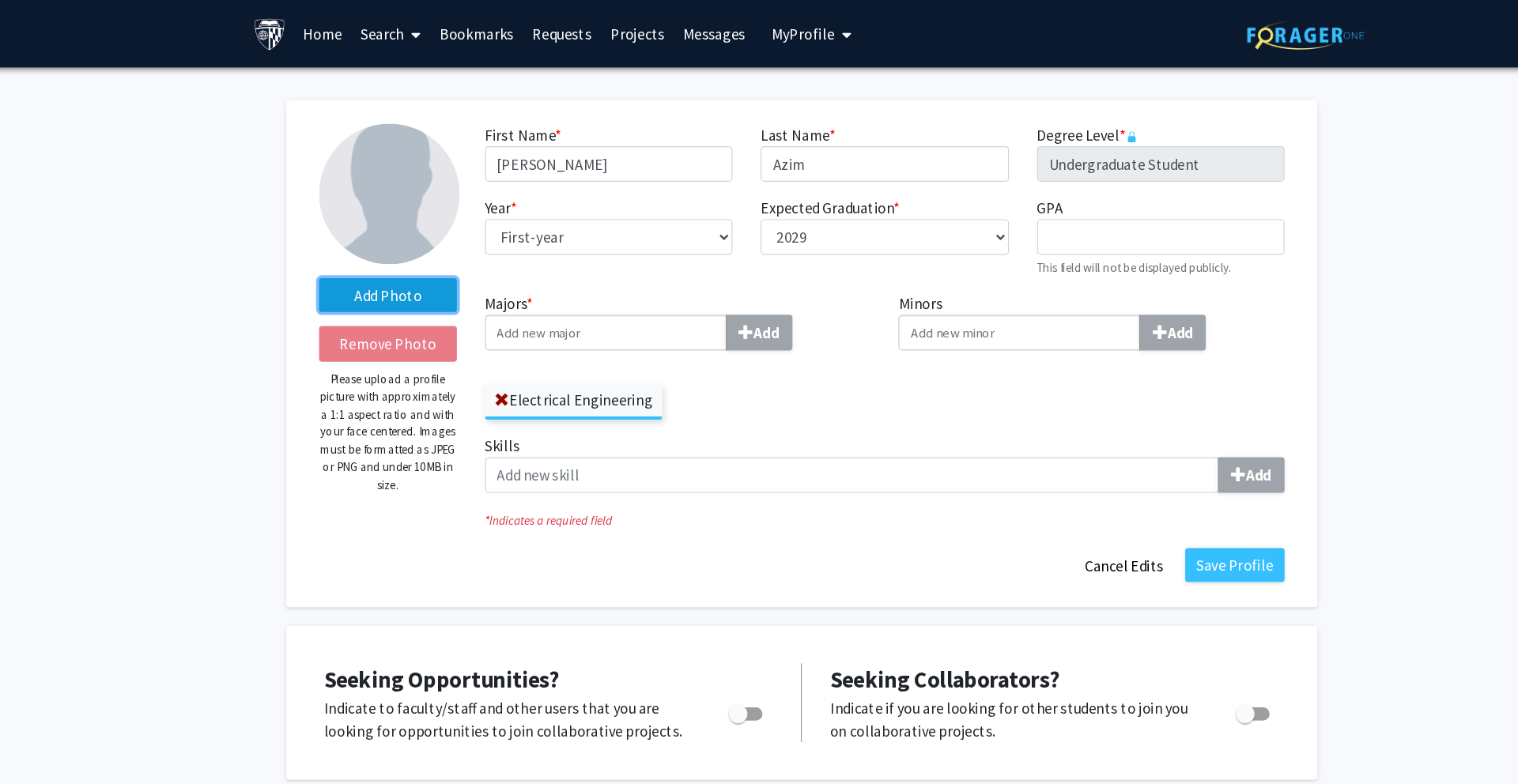
click at [417, 251] on label "Add Photo" at bounding box center [409, 249] width 116 height 28
click at [0, 0] on input "Add Photo" at bounding box center [0, 0] width 0 height 0
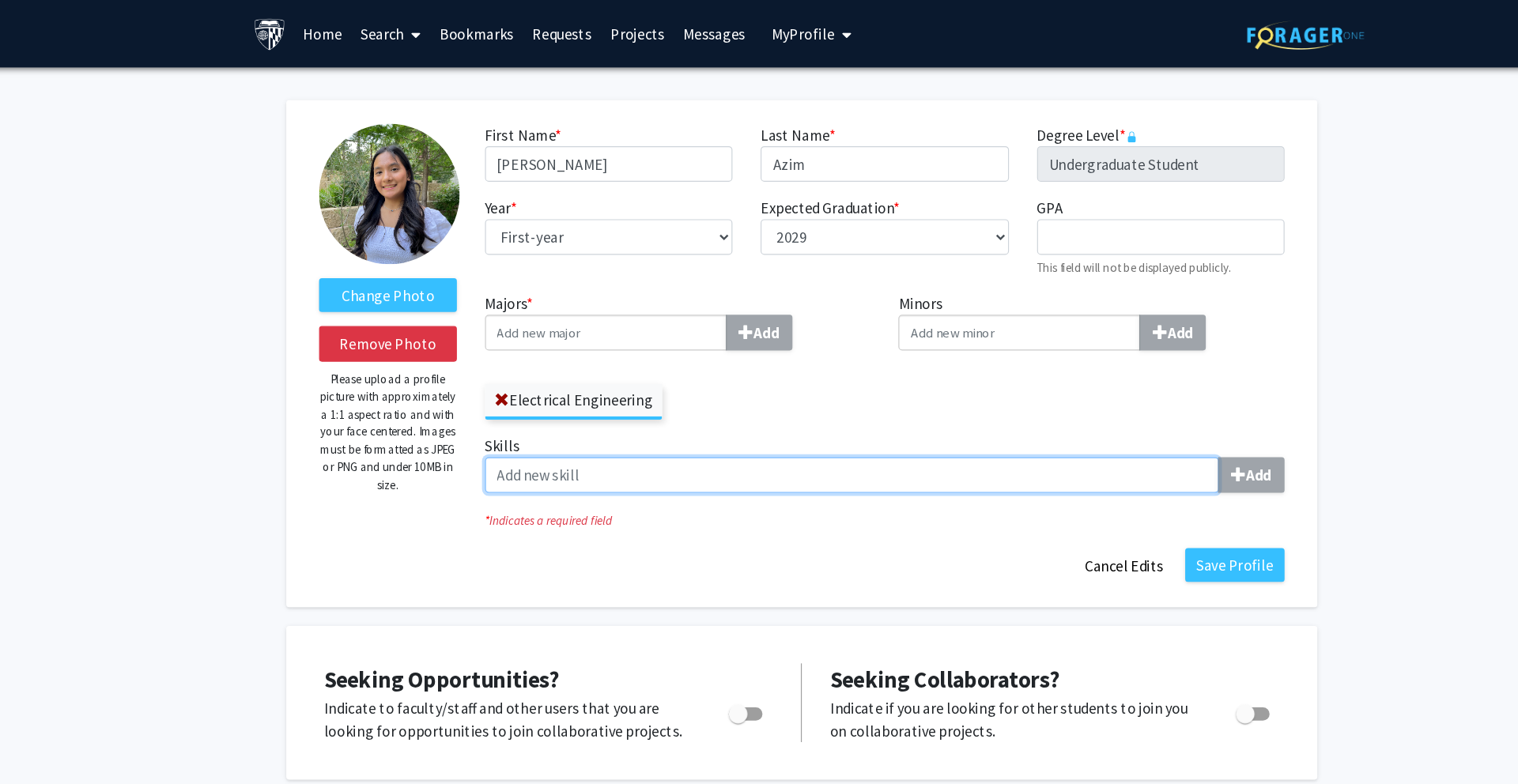
click at [1061, 389] on input "Skills Add" at bounding box center [801, 401] width 619 height 30
click at [1050, 394] on input "Skills Add" at bounding box center [801, 401] width 619 height 30
type input "m"
type input "mandarin"
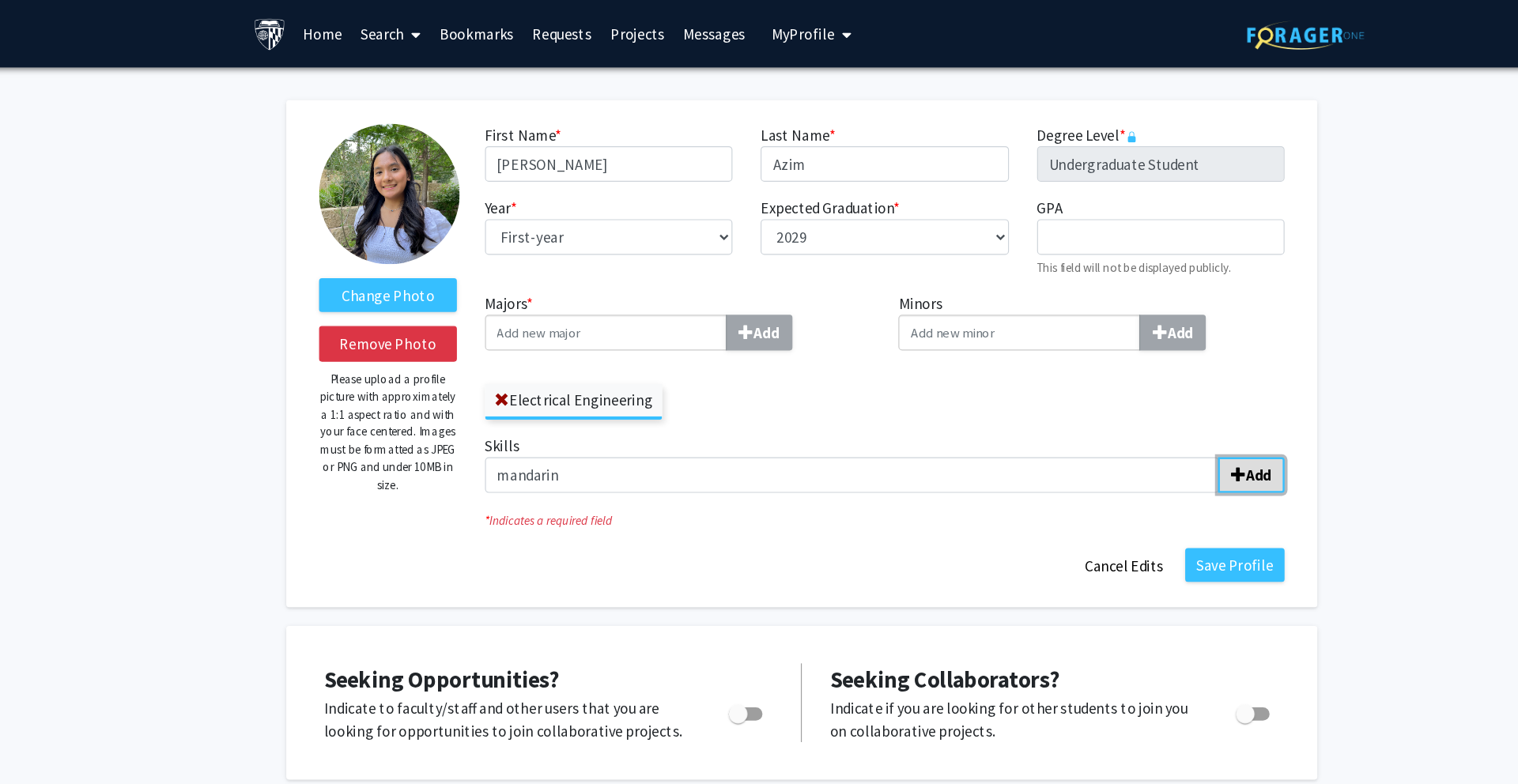
click at [1137, 401] on b "Add" at bounding box center [1144, 401] width 21 height 15
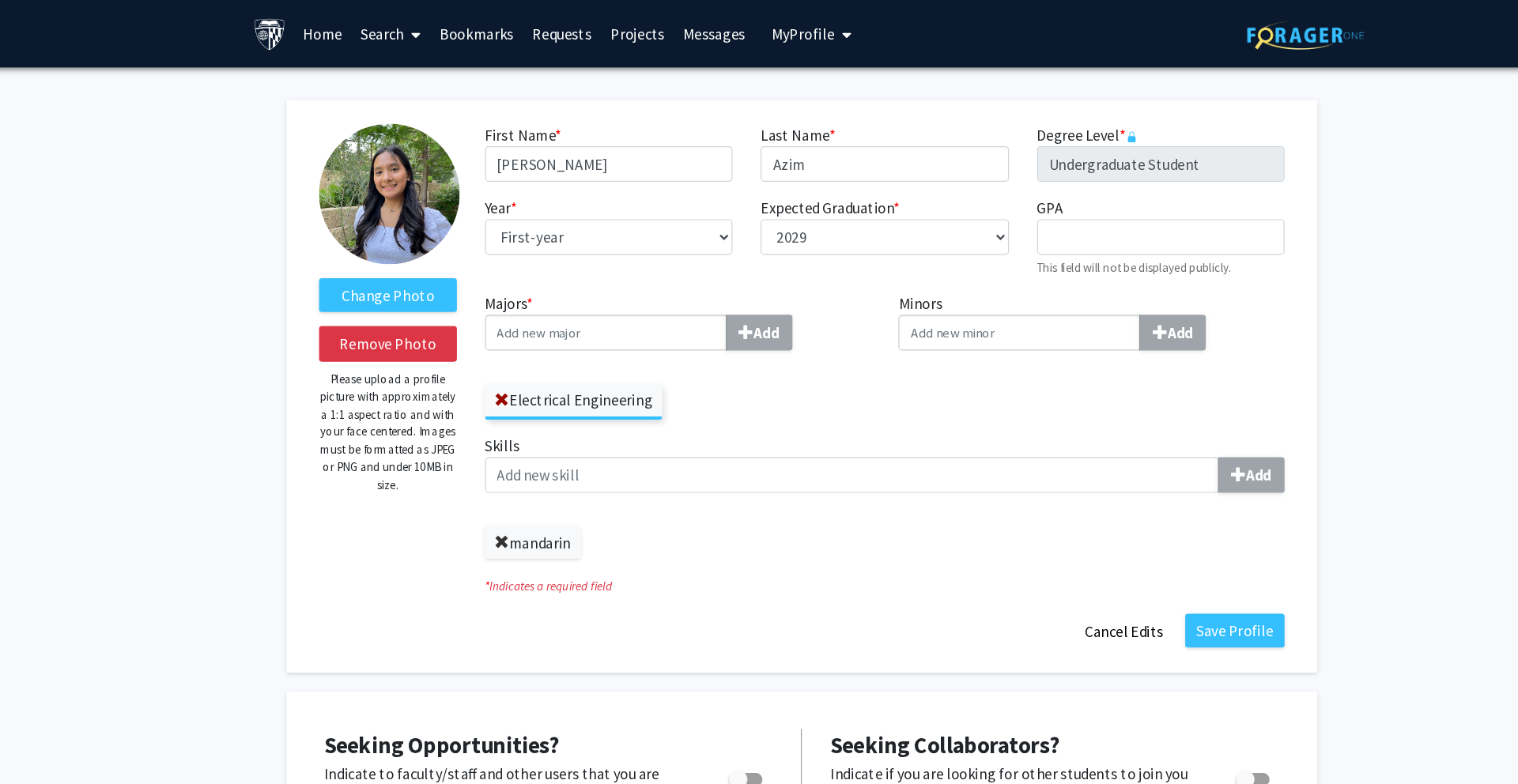
click at [504, 458] on span at bounding box center [505, 457] width 13 height 13
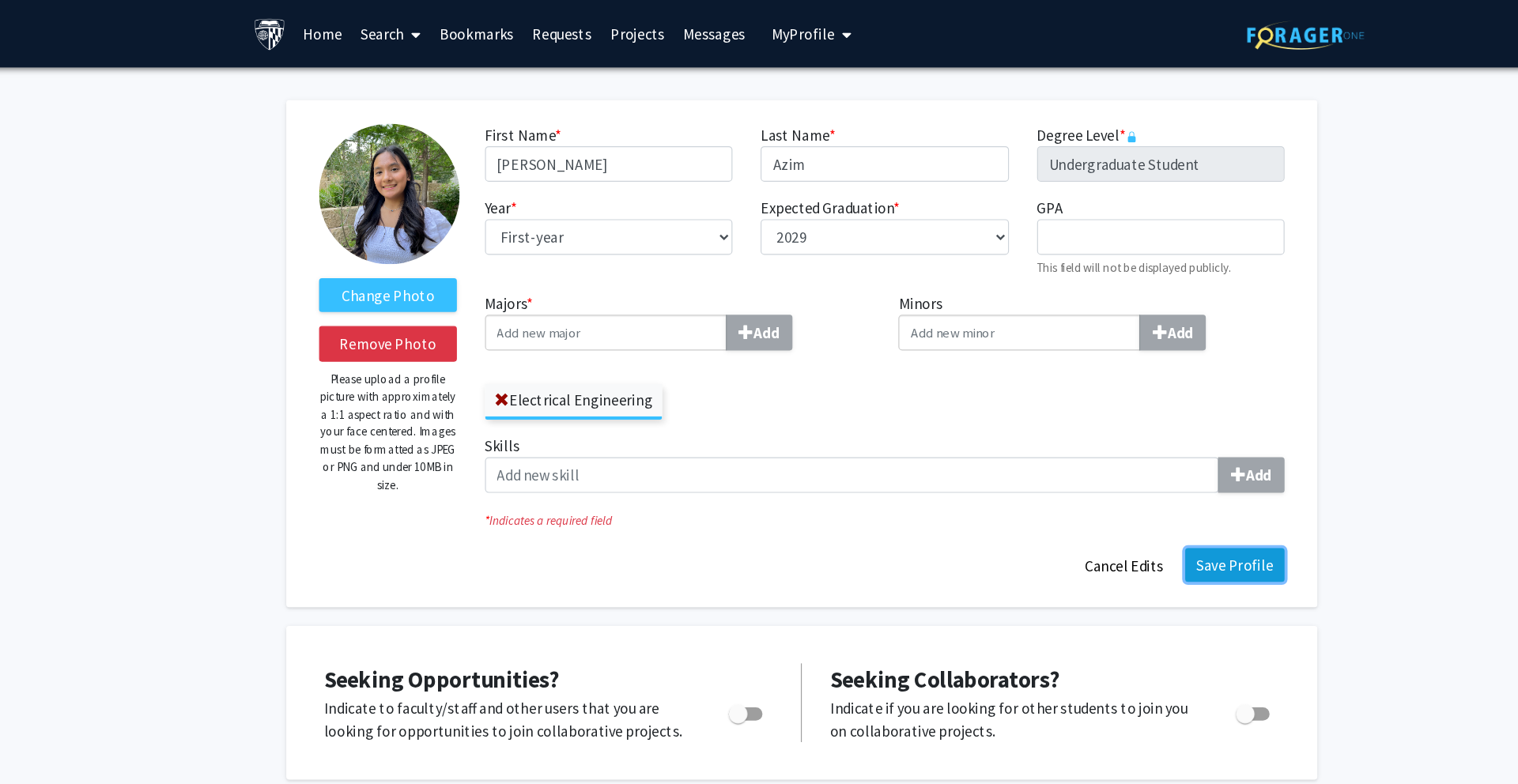
click at [1109, 477] on button "Save Profile" at bounding box center [1124, 476] width 84 height 28
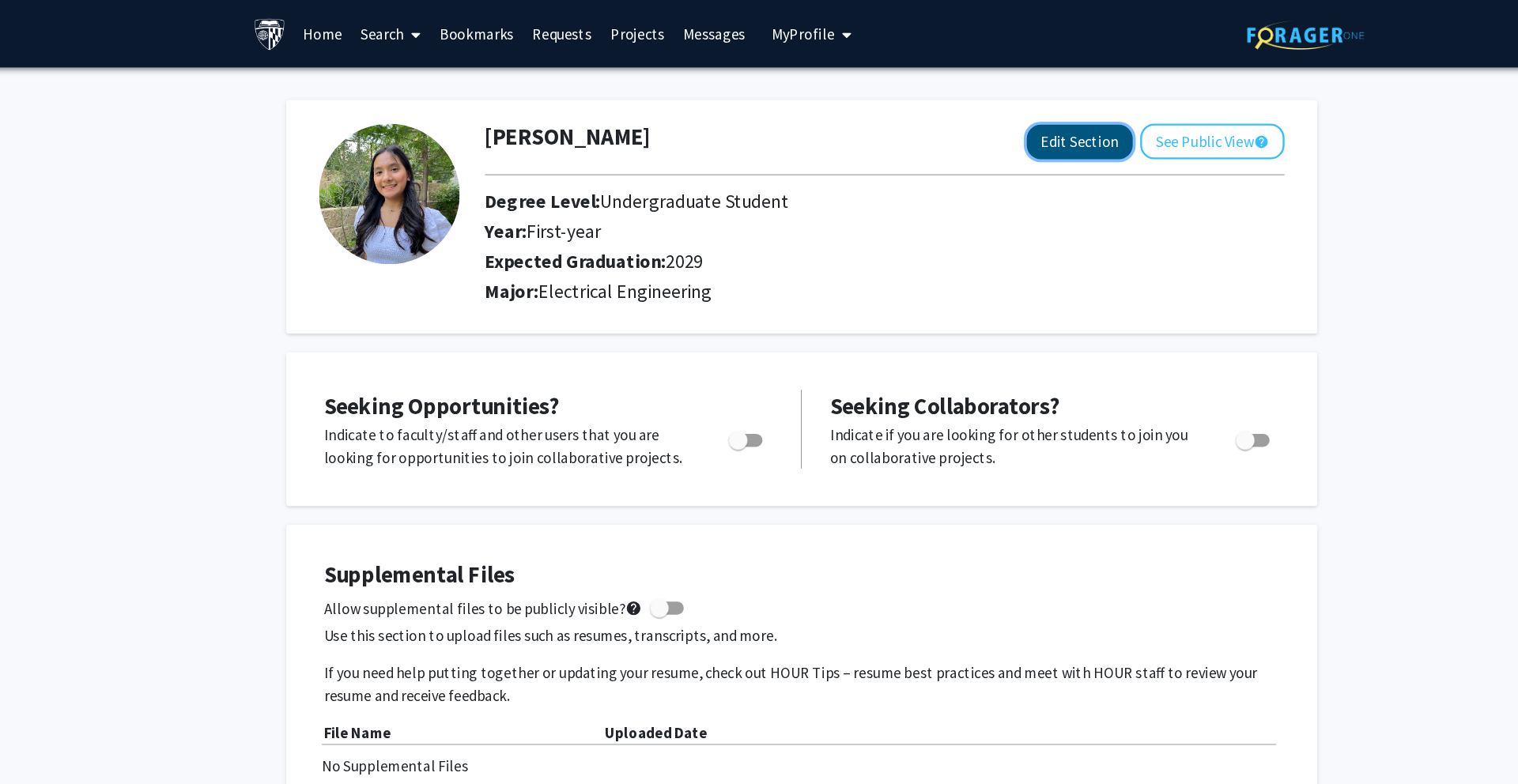
click at [1011, 118] on button "Edit Section" at bounding box center [993, 120] width 89 height 29
select select "first-year"
select select "2029"
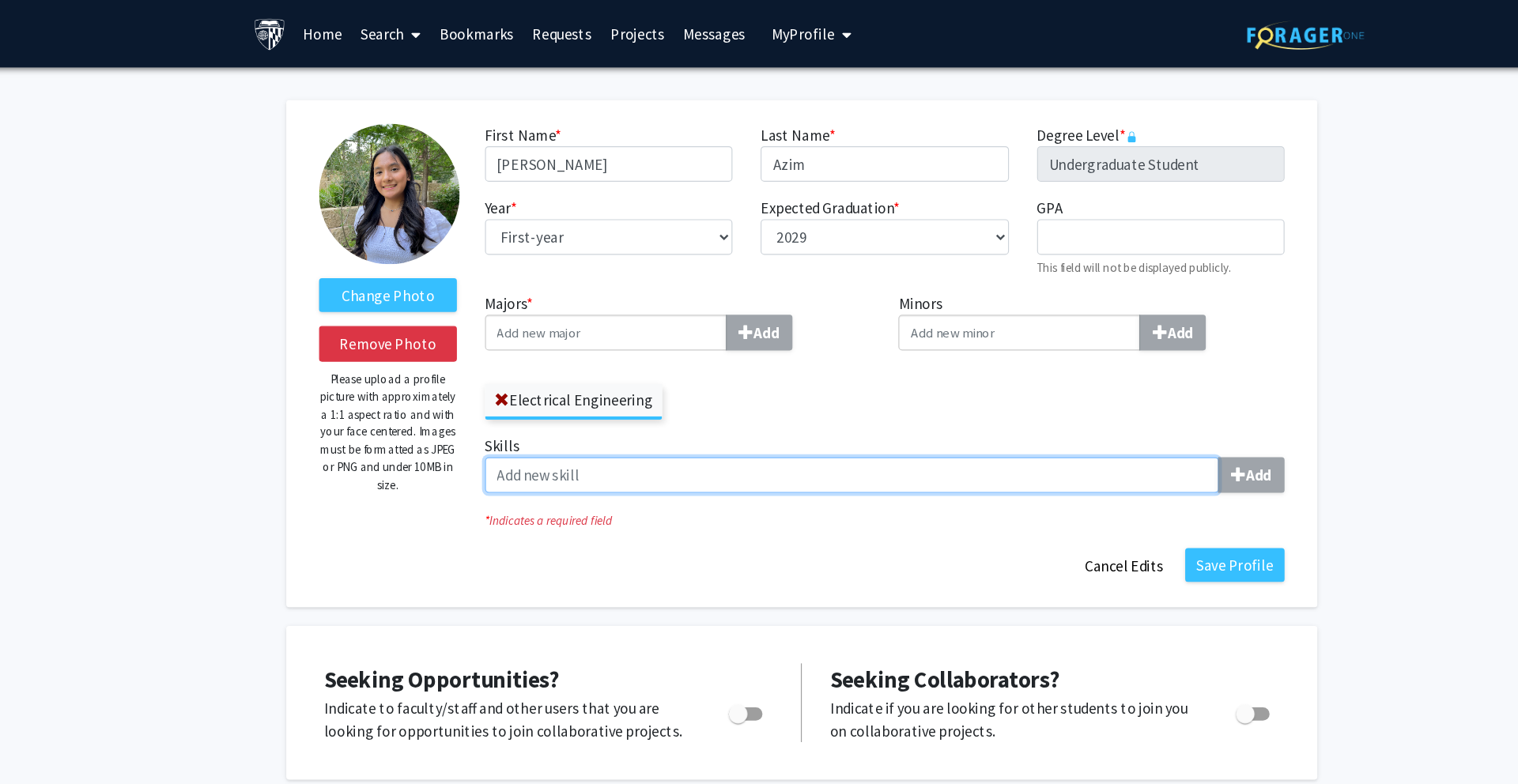
click at [753, 406] on input "Skills Add" at bounding box center [801, 401] width 619 height 30
type input "Mandarin"
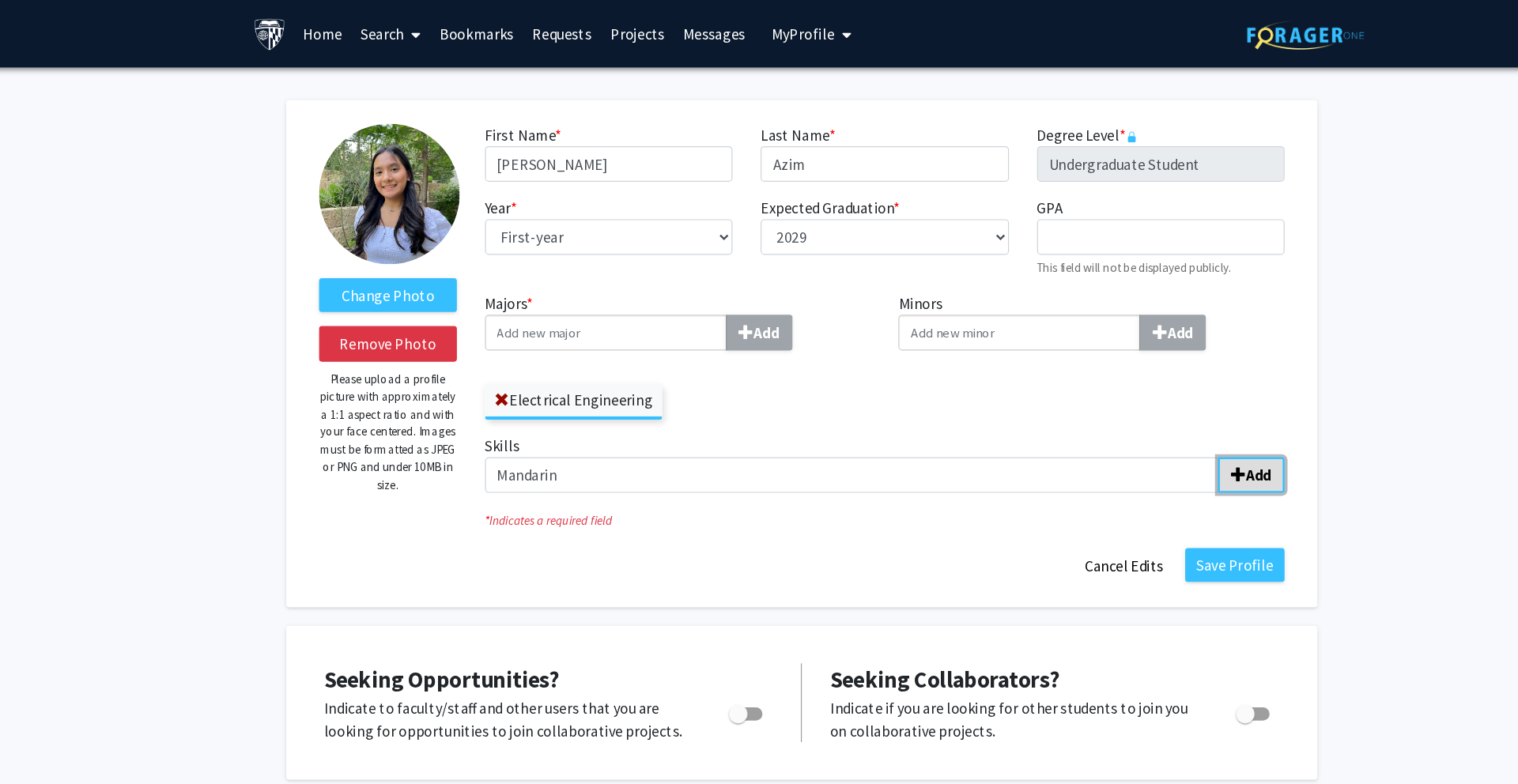
click at [1140, 393] on b "Add" at bounding box center [1144, 401] width 21 height 15
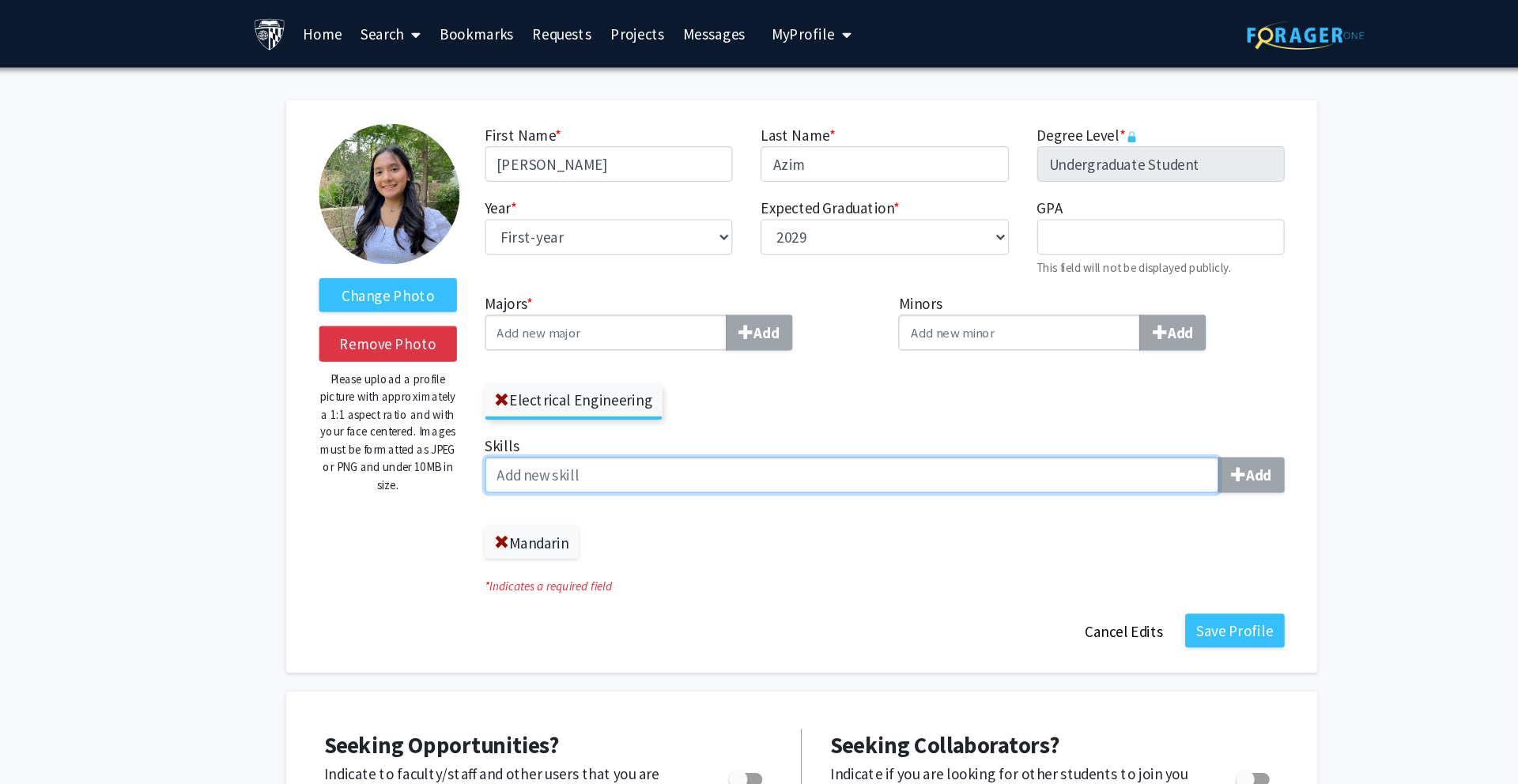
click at [897, 401] on input "Skills Add" at bounding box center [801, 401] width 619 height 30
type input "W"
type input "Taiwanese"
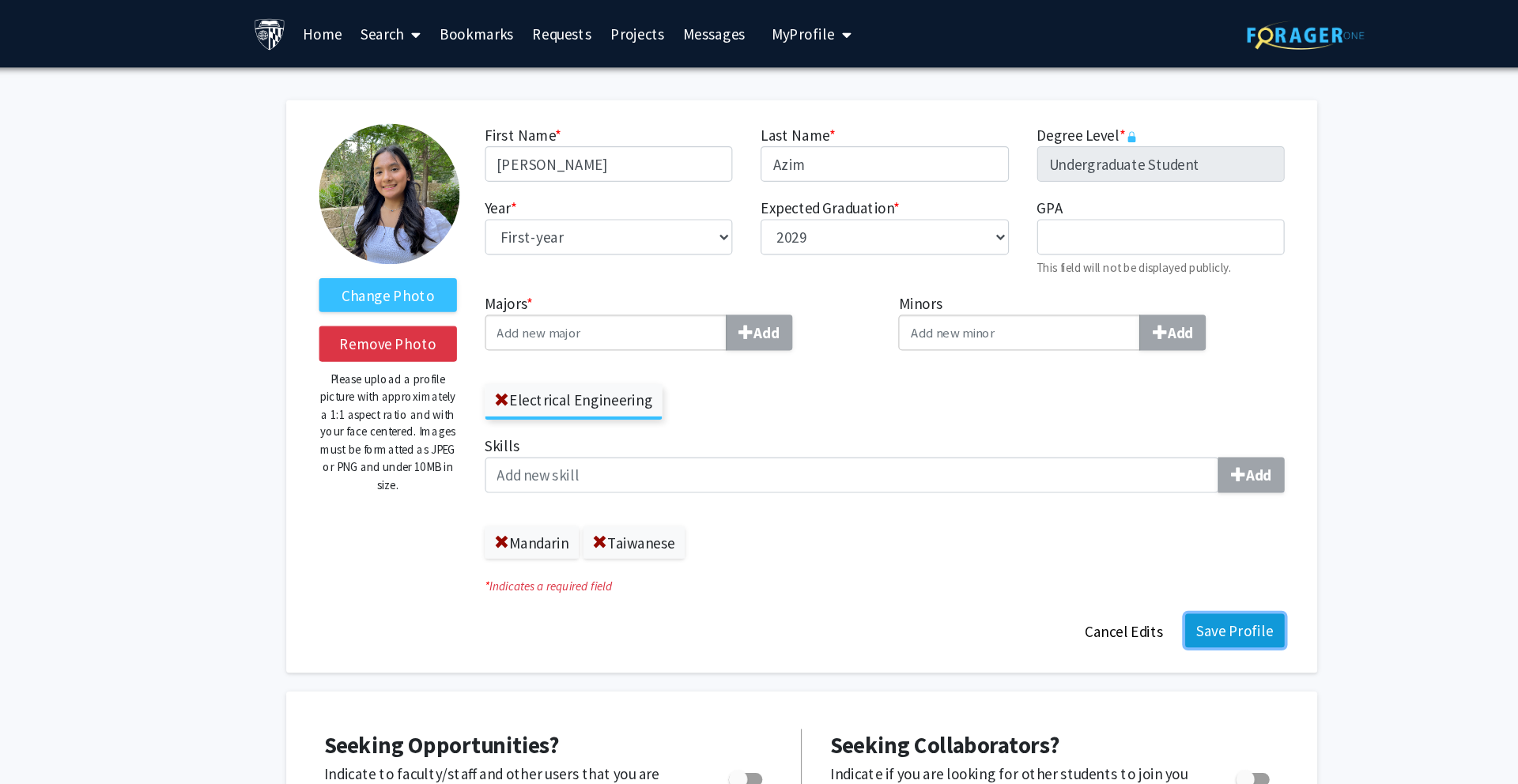
click at [1139, 534] on button "Save Profile" at bounding box center [1124, 531] width 84 height 28
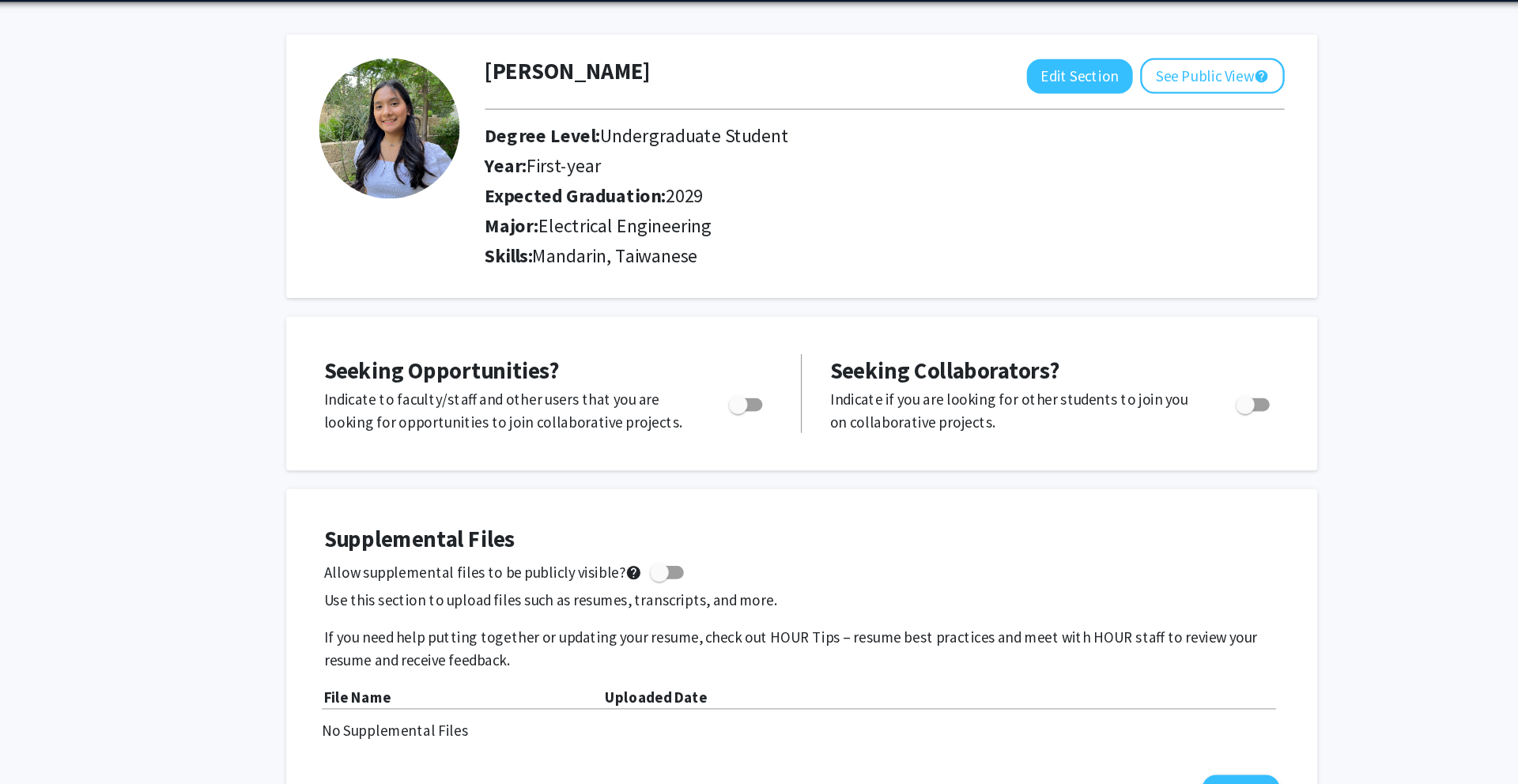
click at [709, 393] on span "Toggle" at bounding box center [705, 396] width 15 height 15
click at [705, 402] on input "Are you actively seeking opportunities?" at bounding box center [705, 402] width 1 height 1
checkbox input "true"
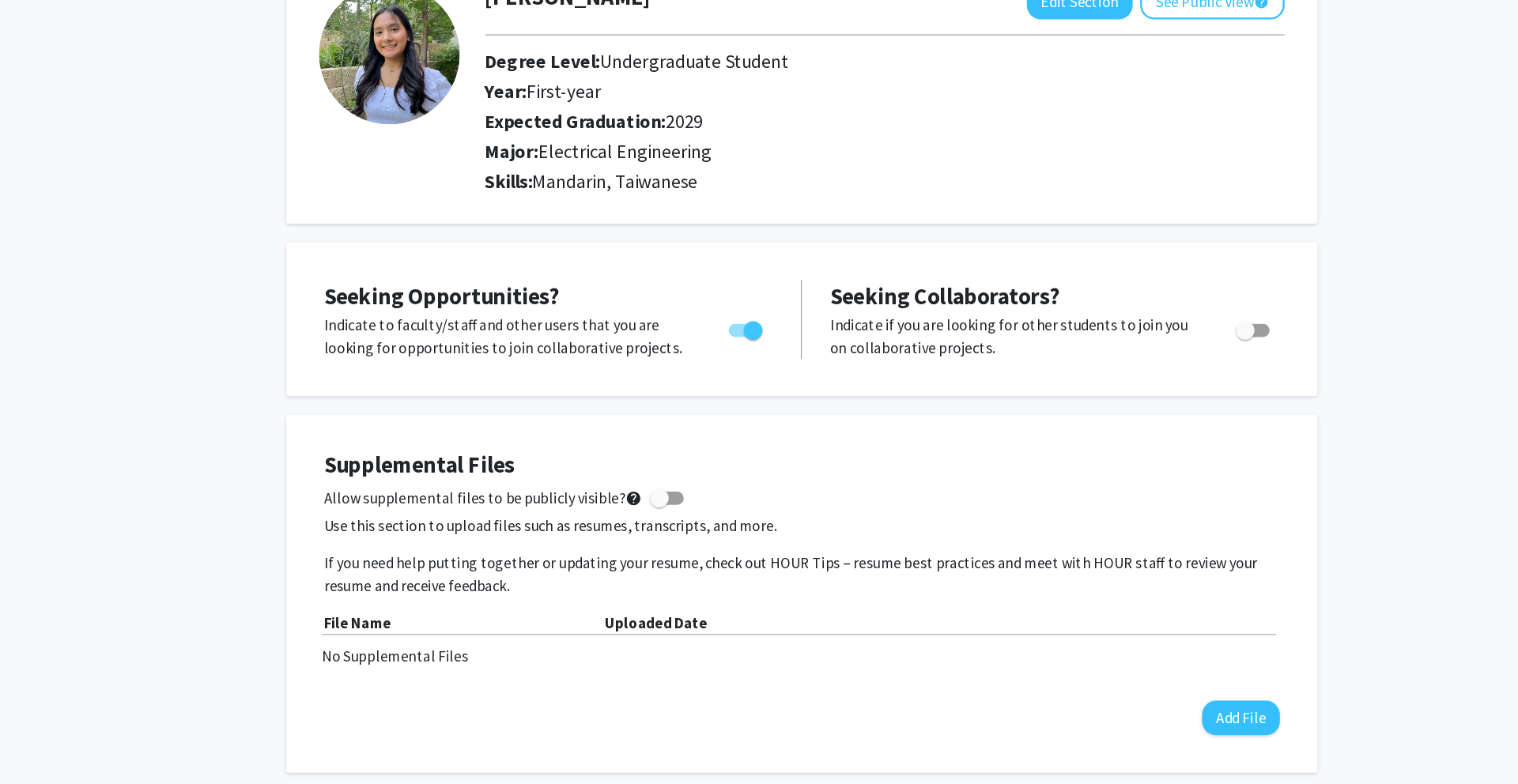
scroll to position [55, 0]
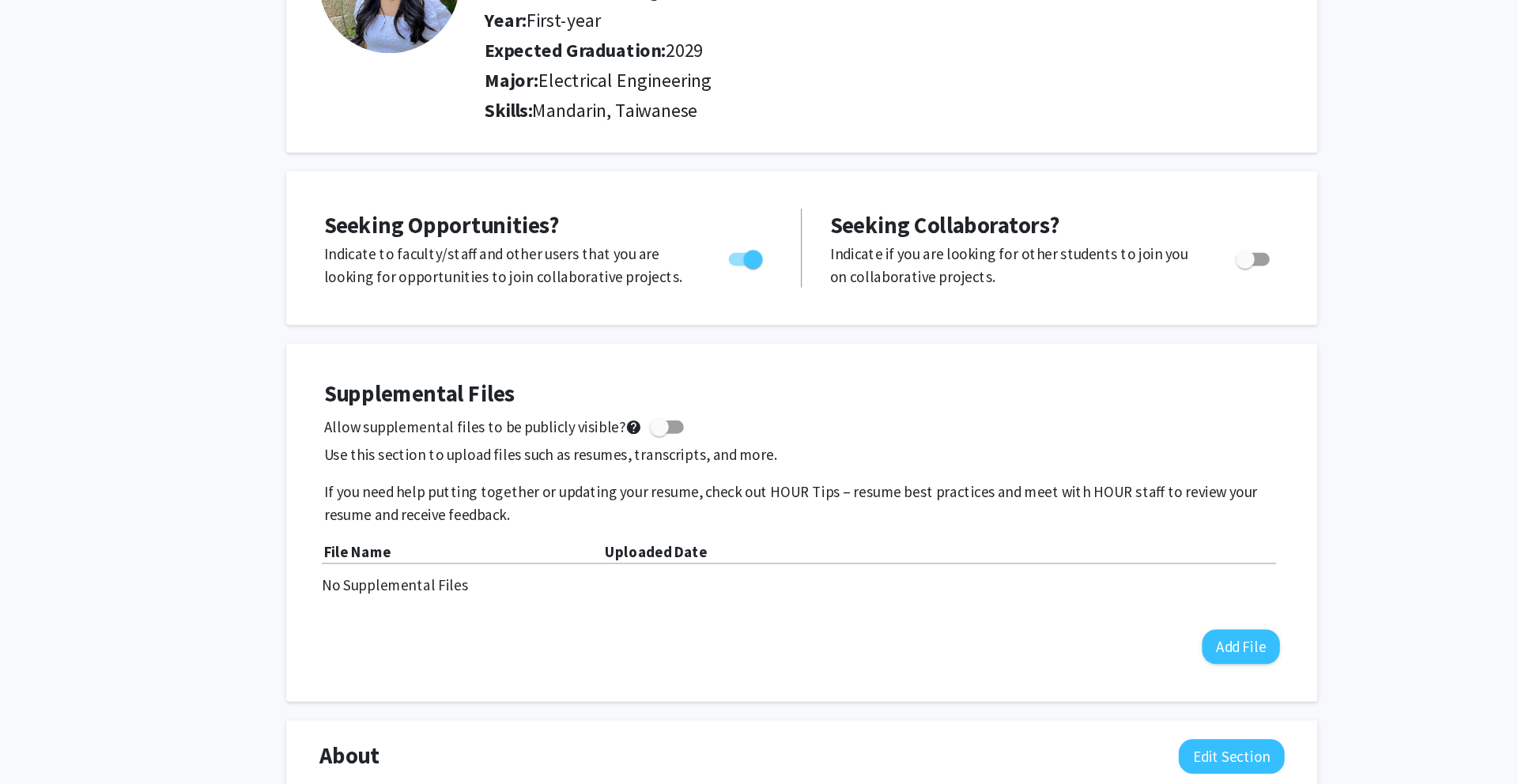
click at [1140, 341] on span "Toggle" at bounding box center [1139, 341] width 28 height 11
click at [1133, 347] on input "Would you like to receive other student requests to work with you?" at bounding box center [1132, 347] width 1 height 1
checkbox input "true"
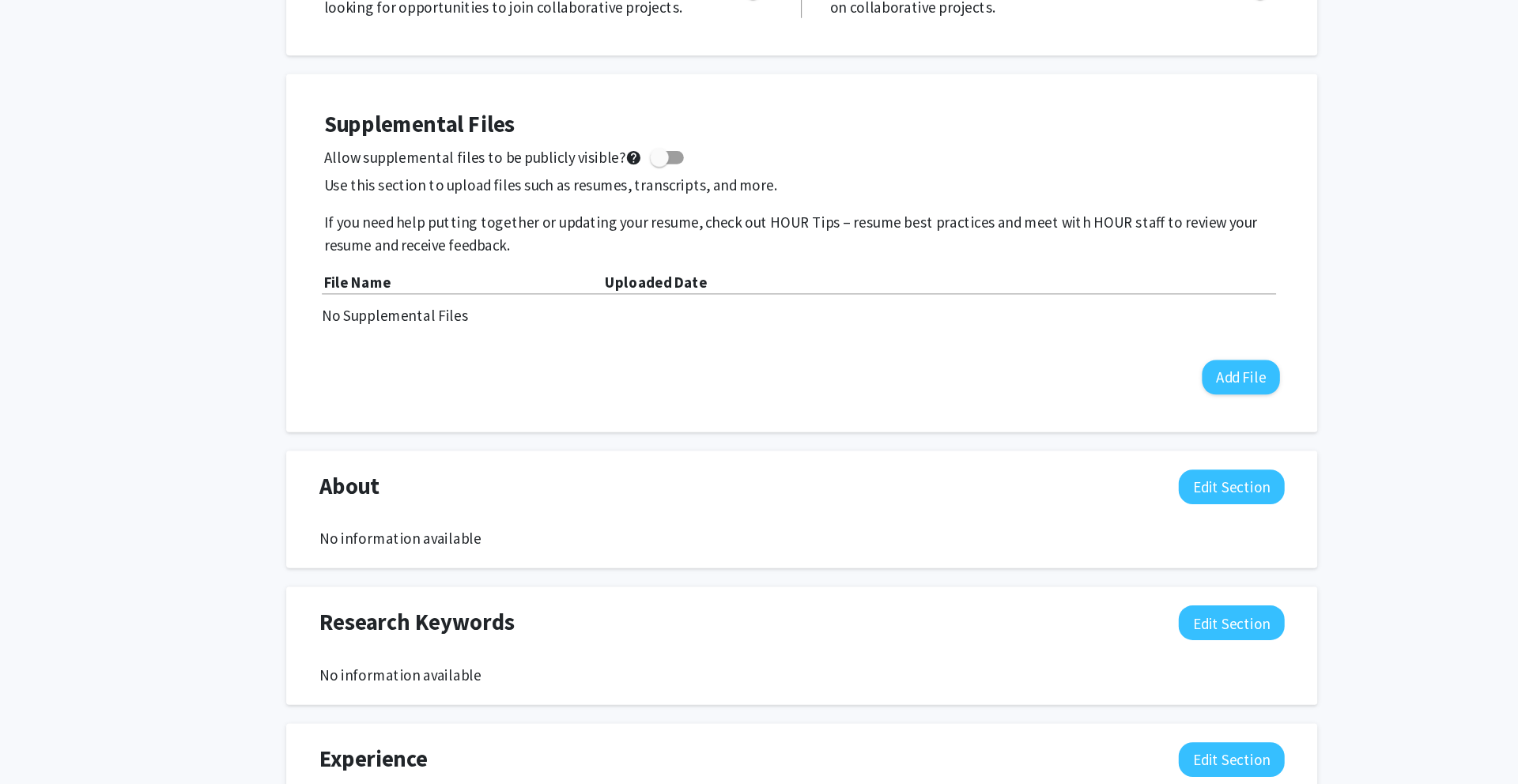
scroll to position [0, 0]
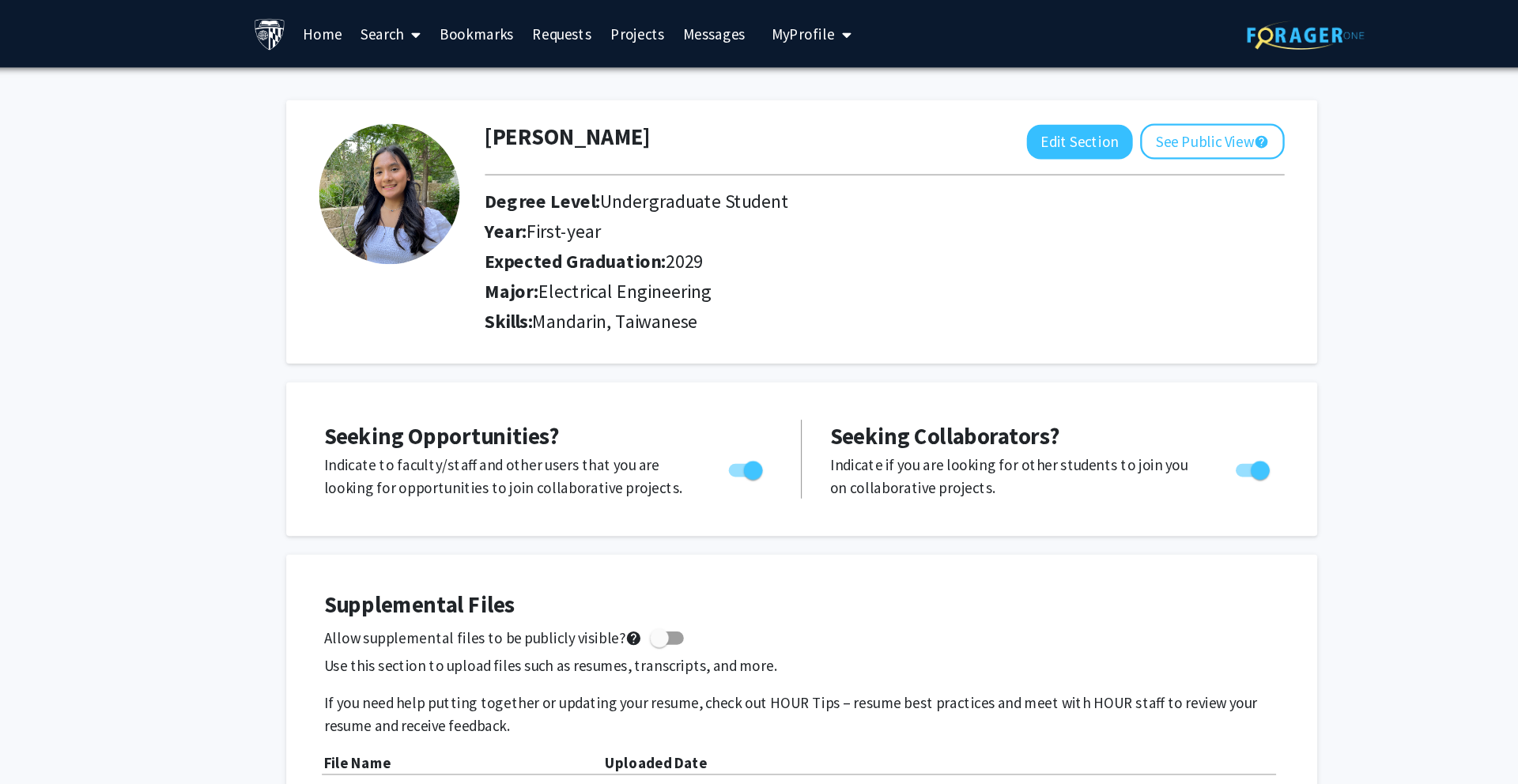
click at [506, 28] on link "Bookmarks" at bounding box center [485, 28] width 78 height 55
